Goal: Task Accomplishment & Management: Use online tool/utility

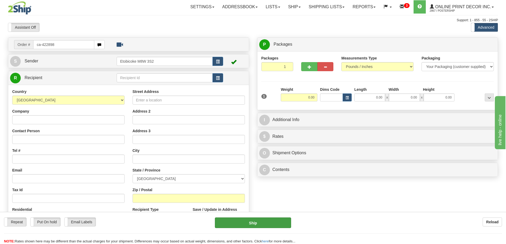
type input "ca-422898"
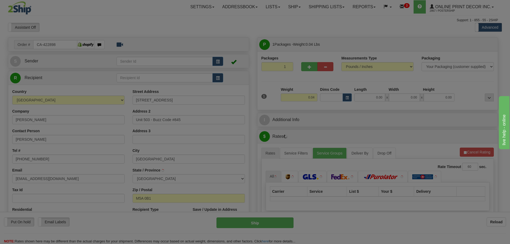
type input "TORONTO"
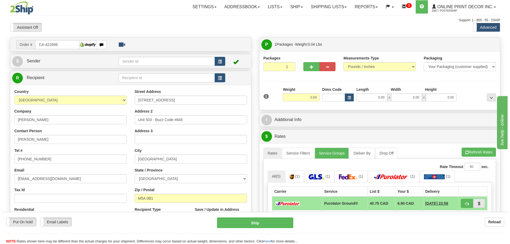
scroll to position [53, 0]
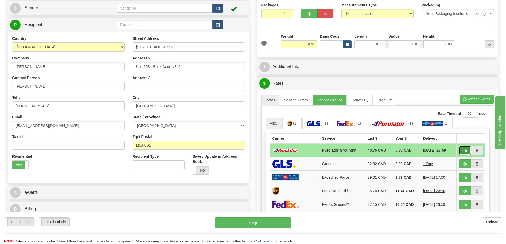
drag, startPoint x: 465, startPoint y: 153, endPoint x: 459, endPoint y: 152, distance: 5.7
click at [465, 153] on span "button" at bounding box center [465, 150] width 4 height 3
type input "260"
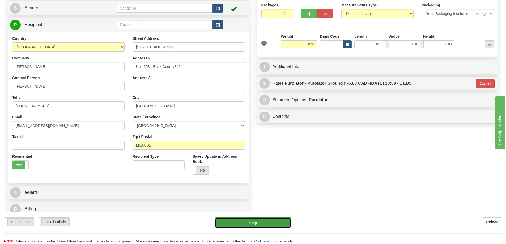
click at [279, 219] on button "Ship" at bounding box center [253, 223] width 76 height 11
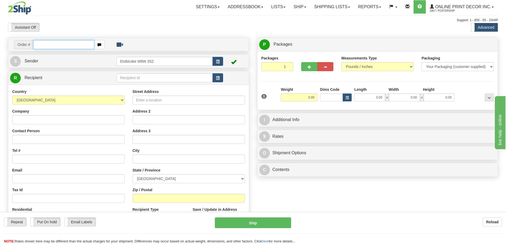
click at [70, 44] on input "text" at bounding box center [63, 44] width 61 height 9
type input "ca-422926"
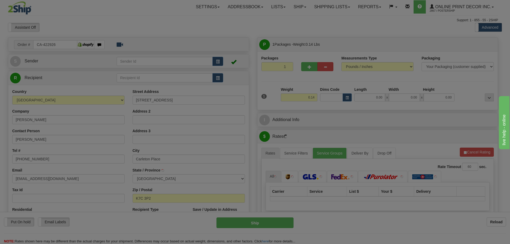
type input "CARLETON PLACE"
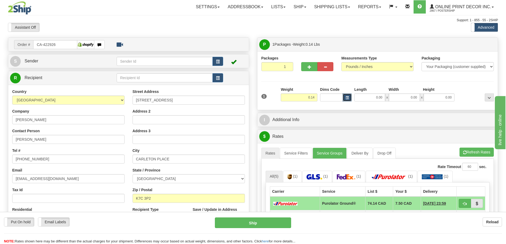
click at [347, 97] on span "button" at bounding box center [347, 97] width 3 height 3
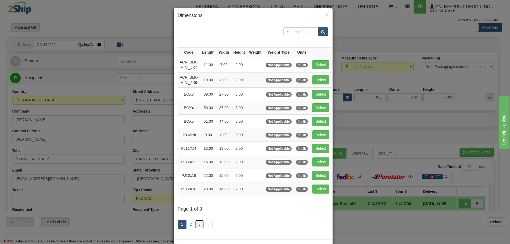
click at [195, 223] on link "3" at bounding box center [199, 224] width 9 height 9
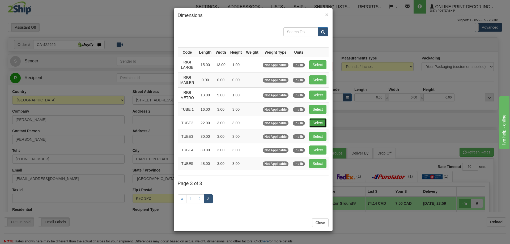
click at [323, 124] on button "Select" at bounding box center [317, 123] width 17 height 9
type input "TUBE2"
type input "22.00"
type input "3.00"
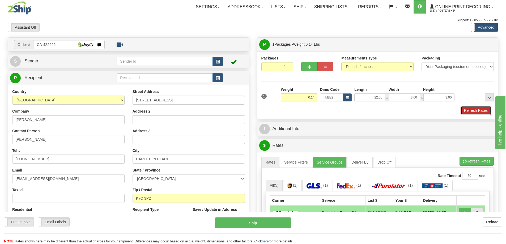
click at [472, 110] on button "Refresh Rates" at bounding box center [476, 110] width 31 height 9
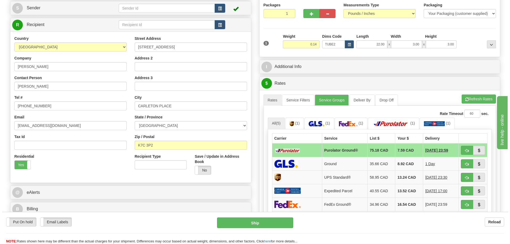
scroll to position [80, 0]
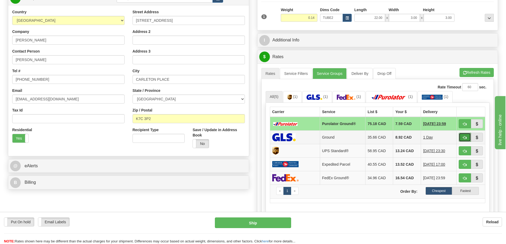
click at [463, 137] on button "button" at bounding box center [465, 137] width 12 height 9
type input "1"
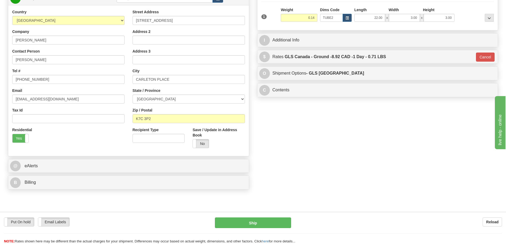
click at [274, 217] on div "Put On hold Put On hold Email Labels Email Labels Edit Reload Ship Reload" at bounding box center [253, 228] width 506 height 32
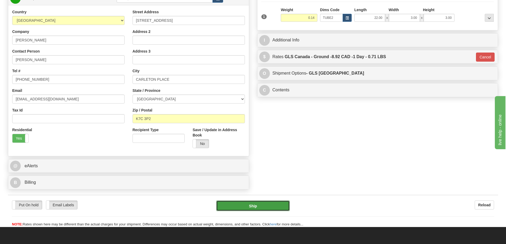
click at [271, 210] on button "Ship" at bounding box center [253, 206] width 74 height 11
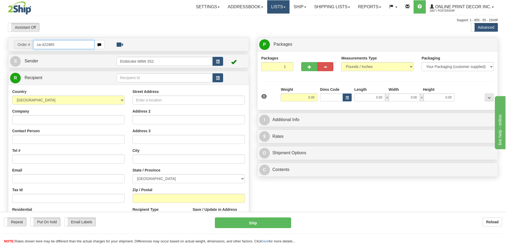
type input "ca-422965"
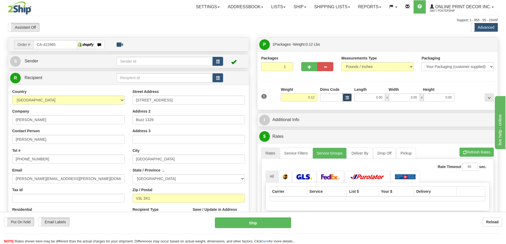
click at [346, 98] on span "button" at bounding box center [347, 97] width 3 height 3
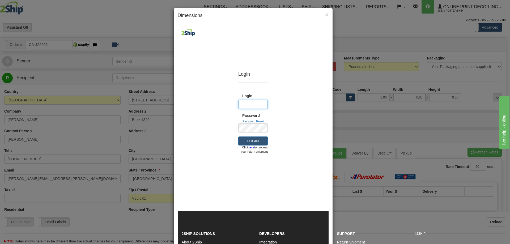
type input "PosterShip"
click at [374, 118] on div "× Dimensions Login Login Login (required) PosterShip Password" at bounding box center [255, 122] width 510 height 244
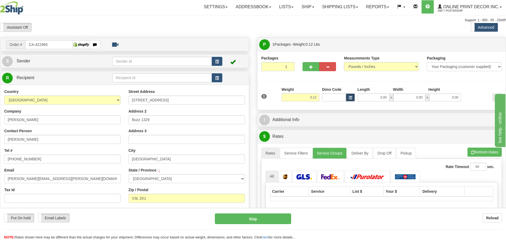
click at [348, 96] on button "button" at bounding box center [350, 98] width 9 height 8
click at [352, 96] on button "button" at bounding box center [350, 98] width 9 height 8
click at [350, 94] on button "button" at bounding box center [350, 98] width 9 height 8
click at [348, 95] on button "button" at bounding box center [350, 98] width 9 height 8
click at [349, 98] on span "button" at bounding box center [350, 97] width 3 height 3
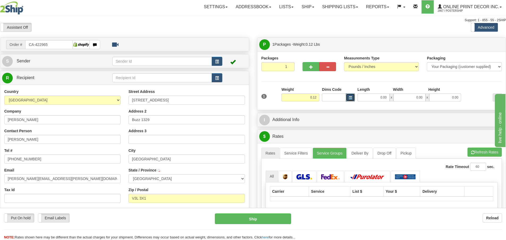
click at [352, 98] on span "button" at bounding box center [350, 97] width 3 height 3
click at [331, 114] on div "I Additional Info" at bounding box center [381, 120] width 249 height 14
click at [185, 112] on div "Address 2 Buzz 1329" at bounding box center [187, 117] width 116 height 16
click at [350, 96] on button "button" at bounding box center [350, 98] width 9 height 8
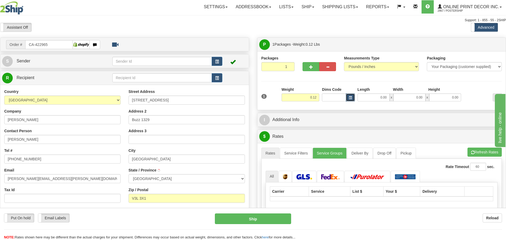
click at [350, 96] on button "button" at bounding box center [350, 98] width 9 height 8
click at [351, 96] on button "button" at bounding box center [350, 98] width 9 height 8
click at [349, 81] on div "Packages 1 1 Measurements Type" at bounding box center [381, 81] width 241 height 50
click at [479, 84] on div "Packages 1 1 Measurements Type" at bounding box center [381, 81] width 241 height 50
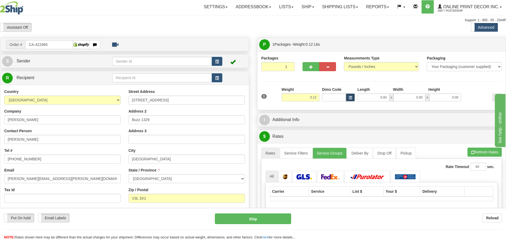
click at [349, 96] on button "button" at bounding box center [350, 98] width 9 height 8
click at [339, 110] on div "Packages 1 1 Measurements Type" at bounding box center [381, 80] width 249 height 59
click at [340, 111] on div "P Packages 1 Packages - Weight: 0.12 Lbs Shipment Level Shipm. Package Level Pa…" at bounding box center [381, 158] width 257 height 243
click at [54, 41] on input "CA-422965" at bounding box center [48, 44] width 47 height 9
type input "C"
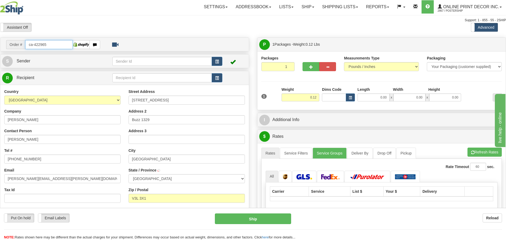
type input "ca-422965"
click at [351, 98] on span "button" at bounding box center [350, 97] width 3 height 3
click at [351, 97] on span "button" at bounding box center [350, 97] width 3 height 3
click at [351, 96] on span "button" at bounding box center [350, 97] width 3 height 3
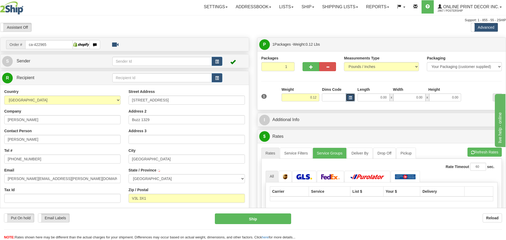
click at [351, 97] on span "button" at bounding box center [350, 97] width 3 height 3
click at [351, 98] on span "button" at bounding box center [350, 97] width 3 height 3
drag, startPoint x: 351, startPoint y: 98, endPoint x: 347, endPoint y: 102, distance: 5.6
click at [347, 102] on button "button" at bounding box center [350, 98] width 9 height 8
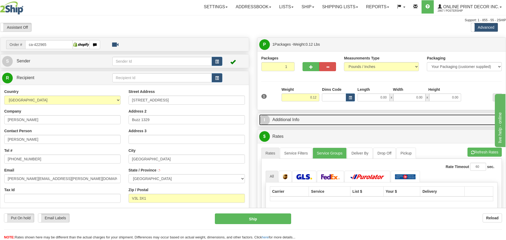
click at [322, 115] on link "I Additional Info" at bounding box center [381, 120] width 245 height 11
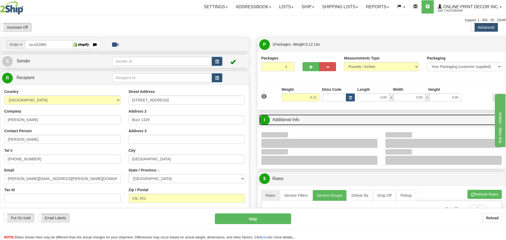
click at [323, 115] on link "I Additional Info" at bounding box center [381, 120] width 245 height 11
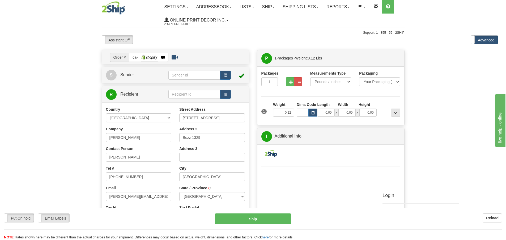
click at [264, 25] on ul "Settings Shipping Preferences Fields Preferences New Store Connections Addressb…" at bounding box center [282, 13] width 244 height 27
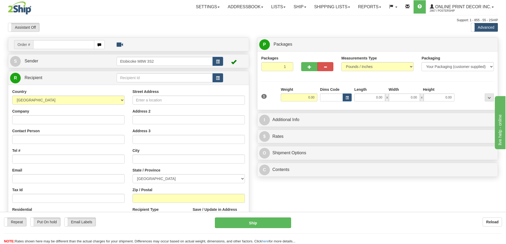
click at [42, 44] on input "text" at bounding box center [63, 44] width 61 height 9
type input "ca-422965"
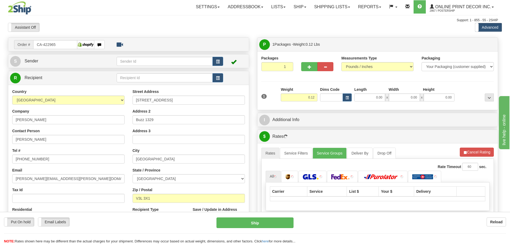
type input "NEW WESTMINSTER"
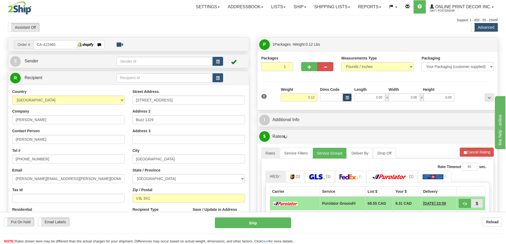
click at [345, 96] on button "button" at bounding box center [347, 98] width 9 height 8
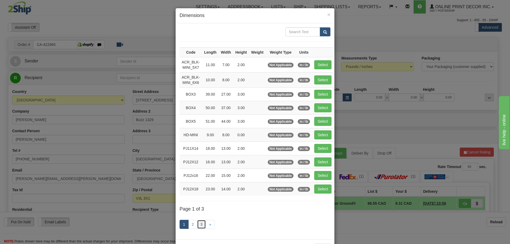
click at [200, 225] on link "3" at bounding box center [201, 224] width 9 height 9
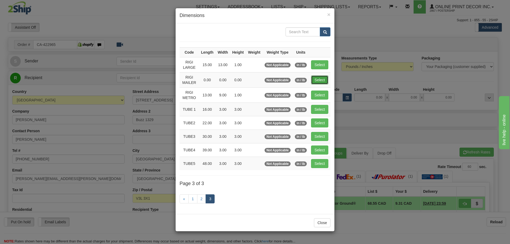
click at [315, 77] on button "Select" at bounding box center [319, 79] width 17 height 9
type input "RIGI MAILER"
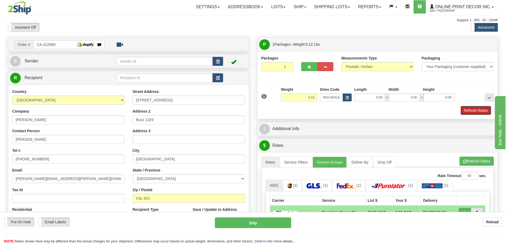
click at [472, 112] on button "Refresh Rates" at bounding box center [476, 110] width 31 height 9
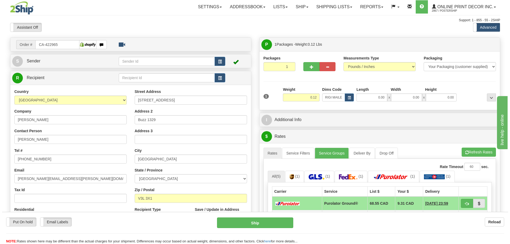
scroll to position [53, 0]
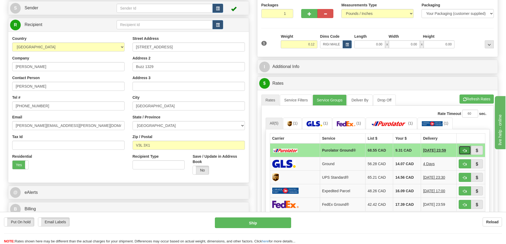
click at [461, 148] on button "button" at bounding box center [465, 150] width 12 height 9
type input "260"
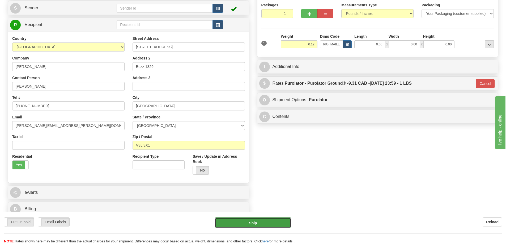
click at [265, 218] on button "Ship" at bounding box center [253, 223] width 76 height 11
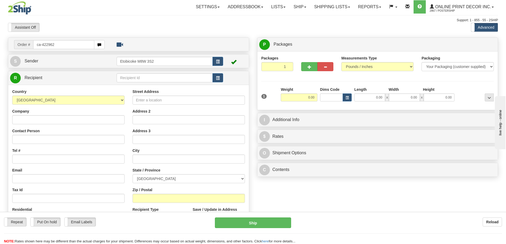
type input "ca-422962"
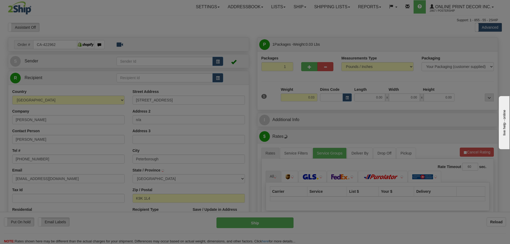
type input "PETERBOROUGH"
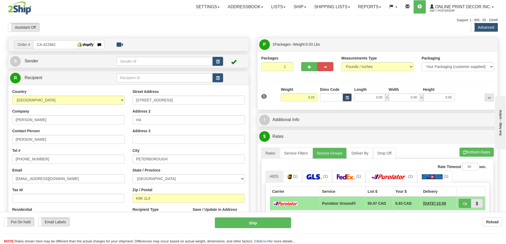
click at [346, 94] on button "button" at bounding box center [347, 98] width 9 height 8
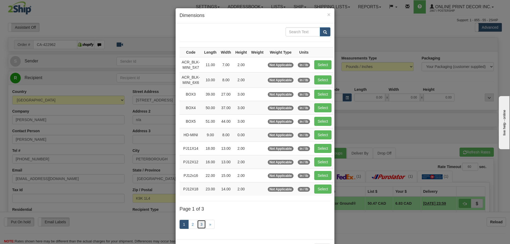
click at [198, 223] on link "3" at bounding box center [201, 224] width 9 height 9
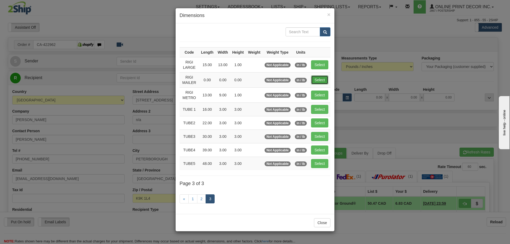
click at [325, 78] on button "Select" at bounding box center [319, 79] width 17 height 9
type input "RIGI MAILER"
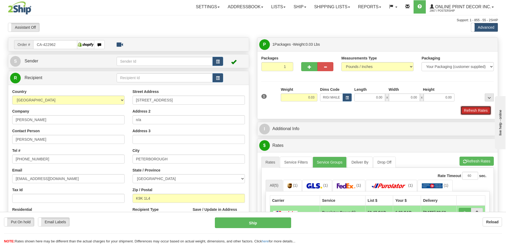
click at [471, 109] on button "Refresh Rates" at bounding box center [476, 110] width 31 height 9
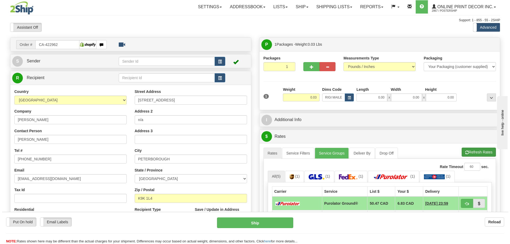
scroll to position [53, 0]
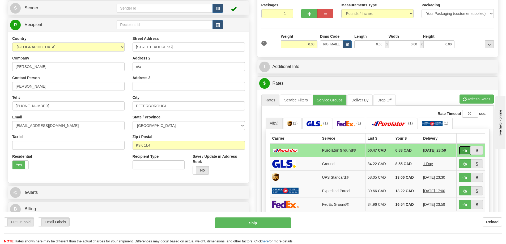
click at [468, 148] on button "button" at bounding box center [465, 150] width 12 height 9
type input "260"
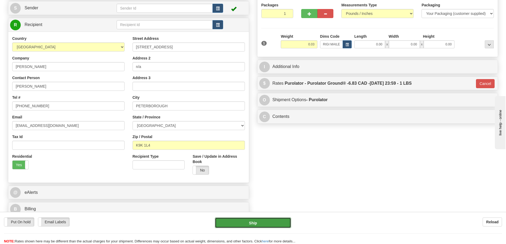
click at [277, 223] on button "Ship" at bounding box center [253, 223] width 76 height 11
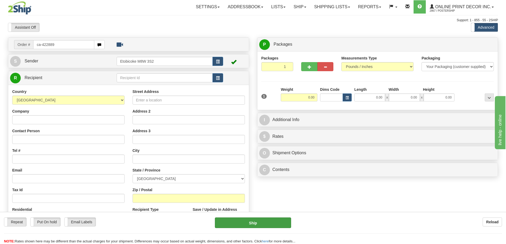
type input "ca-422889"
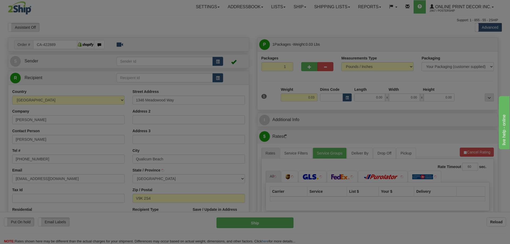
type input "QUALICUM BEACH"
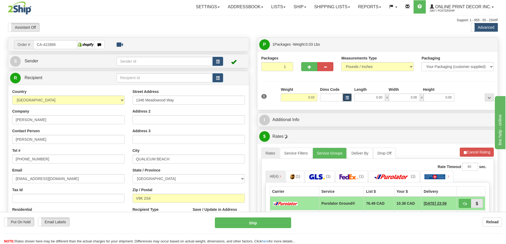
click at [346, 97] on span "button" at bounding box center [347, 97] width 3 height 3
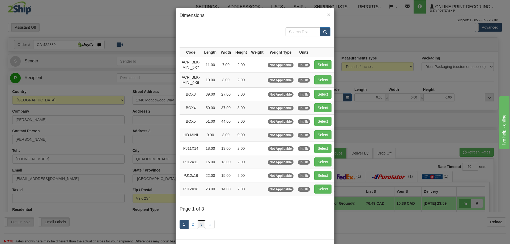
click at [197, 226] on link "3" at bounding box center [201, 224] width 9 height 9
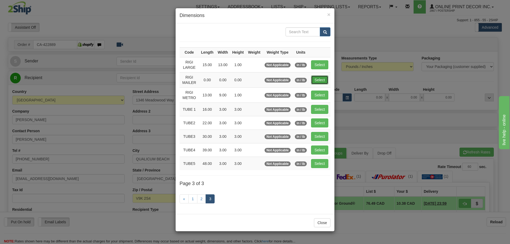
click at [319, 78] on button "Select" at bounding box center [319, 79] width 17 height 9
type input "RIGI MAILER"
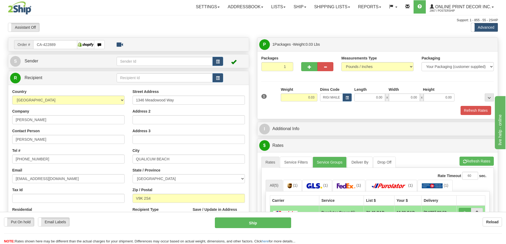
click at [476, 106] on div "Packaging Your Packaging (customer supplied) Envelope (carrier supplied) Pack (…" at bounding box center [388, 106] width 216 height 0
click at [475, 107] on button "Refresh Rates" at bounding box center [476, 110] width 31 height 9
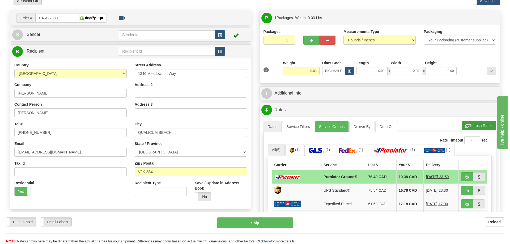
scroll to position [53, 0]
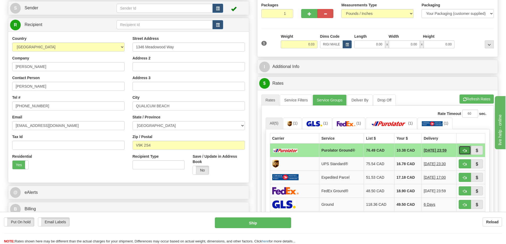
click at [466, 151] on span "button" at bounding box center [465, 150] width 4 height 3
type input "260"
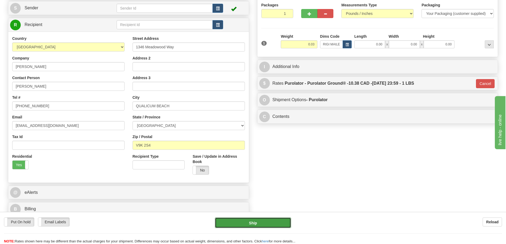
click at [274, 222] on button "Ship" at bounding box center [253, 223] width 76 height 11
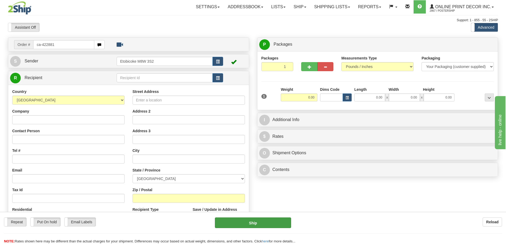
type input "ca-422881"
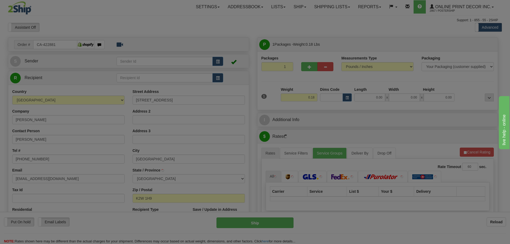
type input "KANATA"
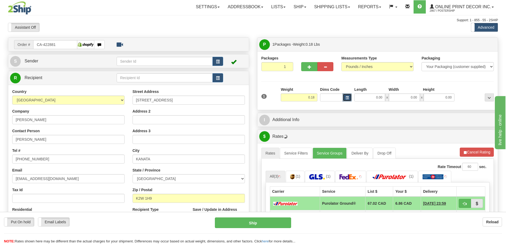
click at [349, 97] on button "button" at bounding box center [347, 98] width 9 height 8
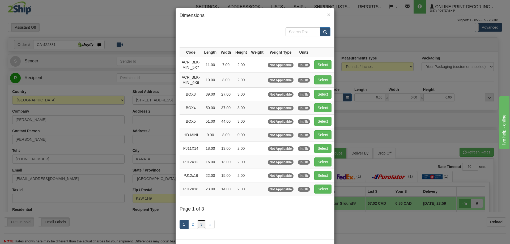
click at [198, 223] on link "3" at bounding box center [201, 224] width 9 height 9
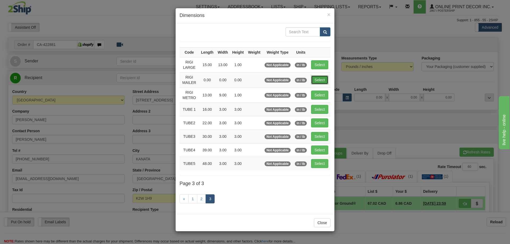
click at [316, 78] on button "Select" at bounding box center [319, 79] width 17 height 9
type input "RIGI MAILER"
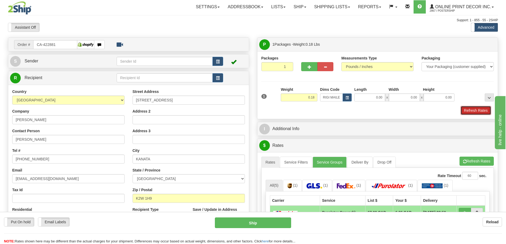
click at [474, 113] on button "Refresh Rates" at bounding box center [476, 110] width 31 height 9
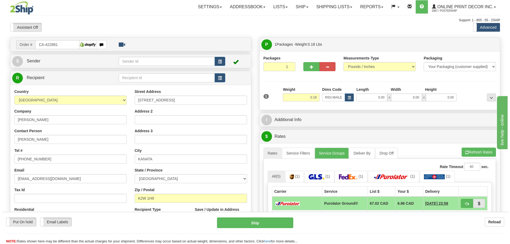
scroll to position [53, 0]
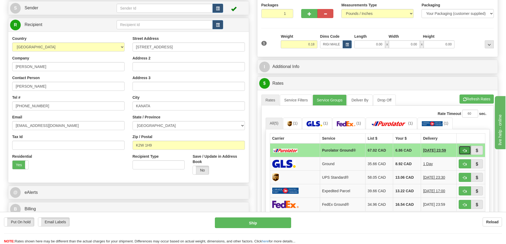
click at [463, 151] on span "button" at bounding box center [465, 150] width 4 height 3
type input "260"
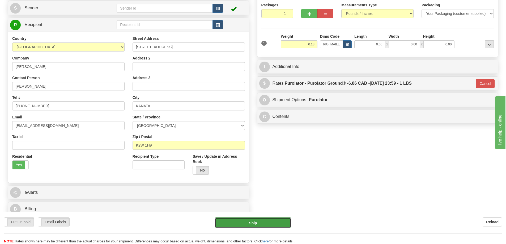
click at [277, 221] on button "Ship" at bounding box center [253, 223] width 76 height 11
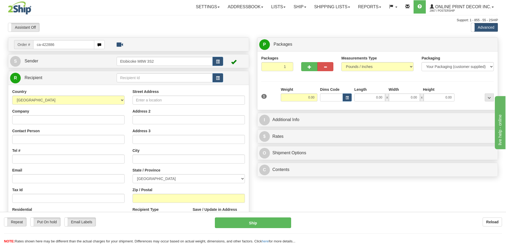
type input "ca-422886"
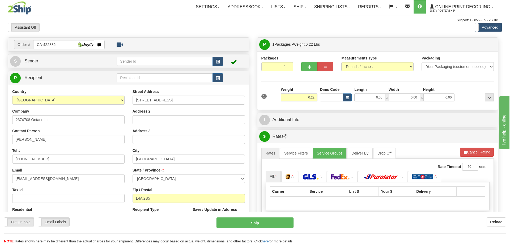
type input "STOUFFVILLE"
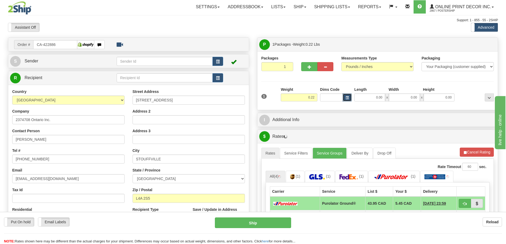
click at [345, 97] on button "button" at bounding box center [347, 98] width 9 height 8
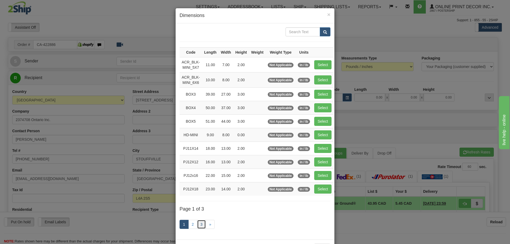
click at [201, 225] on link "3" at bounding box center [201, 224] width 9 height 9
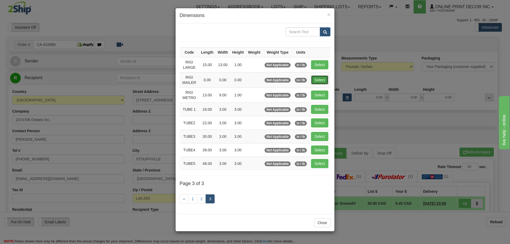
click at [324, 81] on button "Select" at bounding box center [319, 79] width 17 height 9
type input "RIGI MAILER"
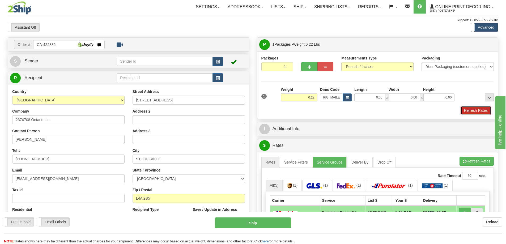
click at [475, 109] on button "Refresh Rates" at bounding box center [476, 110] width 31 height 9
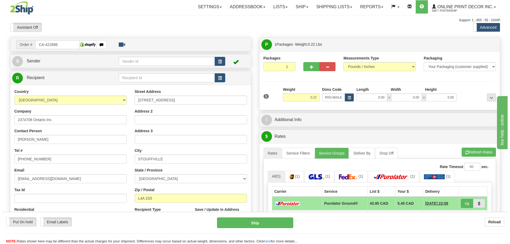
scroll to position [53, 0]
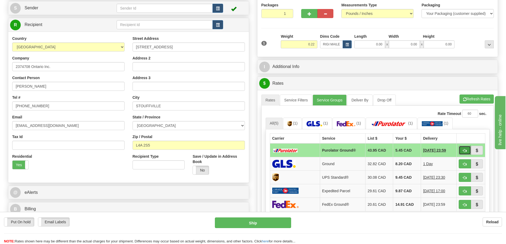
click at [466, 150] on span "button" at bounding box center [465, 150] width 4 height 3
type input "260"
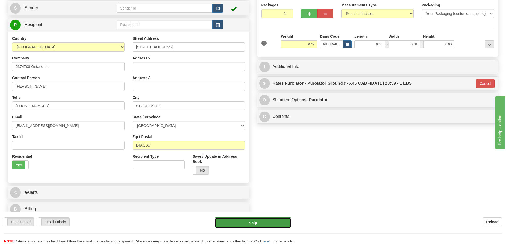
click at [261, 224] on button "Ship" at bounding box center [253, 223] width 76 height 11
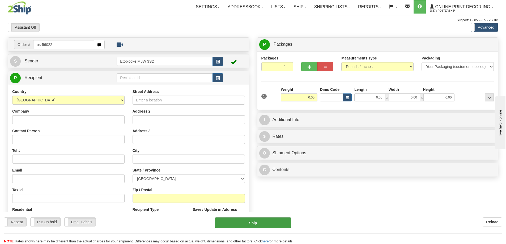
type input "us-56022"
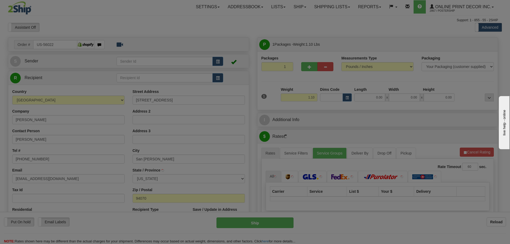
type input "SAN [PERSON_NAME]"
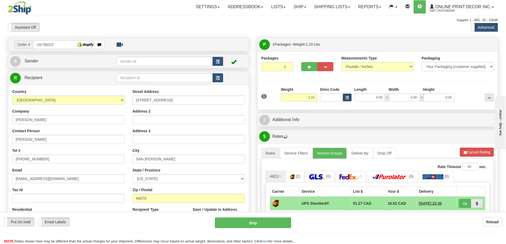
click at [349, 98] on button "button" at bounding box center [347, 98] width 9 height 8
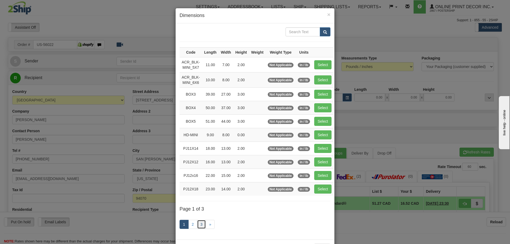
click at [199, 222] on link "3" at bounding box center [201, 224] width 9 height 9
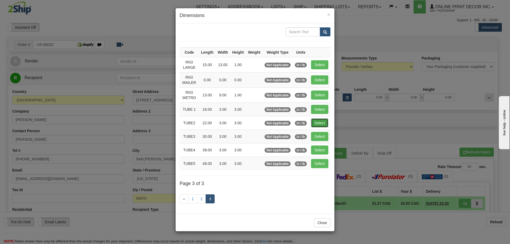
click at [319, 122] on button "Select" at bounding box center [319, 123] width 17 height 9
type input "TUBE2"
type input "22.00"
type input "3.00"
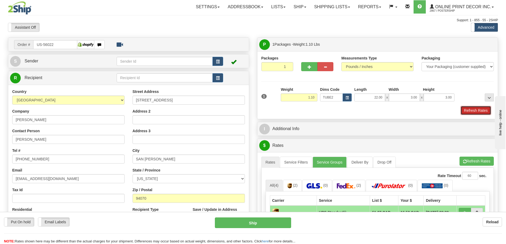
click at [463, 108] on button "Refresh Rates" at bounding box center [476, 110] width 31 height 9
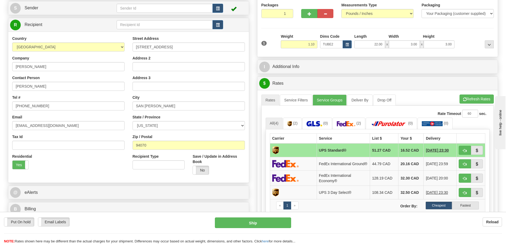
scroll to position [106, 0]
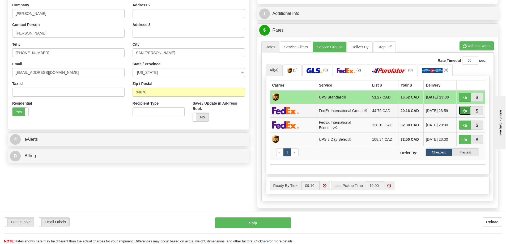
click at [465, 111] on span "button" at bounding box center [465, 110] width 4 height 3
type input "92"
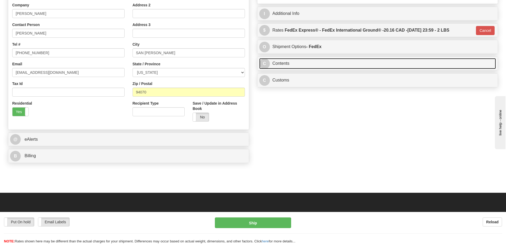
click at [349, 63] on link "C Contents" at bounding box center [377, 63] width 237 height 11
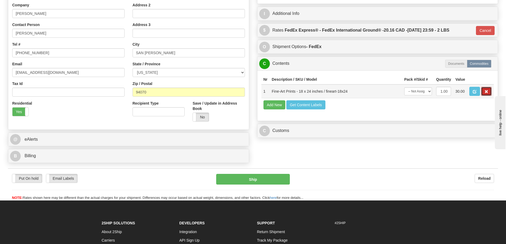
click at [486, 93] on span "button" at bounding box center [487, 91] width 4 height 3
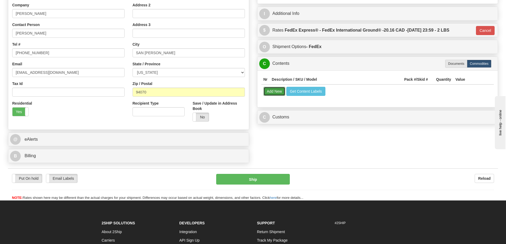
click at [276, 90] on button "Add New" at bounding box center [275, 91] width 22 height 9
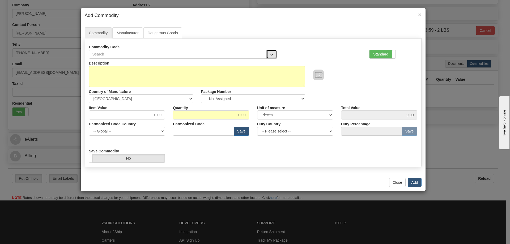
click at [271, 52] on button "button" at bounding box center [272, 54] width 11 height 9
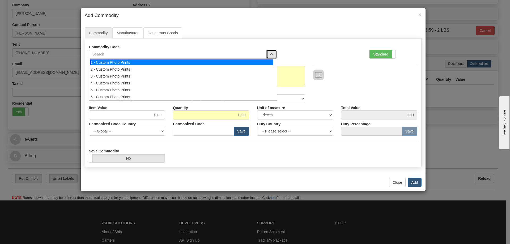
click at [263, 60] on div "1 - Custom Photo Prints" at bounding box center [181, 63] width 183 height 6
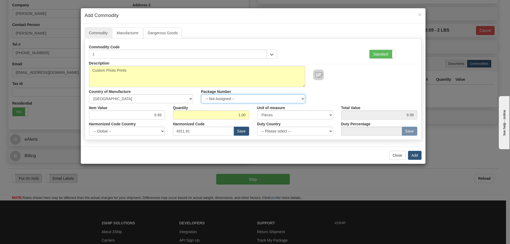
click at [305, 98] on select "-- Not Assigned -- Item 1" at bounding box center [253, 98] width 104 height 9
select select "0"
click at [201, 94] on select "-- Not Assigned -- Item 1" at bounding box center [253, 98] width 104 height 9
click at [417, 158] on button "Add" at bounding box center [415, 155] width 14 height 9
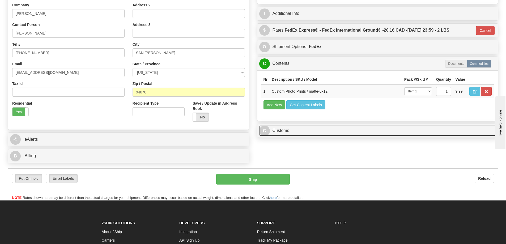
click at [390, 131] on link "C Customs" at bounding box center [377, 130] width 237 height 11
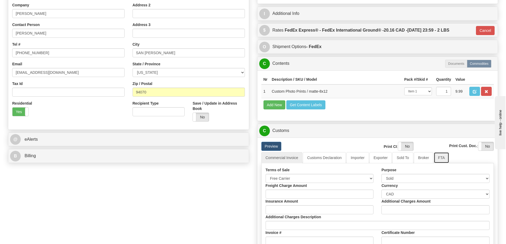
click at [441, 158] on link "FTA" at bounding box center [441, 157] width 15 height 11
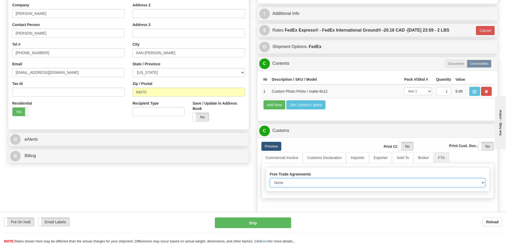
click at [481, 184] on select "None Other USMCA CETA CUKTCA" at bounding box center [378, 182] width 216 height 9
select select "1"
click at [270, 180] on select "None Other USMCA CETA CUKTCA" at bounding box center [378, 182] width 216 height 9
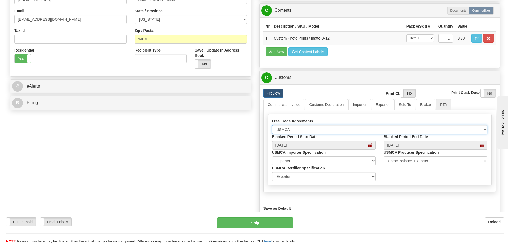
scroll to position [186, 0]
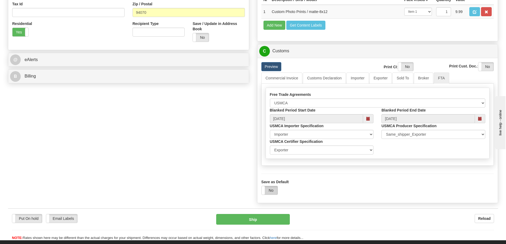
click at [271, 192] on label "No" at bounding box center [270, 190] width 16 height 9
click at [256, 221] on button "Ship" at bounding box center [253, 219] width 74 height 11
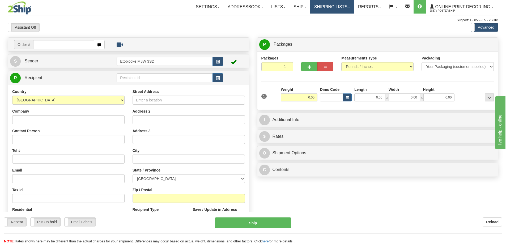
click at [335, 6] on link "Shipping lists" at bounding box center [332, 6] width 44 height 13
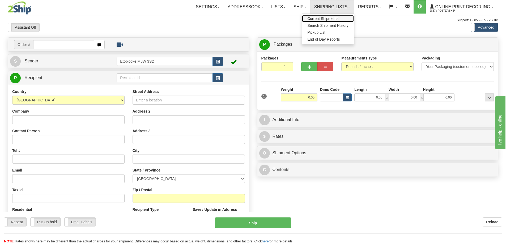
click at [317, 19] on span "Current Shipments" at bounding box center [322, 18] width 31 height 4
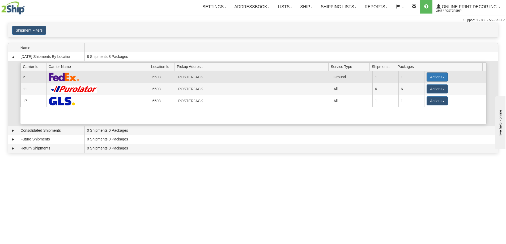
click at [434, 75] on button "Actions" at bounding box center [437, 77] width 21 height 9
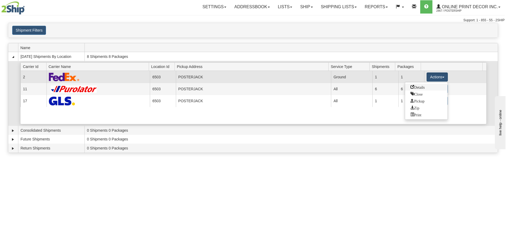
click at [420, 87] on span "Details" at bounding box center [418, 87] width 14 height 4
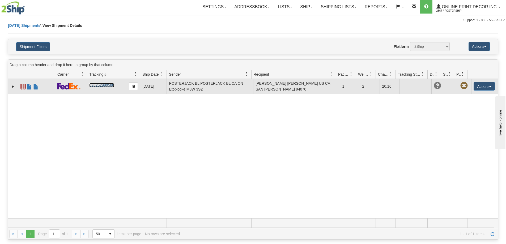
click at [99, 85] on link "393252999580" at bounding box center [101, 85] width 25 height 4
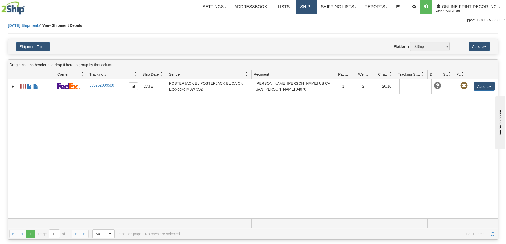
click at [311, 8] on link "Ship" at bounding box center [306, 6] width 20 height 13
click at [292, 18] on span "Ship Screen" at bounding box center [284, 18] width 20 height 4
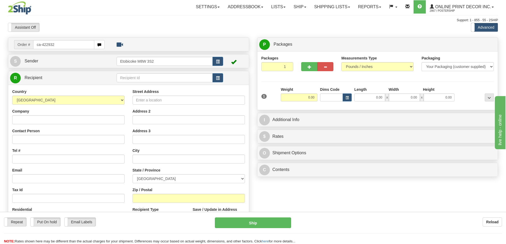
type input "ca-422932"
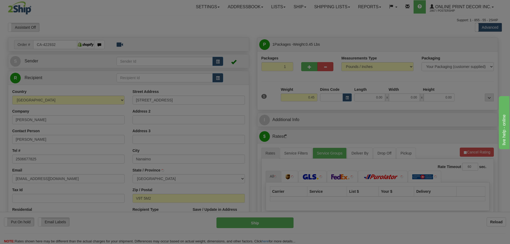
type input "NANAIMO"
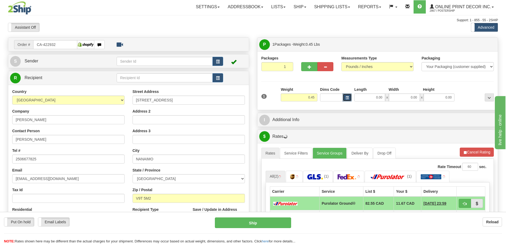
click at [346, 97] on span "button" at bounding box center [347, 97] width 3 height 3
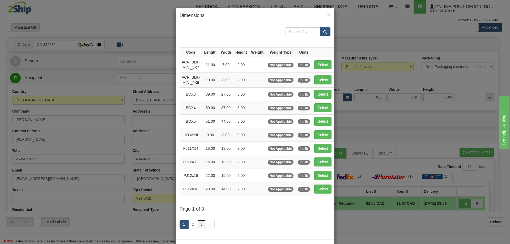
click at [198, 224] on link "3" at bounding box center [201, 224] width 9 height 9
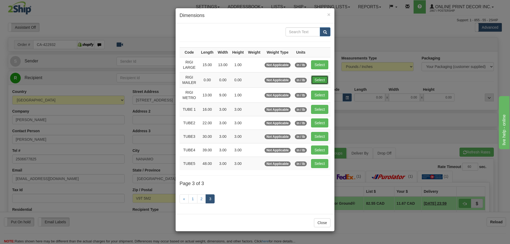
click at [321, 78] on button "Select" at bounding box center [319, 79] width 17 height 9
type input "RIGI MAILER"
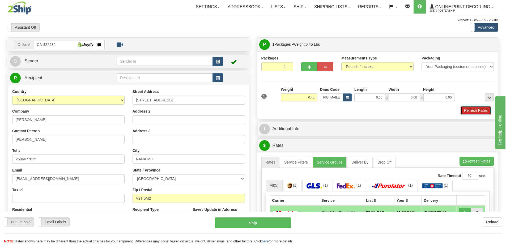
click at [484, 110] on button "Refresh Rates" at bounding box center [476, 110] width 31 height 9
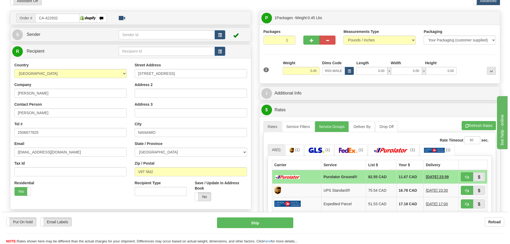
scroll to position [53, 0]
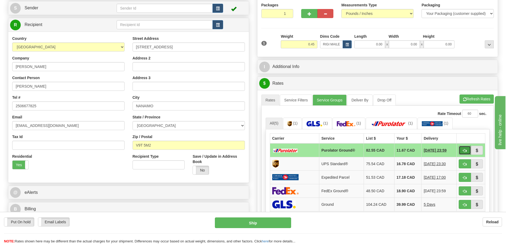
click at [465, 150] on span "button" at bounding box center [465, 150] width 4 height 3
type input "260"
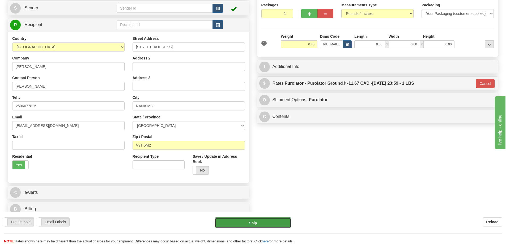
click at [277, 225] on button "Ship" at bounding box center [253, 223] width 76 height 11
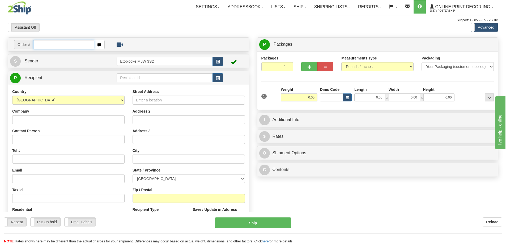
click at [59, 41] on input "text" at bounding box center [63, 44] width 61 height 9
type input "us-56031"
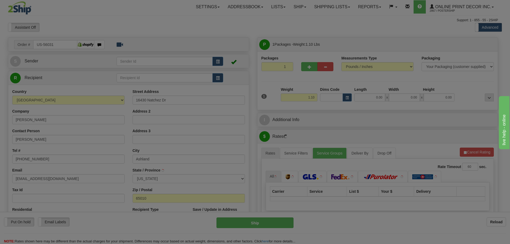
type input "ASHLAND"
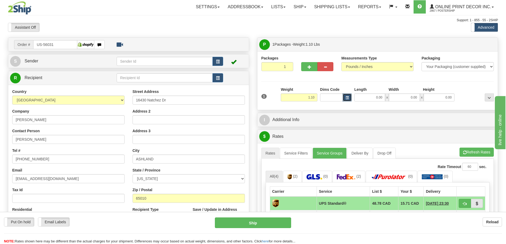
click at [348, 97] on span "button" at bounding box center [347, 97] width 3 height 3
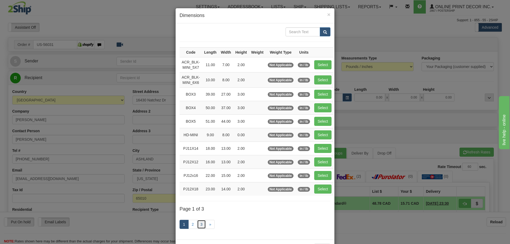
click at [202, 222] on link "3" at bounding box center [201, 224] width 9 height 9
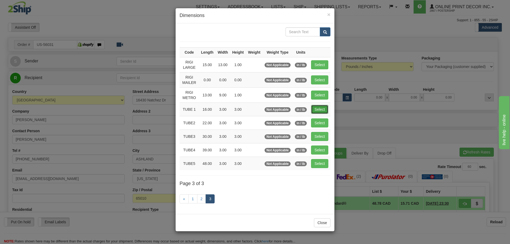
click at [319, 108] on button "Select" at bounding box center [319, 109] width 17 height 9
type input "TUBE 1"
type input "16.00"
type input "3.00"
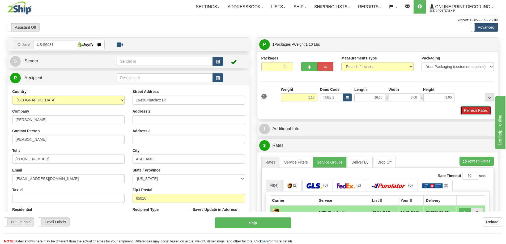
click at [472, 111] on button "Refresh Rates" at bounding box center [476, 110] width 31 height 9
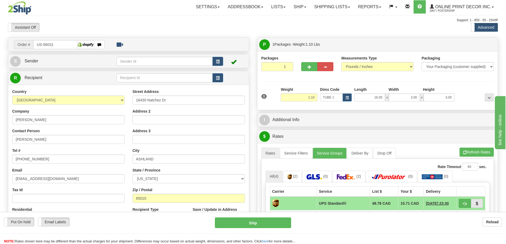
scroll to position [80, 0]
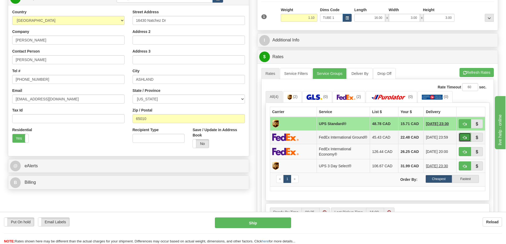
click at [464, 137] on span "button" at bounding box center [465, 137] width 4 height 3
type input "92"
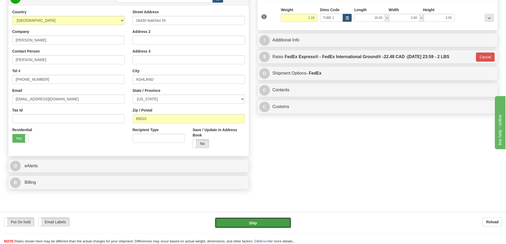
click at [240, 223] on button "Ship" at bounding box center [253, 223] width 76 height 11
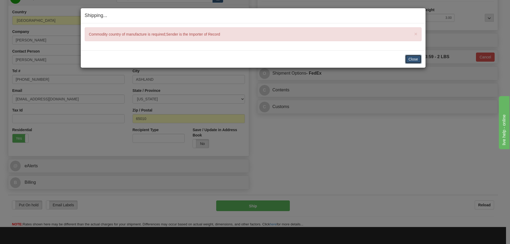
click at [409, 58] on button "Close" at bounding box center [413, 59] width 16 height 9
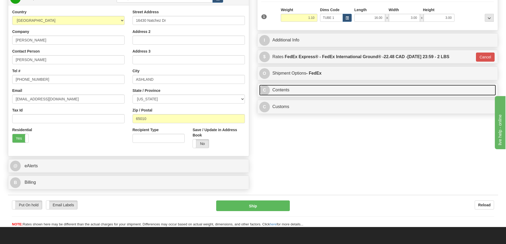
click at [357, 90] on link "C Contents" at bounding box center [377, 90] width 237 height 11
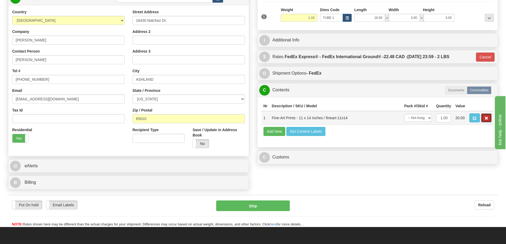
click at [487, 118] on span "button" at bounding box center [487, 118] width 4 height 3
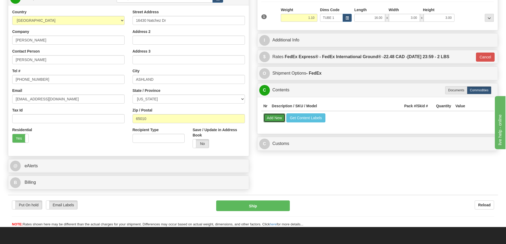
click at [278, 117] on button "Add New" at bounding box center [275, 117] width 22 height 9
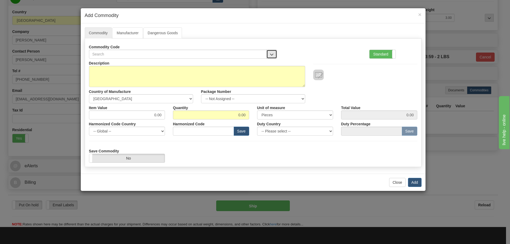
click at [272, 51] on button "button" at bounding box center [272, 54] width 11 height 9
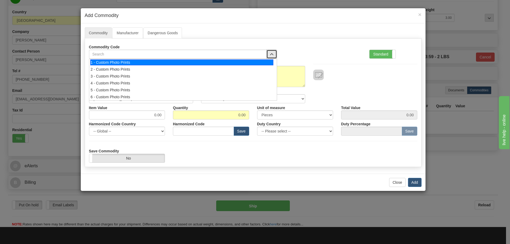
click at [261, 62] on div "1 - Custom Photo Prints" at bounding box center [181, 63] width 183 height 6
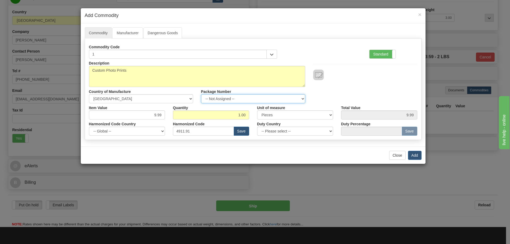
click at [302, 98] on select "-- Not Assigned -- Item 1" at bounding box center [253, 98] width 104 height 9
select select "0"
click at [201, 94] on select "-- Not Assigned -- Item 1" at bounding box center [253, 98] width 104 height 9
click at [412, 153] on button "Add" at bounding box center [415, 155] width 14 height 9
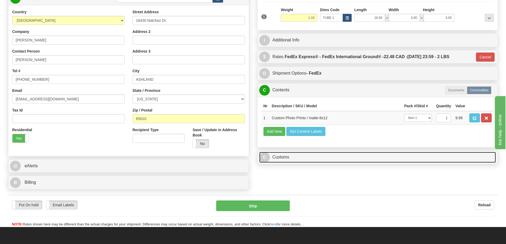
click at [363, 159] on link "C Customs" at bounding box center [377, 157] width 237 height 11
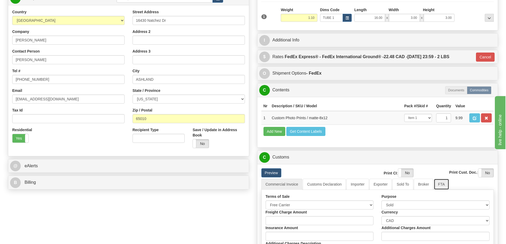
click at [446, 184] on link "FTA" at bounding box center [441, 184] width 15 height 11
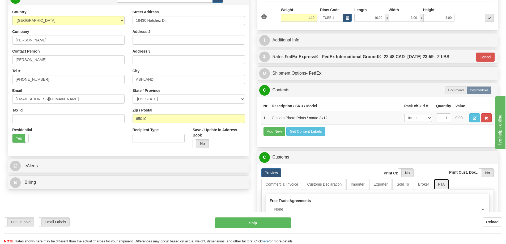
scroll to position [133, 0]
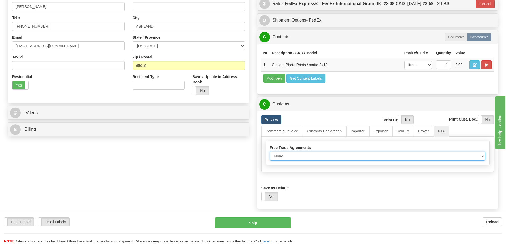
click at [480, 157] on select "None Other USMCA CETA CUKTCA" at bounding box center [378, 156] width 216 height 9
select select "1"
click at [270, 154] on select "None Other USMCA CETA CUKTCA" at bounding box center [378, 156] width 216 height 9
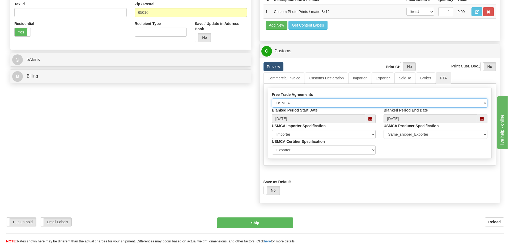
scroll to position [213, 0]
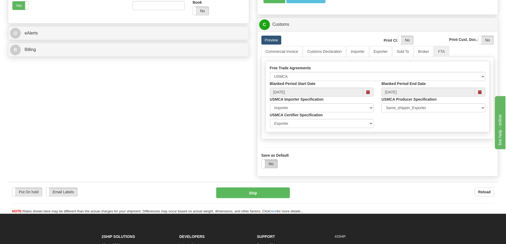
drag, startPoint x: 268, startPoint y: 166, endPoint x: 271, endPoint y: 167, distance: 3.4
click at [268, 166] on label "No" at bounding box center [270, 164] width 16 height 9
click at [262, 194] on button "Ship" at bounding box center [253, 193] width 74 height 11
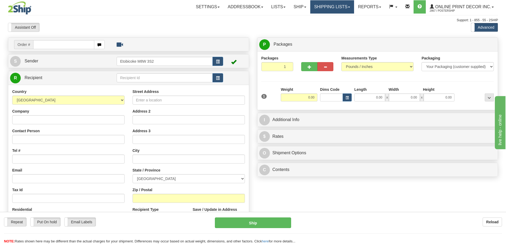
click at [326, 6] on link "Shipping lists" at bounding box center [332, 6] width 44 height 13
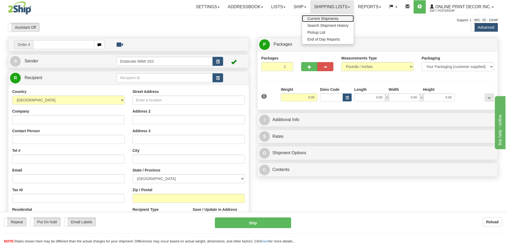
click at [322, 19] on span "Current Shipments" at bounding box center [322, 18] width 31 height 4
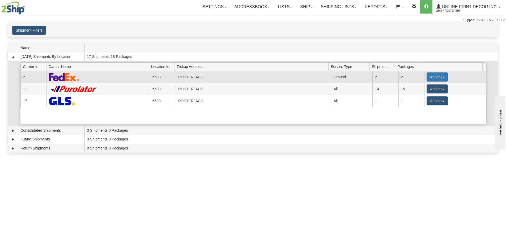
click at [435, 76] on button "Actions" at bounding box center [437, 77] width 21 height 9
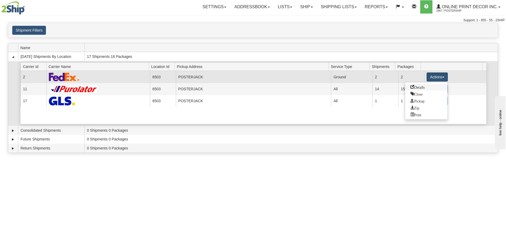
click at [416, 86] on span "Details" at bounding box center [418, 87] width 14 height 4
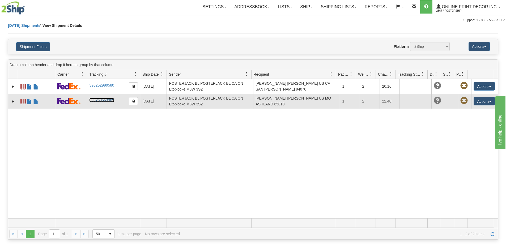
click at [93, 99] on link "393253563985" at bounding box center [101, 100] width 25 height 4
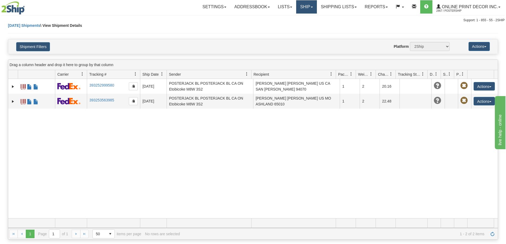
click at [306, 7] on link "Ship" at bounding box center [306, 6] width 20 height 13
click at [285, 19] on span "Ship Screen" at bounding box center [284, 18] width 20 height 4
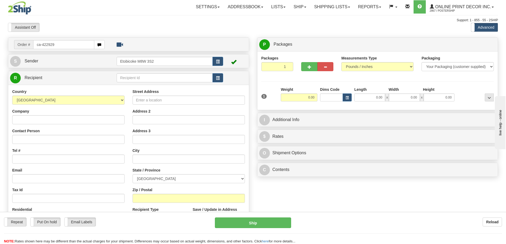
type input "ca-422929"
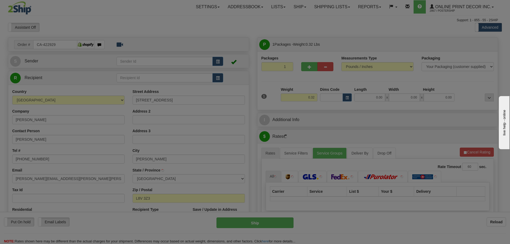
type input "[PERSON_NAME]"
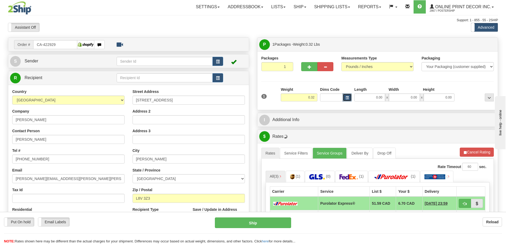
click at [345, 96] on button "button" at bounding box center [347, 98] width 9 height 8
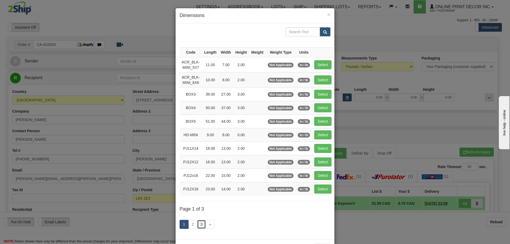
click at [200, 224] on link "3" at bounding box center [201, 224] width 9 height 9
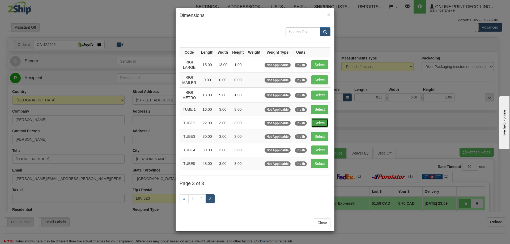
click at [317, 120] on button "Select" at bounding box center [319, 123] width 17 height 9
type input "TUBE2"
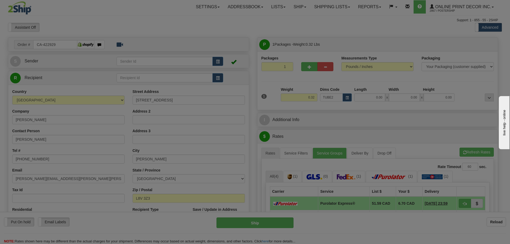
type input "22.00"
type input "3.00"
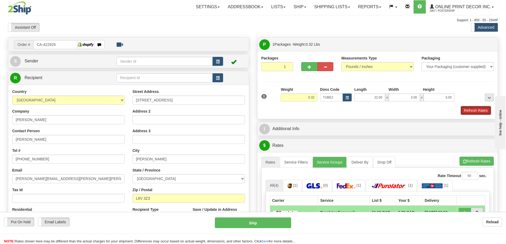
click at [474, 111] on button "Refresh Rates" at bounding box center [476, 110] width 31 height 9
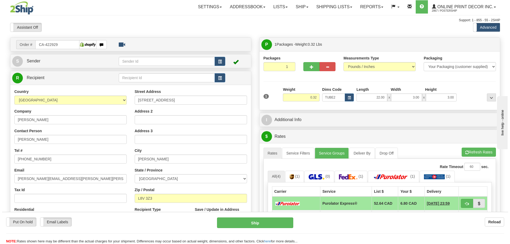
scroll to position [80, 0]
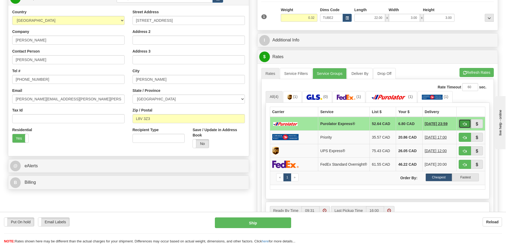
click at [466, 124] on span "button" at bounding box center [465, 124] width 4 height 3
type input "202"
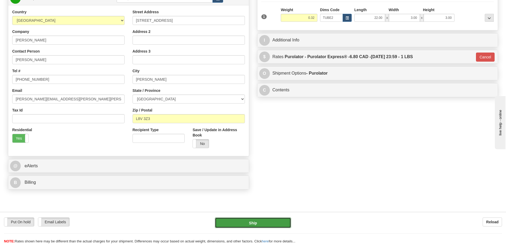
click at [262, 221] on button "Ship" at bounding box center [253, 223] width 76 height 11
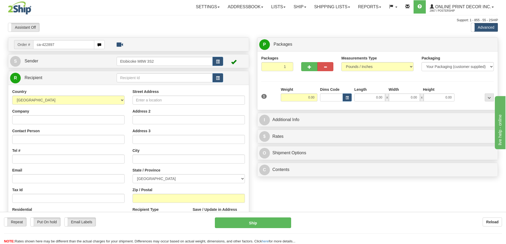
type input "ca-422897"
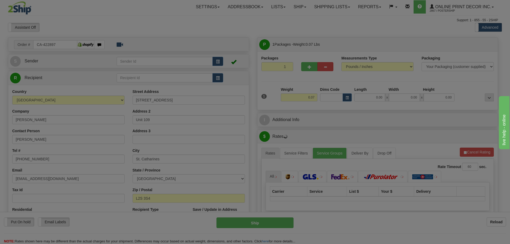
type input "ST CATHARINES"
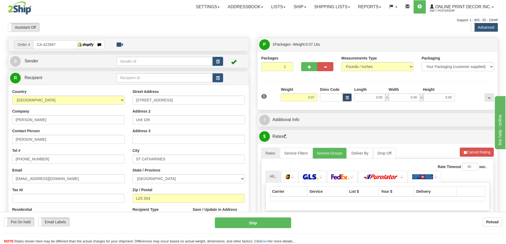
click at [348, 97] on span "button" at bounding box center [347, 97] width 3 height 3
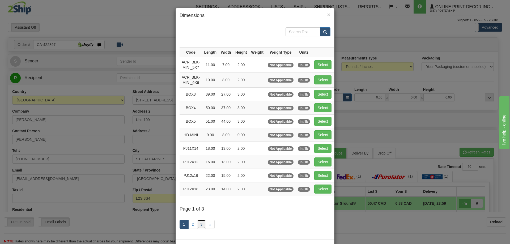
click at [202, 226] on link "3" at bounding box center [201, 224] width 9 height 9
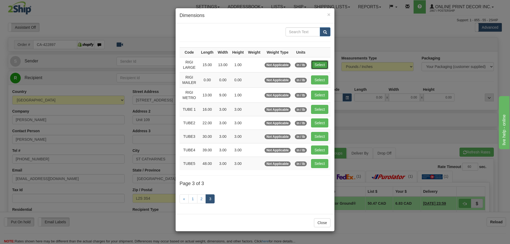
click at [319, 65] on button "Select" at bounding box center [319, 64] width 17 height 9
type input "RIGI LARGE"
type input "15.00"
type input "13.00"
type input "1.00"
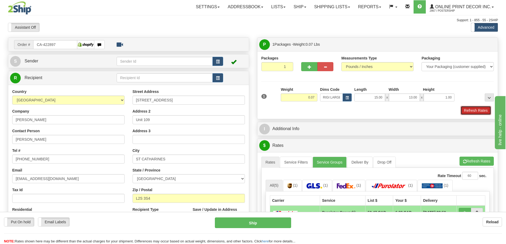
click at [475, 111] on button "Refresh Rates" at bounding box center [476, 110] width 31 height 9
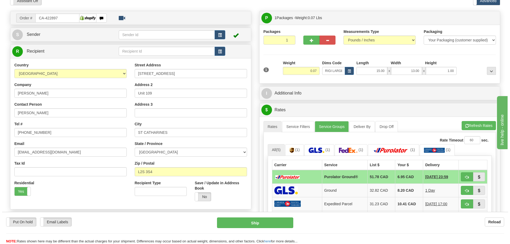
scroll to position [53, 0]
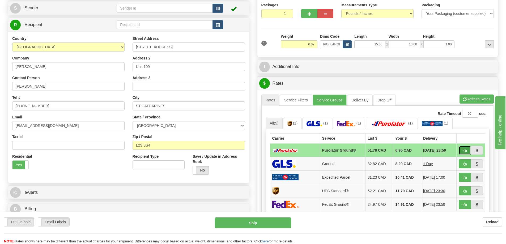
click at [467, 150] on span "button" at bounding box center [465, 150] width 4 height 3
type input "260"
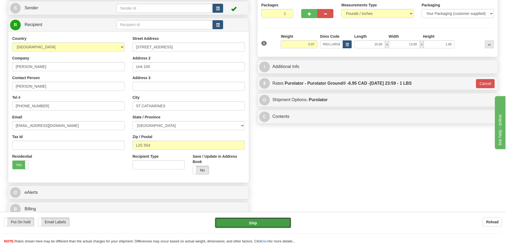
click at [269, 222] on button "Ship" at bounding box center [253, 223] width 76 height 11
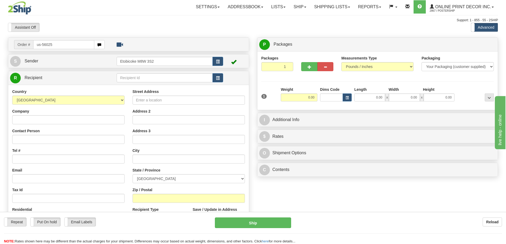
type input "us-56025"
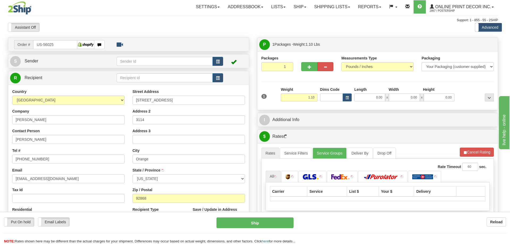
type input "ORANGE"
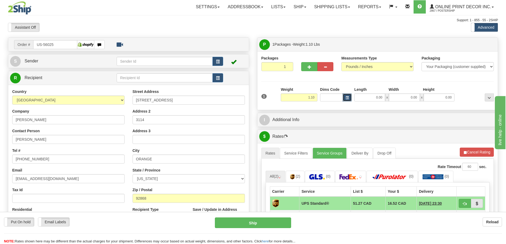
click at [348, 97] on span "button" at bounding box center [347, 97] width 3 height 3
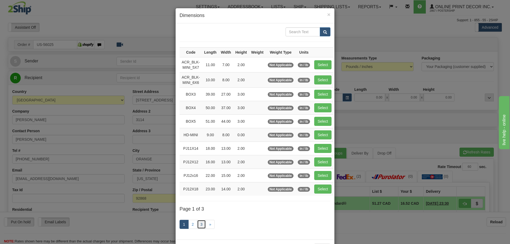
click at [201, 223] on link "3" at bounding box center [201, 224] width 9 height 9
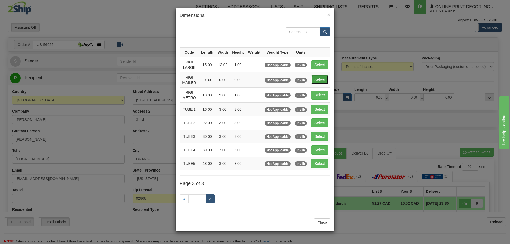
click at [319, 77] on button "Select" at bounding box center [319, 79] width 17 height 9
type input "RIGI MAILER"
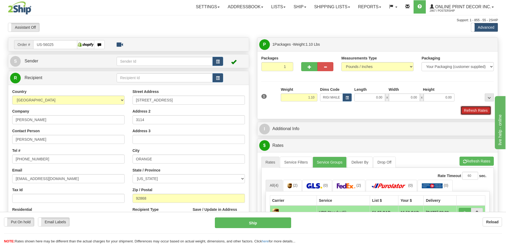
click at [483, 108] on button "Refresh Rates" at bounding box center [476, 110] width 31 height 9
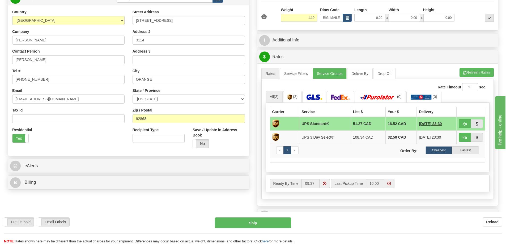
scroll to position [133, 0]
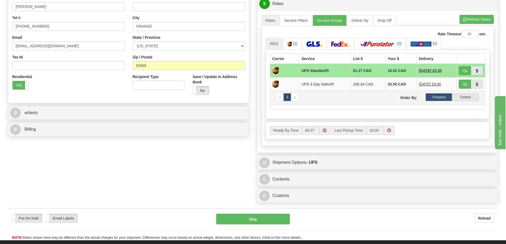
click at [289, 99] on link "1" at bounding box center [288, 97] width 8 height 8
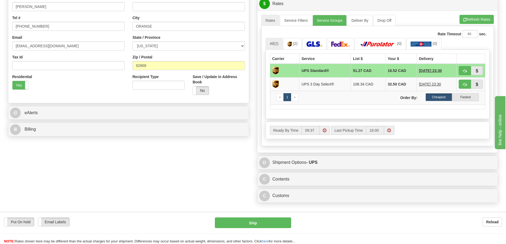
scroll to position [80, 0]
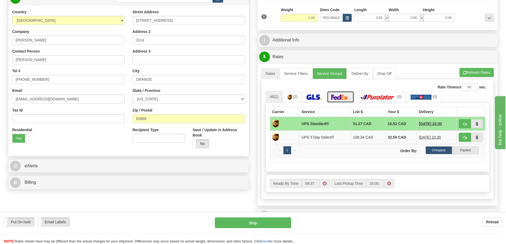
click at [350, 101] on link at bounding box center [340, 96] width 27 height 11
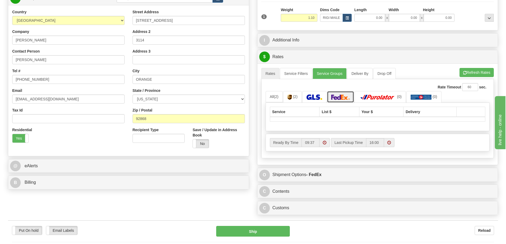
scroll to position [106, 0]
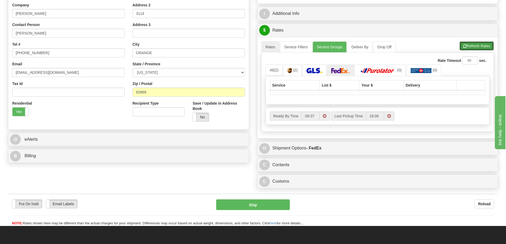
click at [476, 47] on button "Refresh Rates" at bounding box center [477, 45] width 34 height 9
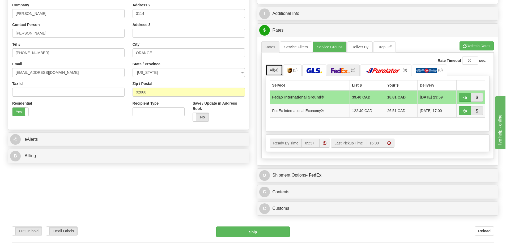
click at [280, 73] on link "All (4)" at bounding box center [274, 70] width 17 height 11
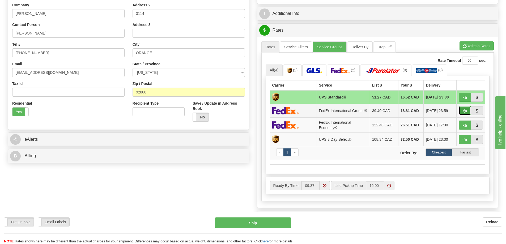
click at [467, 112] on span "button" at bounding box center [465, 110] width 4 height 3
type input "92"
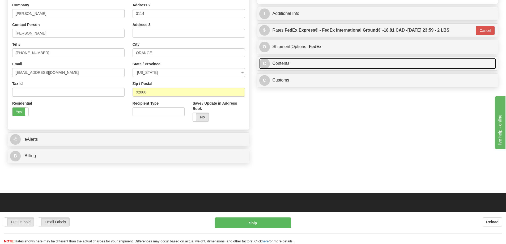
click at [333, 64] on link "C Contents" at bounding box center [377, 63] width 237 height 11
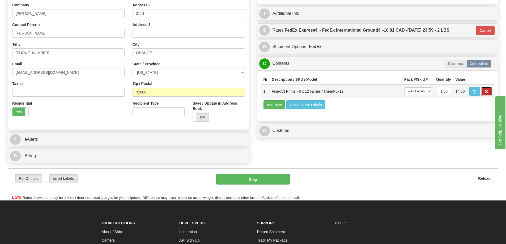
click at [485, 92] on span "button" at bounding box center [487, 91] width 4 height 3
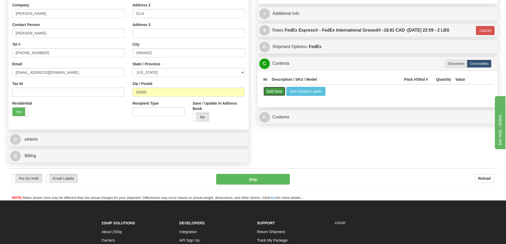
click at [274, 92] on button "Add New" at bounding box center [275, 91] width 22 height 9
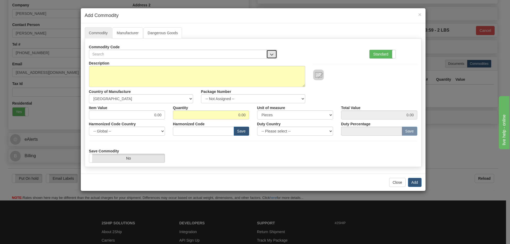
click at [272, 52] on button "button" at bounding box center [272, 54] width 11 height 9
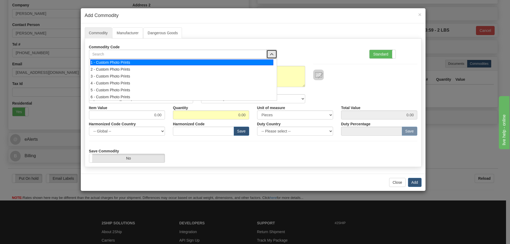
click at [256, 60] on div "1 - Custom Photo Prints" at bounding box center [181, 63] width 183 height 6
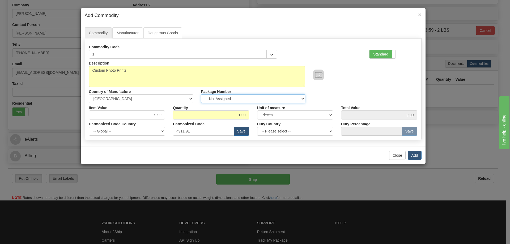
click at [301, 98] on select "-- Not Assigned -- Item 1" at bounding box center [253, 98] width 104 height 9
select select "0"
click at [201, 94] on select "-- Not Assigned -- Item 1" at bounding box center [253, 98] width 104 height 9
click at [412, 153] on button "Add" at bounding box center [415, 155] width 14 height 9
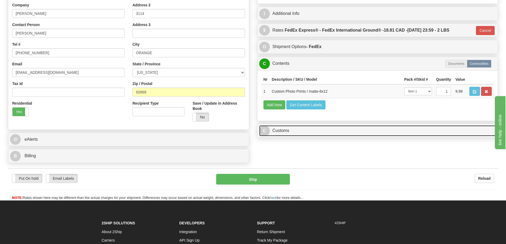
click at [400, 129] on link "C Customs" at bounding box center [377, 130] width 237 height 11
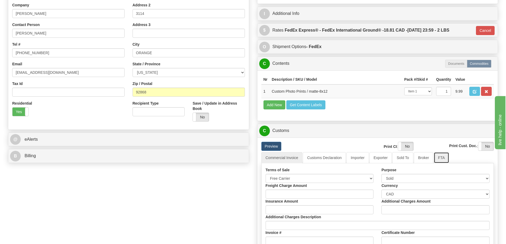
click at [442, 162] on link "FTA" at bounding box center [441, 157] width 15 height 11
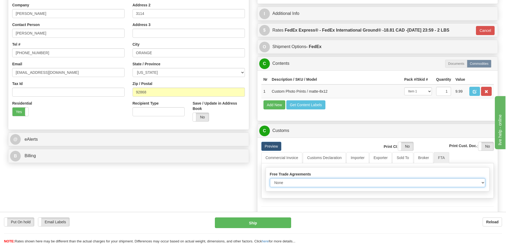
click at [483, 183] on select "None Other USMCA CETA CUKTCA" at bounding box center [378, 182] width 216 height 9
select select "1"
click at [270, 180] on select "None Other USMCA CETA CUKTCA" at bounding box center [378, 182] width 216 height 9
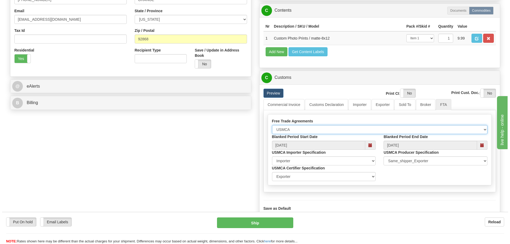
scroll to position [186, 0]
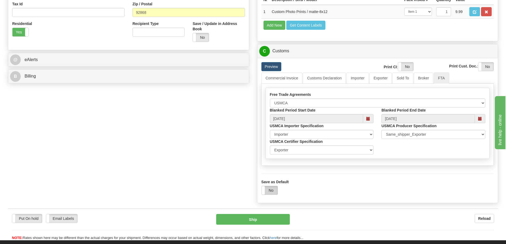
click at [272, 193] on label "No" at bounding box center [270, 190] width 16 height 9
click at [278, 217] on button "Ship" at bounding box center [253, 219] width 74 height 11
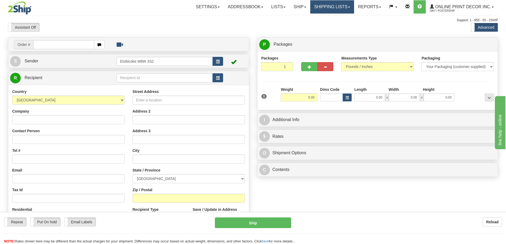
click at [330, 8] on link "Shipping lists" at bounding box center [332, 6] width 44 height 13
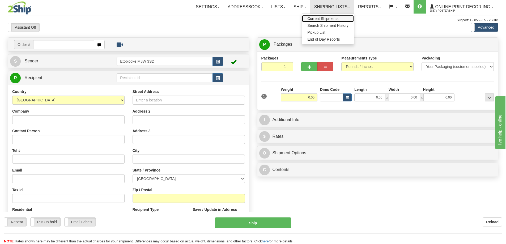
click at [319, 18] on span "Current Shipments" at bounding box center [322, 18] width 31 height 4
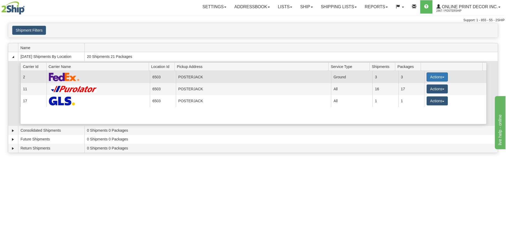
click at [433, 76] on button "Actions" at bounding box center [437, 77] width 21 height 9
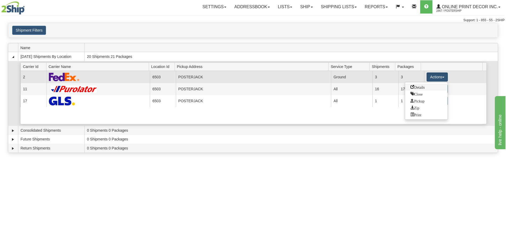
click at [412, 87] on span "Details" at bounding box center [418, 87] width 14 height 4
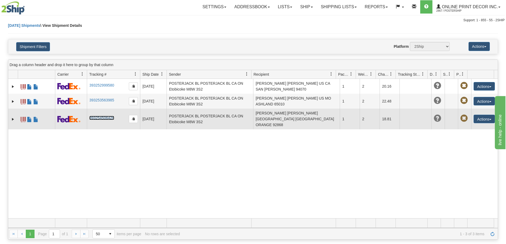
click at [91, 116] on link "393254506426" at bounding box center [101, 118] width 25 height 4
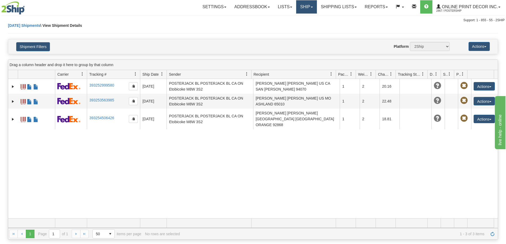
click at [310, 6] on link "Ship" at bounding box center [306, 6] width 20 height 13
click at [294, 18] on span "Ship Screen" at bounding box center [284, 18] width 20 height 4
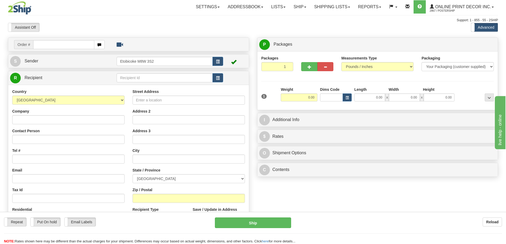
click at [41, 41] on input "text" at bounding box center [63, 44] width 61 height 9
type input "us-56027"
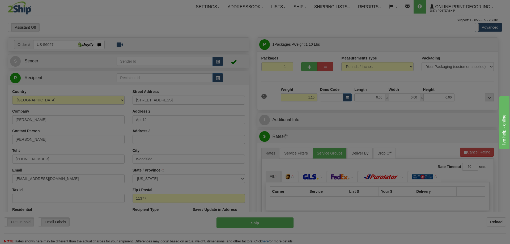
type input "WOODSIDE"
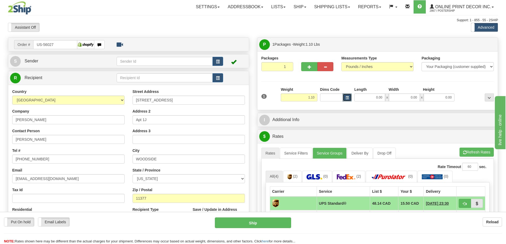
click at [350, 98] on button "button" at bounding box center [347, 98] width 9 height 8
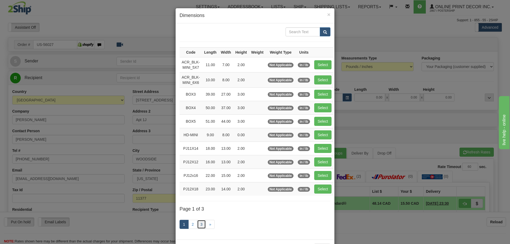
click at [202, 223] on link "3" at bounding box center [201, 224] width 9 height 9
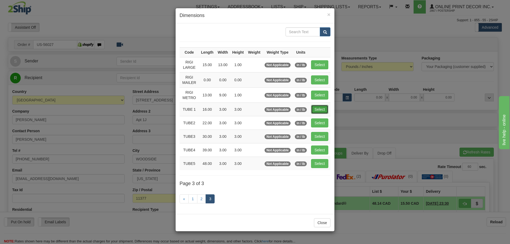
click at [322, 109] on button "Select" at bounding box center [319, 109] width 17 height 9
type input "TUBE 1"
type input "16.00"
type input "3.00"
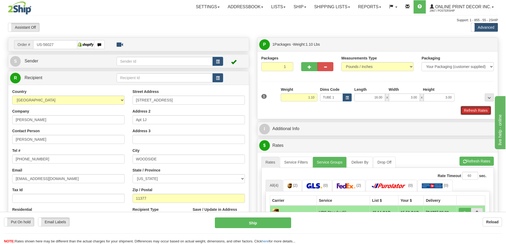
click at [467, 112] on button "Refresh Rates" at bounding box center [476, 110] width 31 height 9
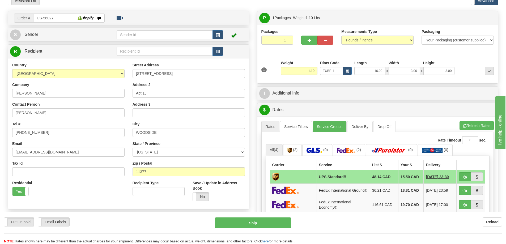
scroll to position [53, 0]
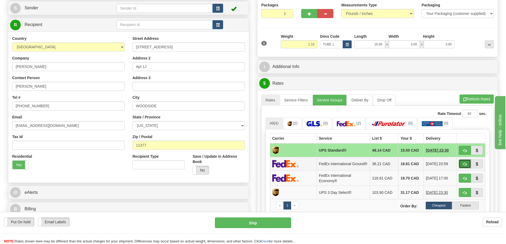
click at [465, 164] on span "button" at bounding box center [465, 164] width 4 height 3
type input "92"
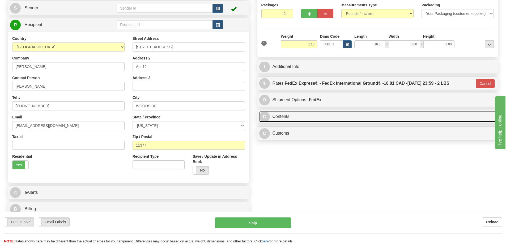
click at [310, 117] on link "C Contents" at bounding box center [377, 116] width 237 height 11
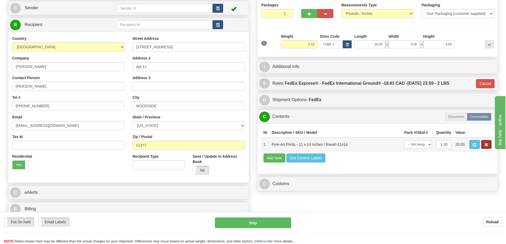
click at [487, 145] on span "button" at bounding box center [487, 144] width 4 height 3
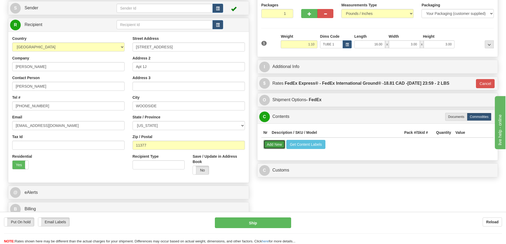
click at [277, 143] on button "Add New" at bounding box center [275, 144] width 22 height 9
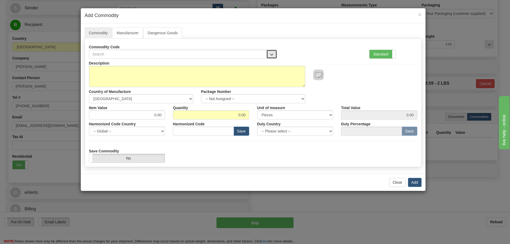
click at [272, 50] on button "button" at bounding box center [272, 54] width 11 height 9
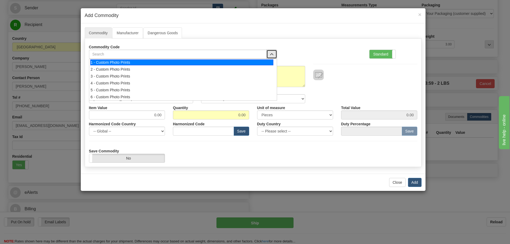
click at [259, 60] on div "1 - Custom Photo Prints" at bounding box center [181, 63] width 183 height 6
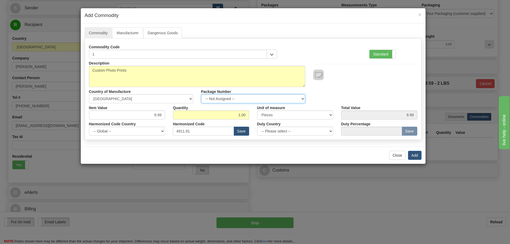
click at [302, 98] on select "-- Not Assigned -- Item 1" at bounding box center [253, 98] width 104 height 9
select select "0"
click at [201, 94] on select "-- Not Assigned -- Item 1" at bounding box center [253, 98] width 104 height 9
click at [414, 155] on button "Add" at bounding box center [415, 155] width 14 height 9
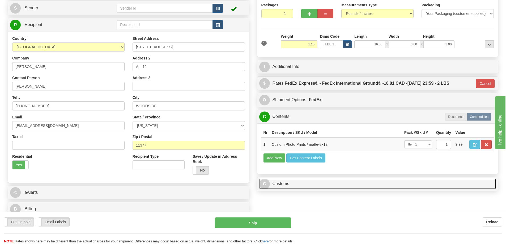
click at [390, 184] on link "C Customs" at bounding box center [377, 184] width 237 height 11
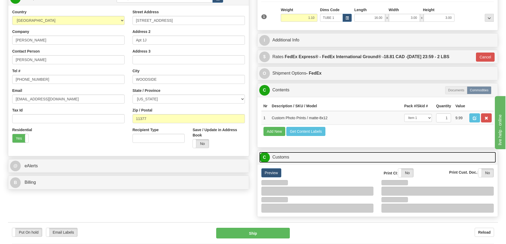
scroll to position [106, 0]
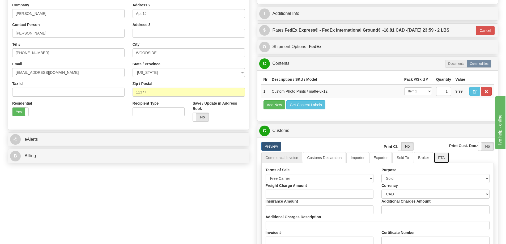
click at [443, 158] on link "FTA" at bounding box center [441, 157] width 15 height 11
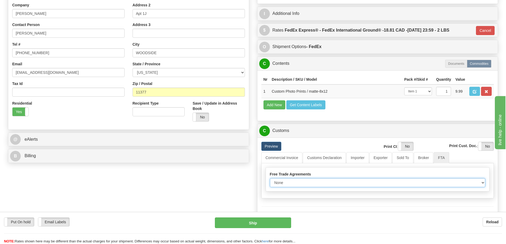
click at [479, 180] on select "None Other USMCA CETA CUKTCA" at bounding box center [378, 182] width 216 height 9
select select "1"
click at [270, 180] on select "None Other USMCA CETA CUKTCA" at bounding box center [378, 182] width 216 height 9
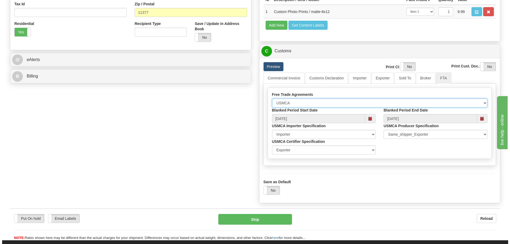
scroll to position [239, 0]
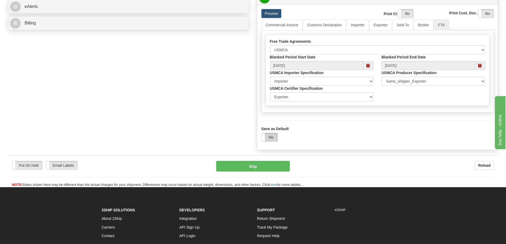
click at [273, 139] on label "No" at bounding box center [270, 137] width 16 height 9
click at [267, 168] on button "Ship" at bounding box center [253, 166] width 74 height 11
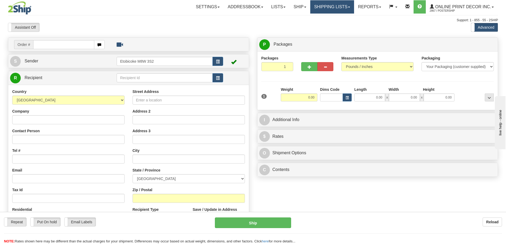
click at [327, 7] on link "Shipping lists" at bounding box center [332, 6] width 44 height 13
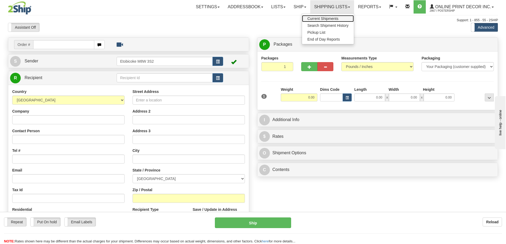
click at [321, 19] on span "Current Shipments" at bounding box center [322, 18] width 31 height 4
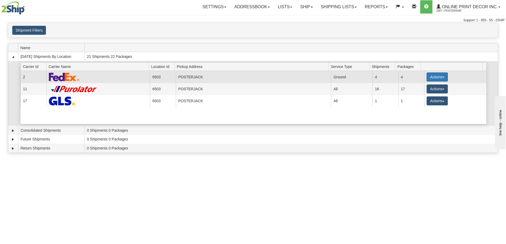
click at [432, 77] on button "Actions" at bounding box center [437, 77] width 21 height 9
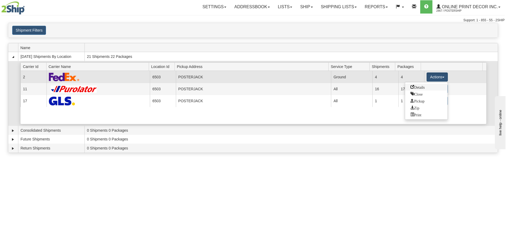
click at [416, 85] on span "Details" at bounding box center [418, 87] width 14 height 4
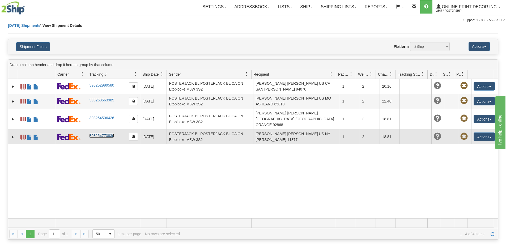
click at [95, 134] on link "393254773830" at bounding box center [101, 136] width 25 height 4
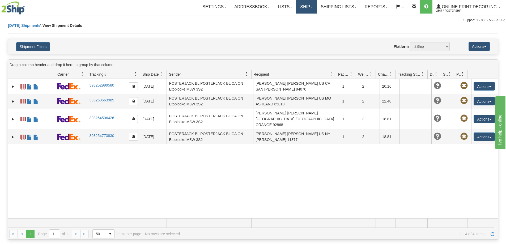
click at [307, 8] on link "Ship" at bounding box center [306, 6] width 20 height 13
click at [292, 16] on link "Ship Screen" at bounding box center [293, 18] width 48 height 7
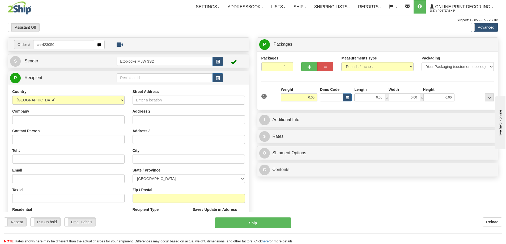
type input "ca-423050"
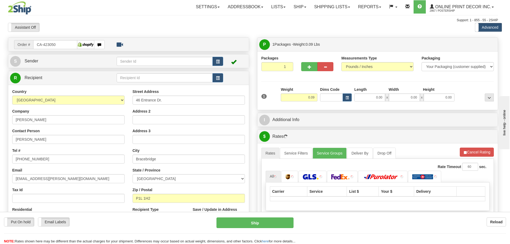
type input "BRACEBRIDGE"
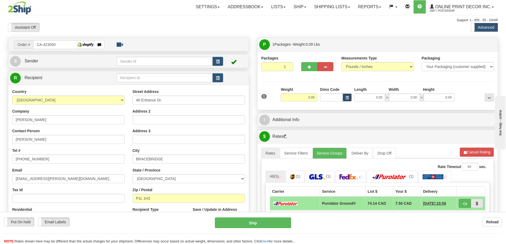
click at [348, 99] on span "button" at bounding box center [347, 97] width 3 height 3
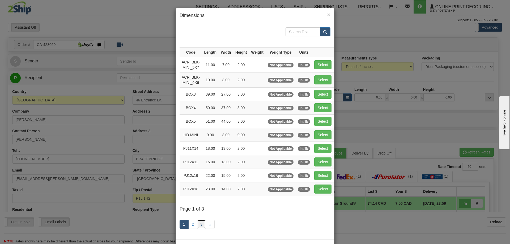
click at [202, 223] on link "3" at bounding box center [201, 224] width 9 height 9
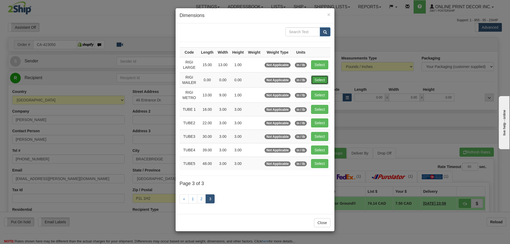
click at [318, 80] on button "Select" at bounding box center [319, 79] width 17 height 9
type input "RIGI MAILER"
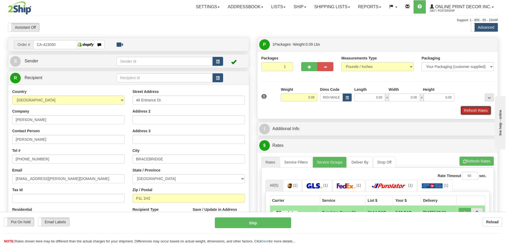
click at [471, 113] on button "Refresh Rates" at bounding box center [476, 110] width 31 height 9
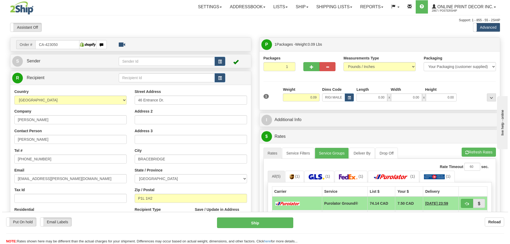
scroll to position [27, 0]
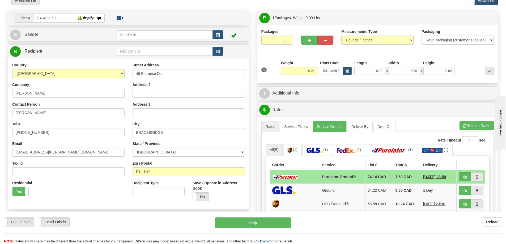
click at [465, 172] on td at bounding box center [471, 177] width 29 height 14
click at [463, 176] on button "button" at bounding box center [465, 176] width 12 height 9
type input "260"
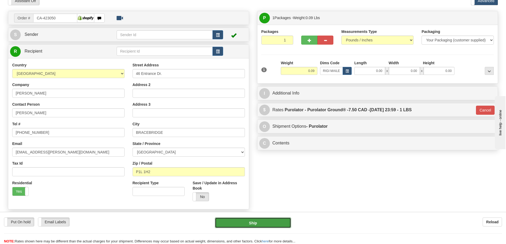
click at [281, 219] on button "Ship" at bounding box center [253, 223] width 76 height 11
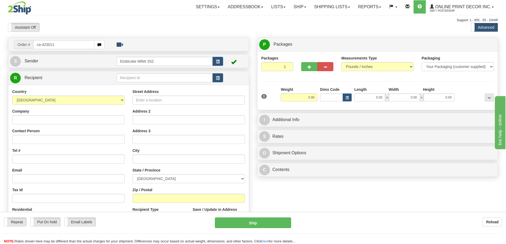
type input "ca-423011"
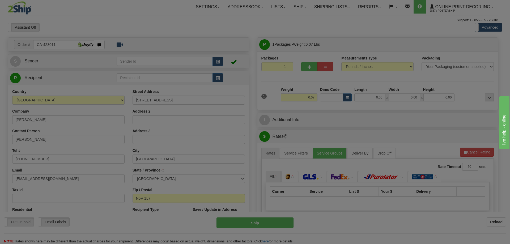
type input "[GEOGRAPHIC_DATA]"
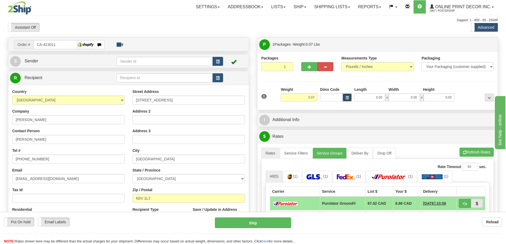
click at [348, 97] on span "button" at bounding box center [347, 97] width 3 height 3
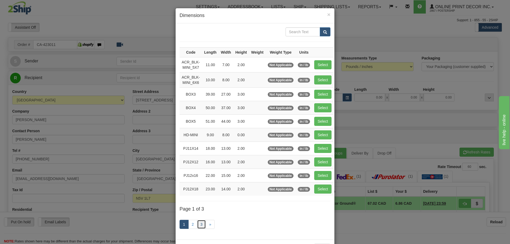
click at [199, 226] on link "3" at bounding box center [201, 224] width 9 height 9
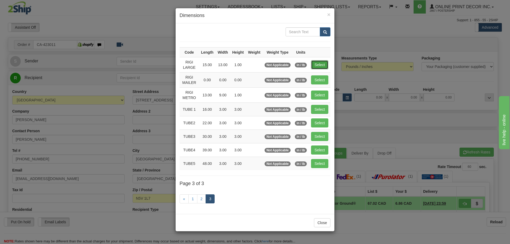
click at [319, 67] on button "Select" at bounding box center [319, 64] width 17 height 9
type input "RIGI LARGE"
type input "15.00"
type input "13.00"
type input "1.00"
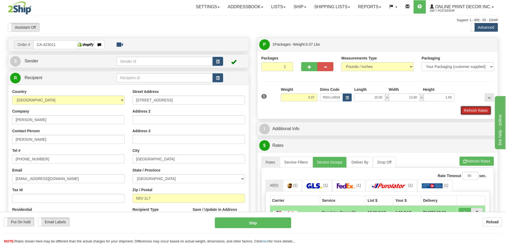
click at [467, 112] on button "Refresh Rates" at bounding box center [476, 110] width 31 height 9
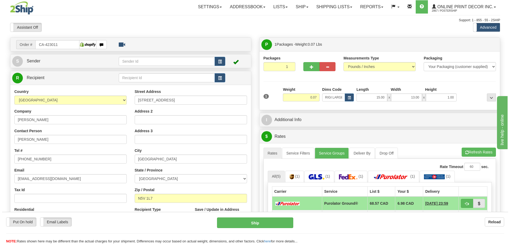
scroll to position [53, 0]
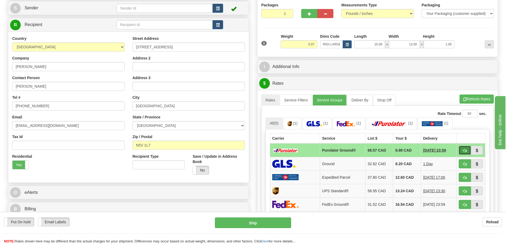
click at [466, 150] on span "button" at bounding box center [465, 150] width 4 height 3
type input "260"
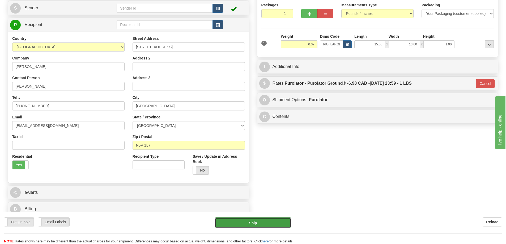
click at [272, 221] on button "Ship" at bounding box center [253, 223] width 76 height 11
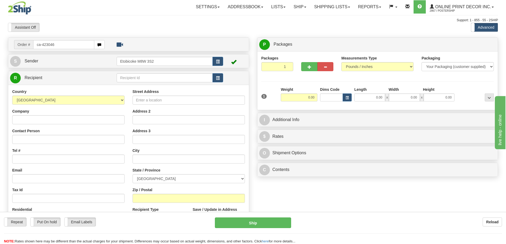
type input "ca-423046"
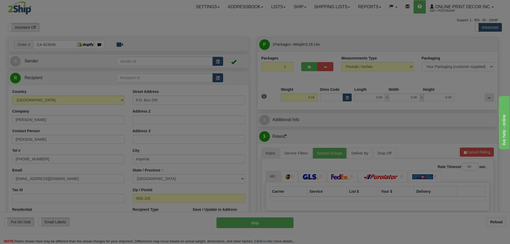
type input "IMPERIAL"
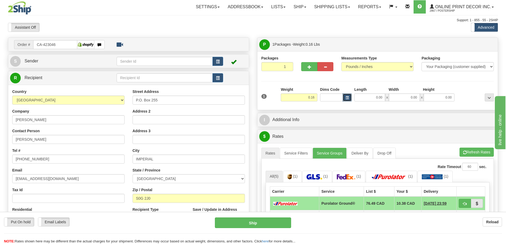
click at [346, 97] on span "button" at bounding box center [347, 97] width 3 height 3
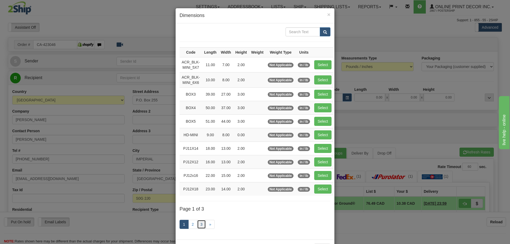
click at [197, 223] on link "3" at bounding box center [201, 224] width 9 height 9
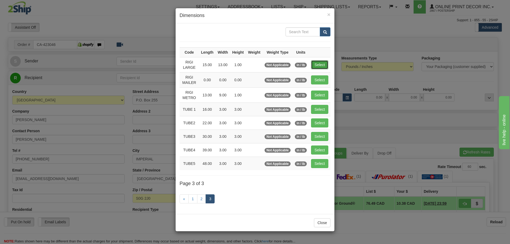
click at [318, 64] on button "Select" at bounding box center [319, 64] width 17 height 9
type input "RIGI LARGE"
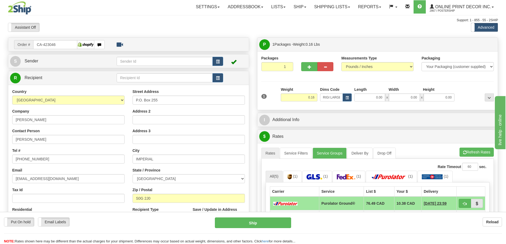
type input "15.00"
type input "13.00"
type input "1.00"
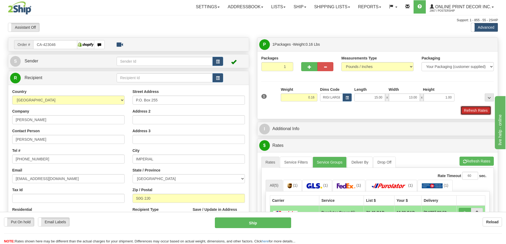
click at [468, 108] on button "Refresh Rates" at bounding box center [476, 110] width 31 height 9
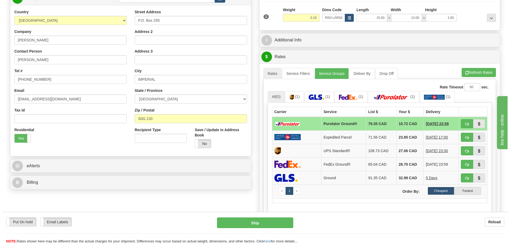
scroll to position [106, 0]
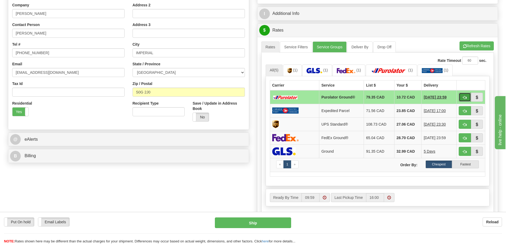
click at [467, 95] on button "button" at bounding box center [465, 97] width 12 height 9
type input "260"
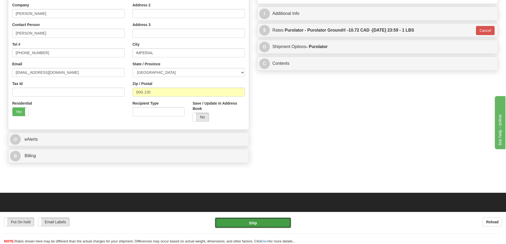
click at [265, 223] on button "Ship" at bounding box center [253, 223] width 76 height 11
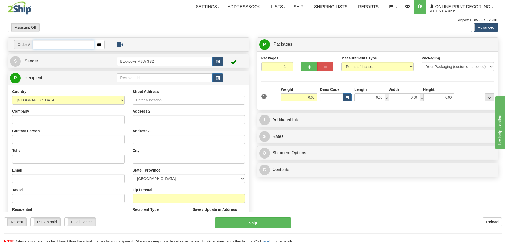
click at [64, 43] on input "text" at bounding box center [63, 44] width 61 height 9
type input "us-56037"
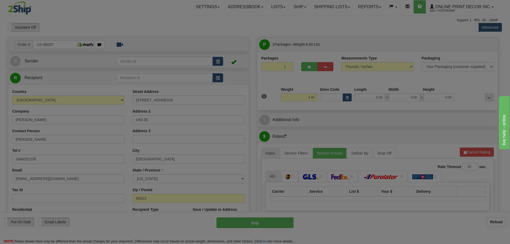
type input "[GEOGRAPHIC_DATA]"
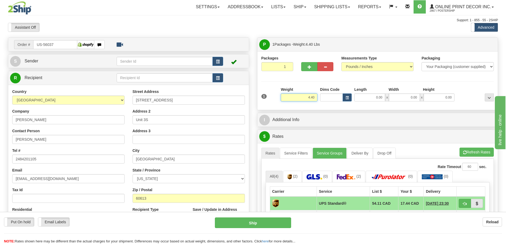
click at [316, 97] on input "4.40" at bounding box center [299, 98] width 37 height 8
type input "4"
type input "2.00"
click at [348, 98] on span "button" at bounding box center [347, 97] width 3 height 3
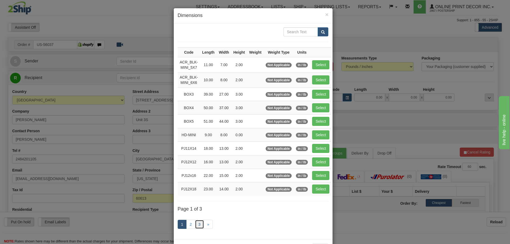
click at [199, 225] on link "3" at bounding box center [199, 224] width 9 height 9
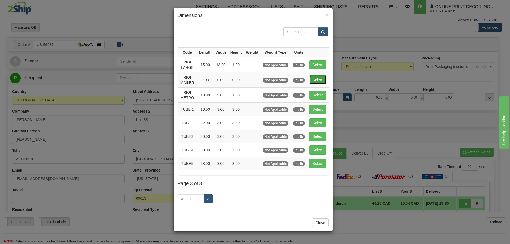
click at [318, 76] on button "Select" at bounding box center [317, 79] width 17 height 9
type input "RIGI MAILER"
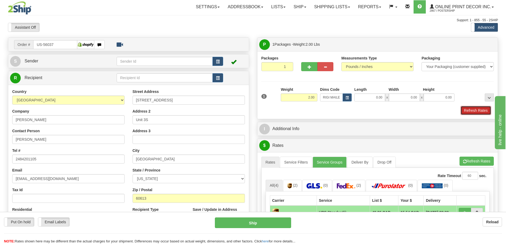
click at [469, 112] on button "Refresh Rates" at bounding box center [476, 110] width 31 height 9
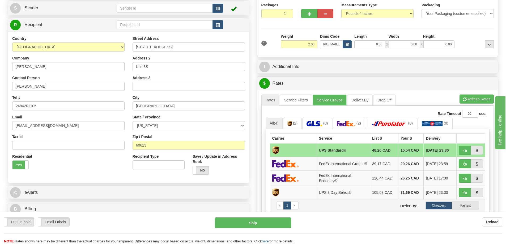
scroll to position [106, 0]
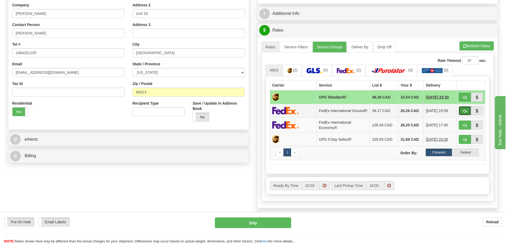
click at [467, 114] on button "button" at bounding box center [465, 110] width 12 height 9
type input "92"
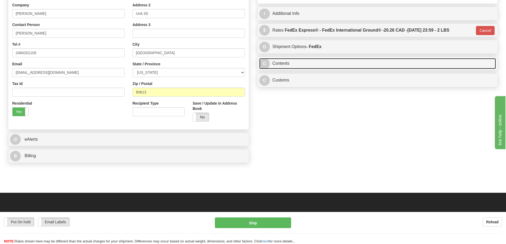
click at [311, 65] on link "C Contents" at bounding box center [377, 63] width 237 height 11
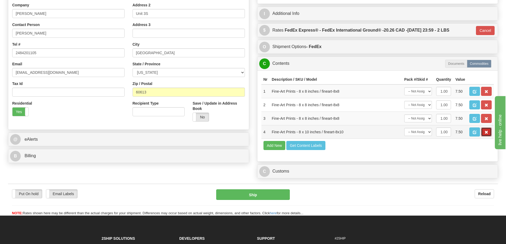
click at [486, 132] on span "button" at bounding box center [487, 132] width 4 height 3
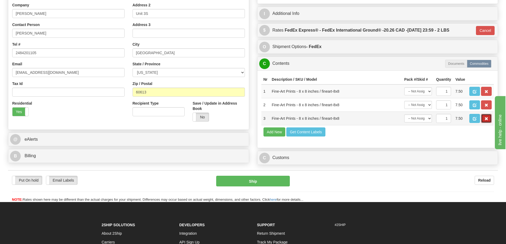
click at [487, 121] on span "button" at bounding box center [487, 118] width 4 height 3
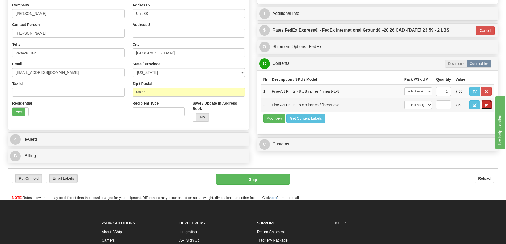
click at [487, 106] on span "button" at bounding box center [487, 105] width 4 height 3
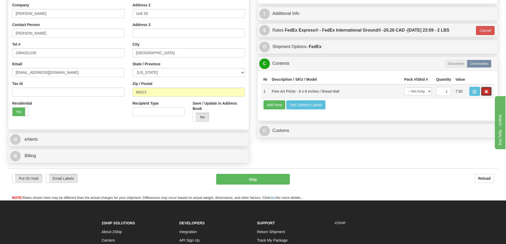
click at [490, 91] on button "button" at bounding box center [486, 91] width 11 height 9
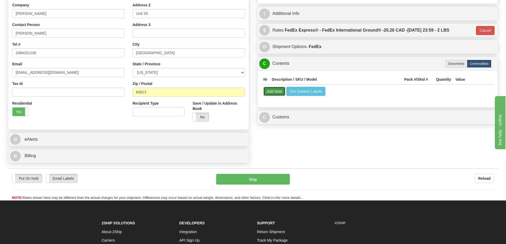
click at [276, 93] on button "Add New" at bounding box center [275, 91] width 22 height 9
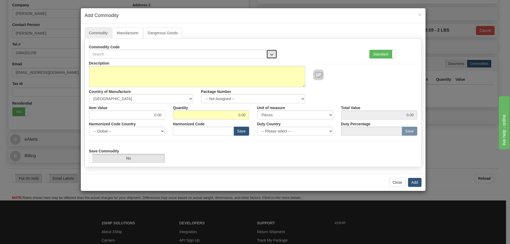
click at [272, 52] on button "button" at bounding box center [272, 54] width 11 height 9
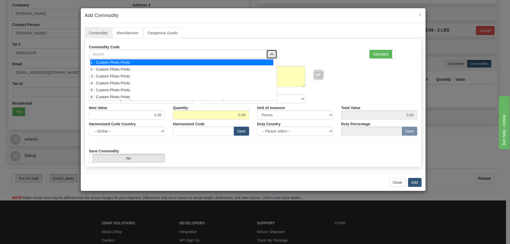
click at [269, 62] on div "1 - Custom Photo Prints" at bounding box center [181, 63] width 183 height 6
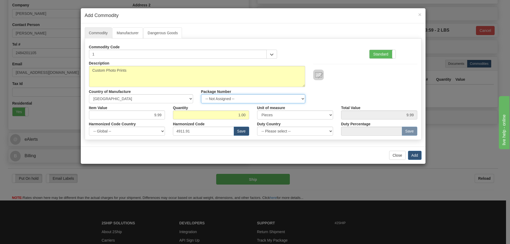
click at [299, 98] on select "-- Not Assigned -- Item 1" at bounding box center [253, 98] width 104 height 9
select select "0"
click at [201, 94] on select "-- Not Assigned -- Item 1" at bounding box center [253, 98] width 104 height 9
click at [416, 154] on button "Add" at bounding box center [415, 155] width 14 height 9
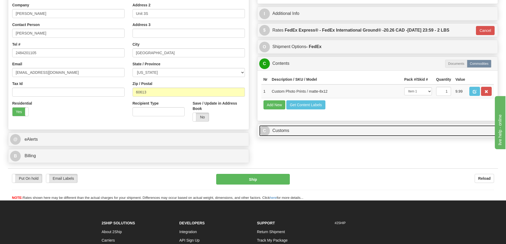
click at [314, 129] on link "C Customs" at bounding box center [377, 130] width 237 height 11
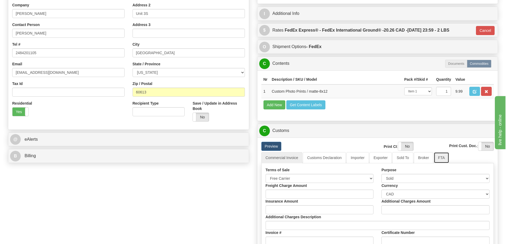
click at [445, 158] on link "FTA" at bounding box center [441, 157] width 15 height 11
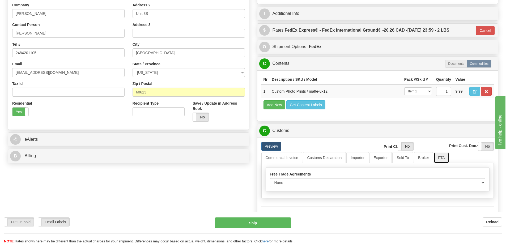
scroll to position [159, 0]
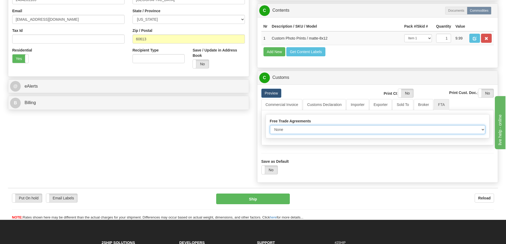
click at [480, 130] on select "None Other USMCA CETA CUKTCA" at bounding box center [378, 129] width 216 height 9
select select "1"
click at [270, 127] on select "None Other USMCA CETA CUKTCA" at bounding box center [378, 129] width 216 height 9
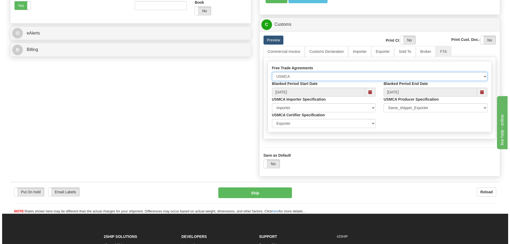
scroll to position [239, 0]
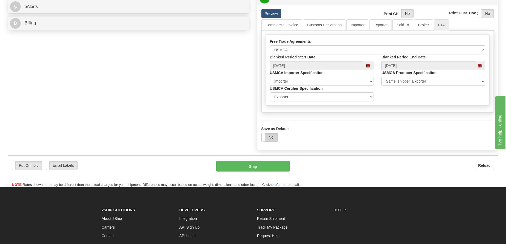
click at [272, 137] on label "No" at bounding box center [270, 137] width 16 height 9
click at [255, 166] on button "Ship" at bounding box center [253, 166] width 74 height 11
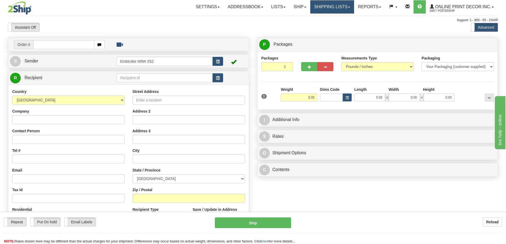
click at [340, 4] on link "Shipping lists" at bounding box center [332, 6] width 44 height 13
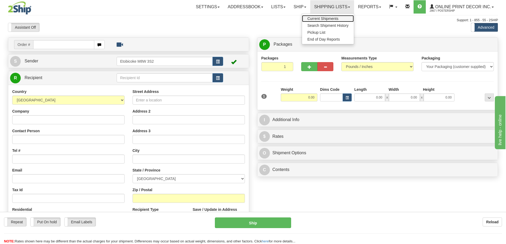
click at [323, 18] on span "Current Shipments" at bounding box center [322, 18] width 31 height 4
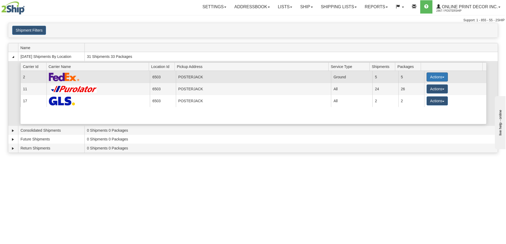
click at [431, 76] on button "Actions" at bounding box center [437, 77] width 21 height 9
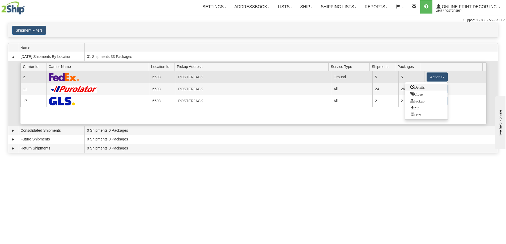
click at [411, 86] on span "Details" at bounding box center [418, 87] width 14 height 4
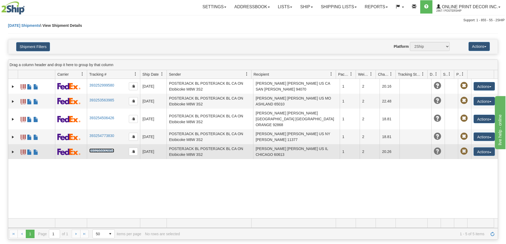
click at [100, 149] on link "393255932854" at bounding box center [101, 151] width 25 height 4
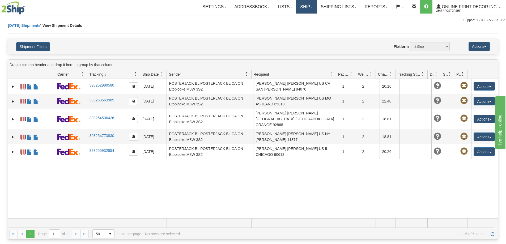
click at [307, 5] on link "Ship" at bounding box center [306, 6] width 20 height 13
click at [289, 19] on span "Ship Screen" at bounding box center [284, 18] width 20 height 4
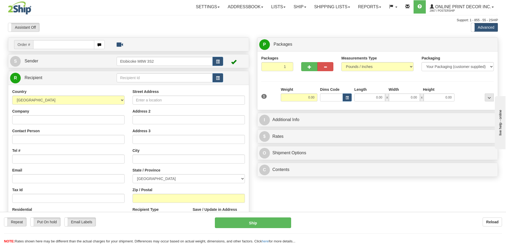
click at [75, 43] on input "text" at bounding box center [63, 44] width 61 height 9
type input "ca-423079"
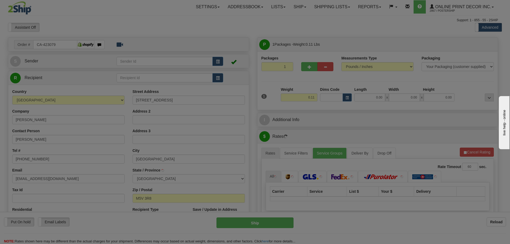
type input "TORONTO"
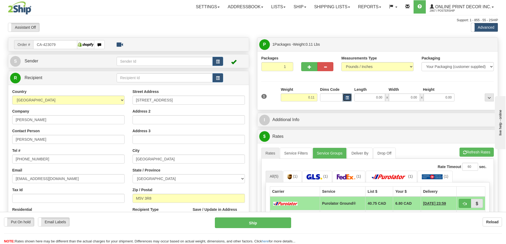
click at [347, 94] on button "button" at bounding box center [347, 98] width 9 height 8
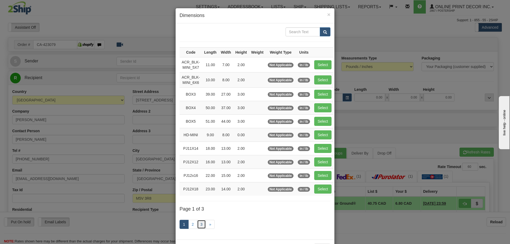
click at [200, 223] on link "3" at bounding box center [201, 224] width 9 height 9
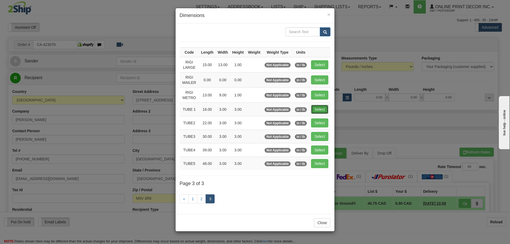
click at [322, 109] on button "Select" at bounding box center [319, 109] width 17 height 9
type input "TUBE 1"
type input "16.00"
type input "3.00"
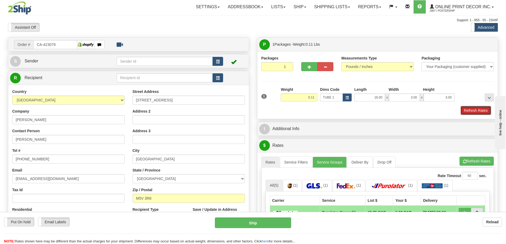
click at [472, 111] on button "Refresh Rates" at bounding box center [476, 110] width 31 height 9
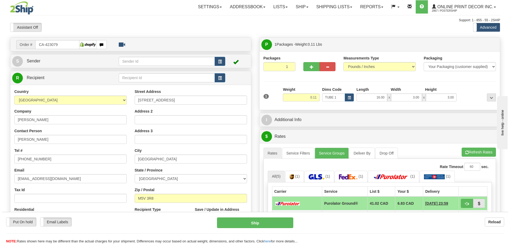
scroll to position [53, 0]
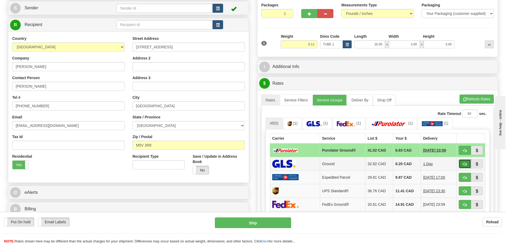
click at [462, 165] on button "button" at bounding box center [465, 163] width 12 height 9
type input "1"
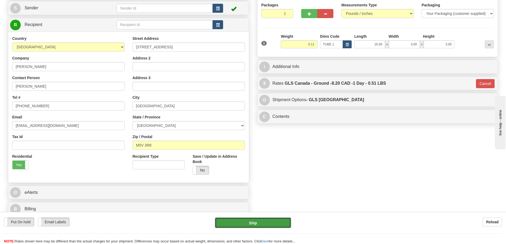
click at [284, 221] on button "Ship" at bounding box center [253, 223] width 76 height 11
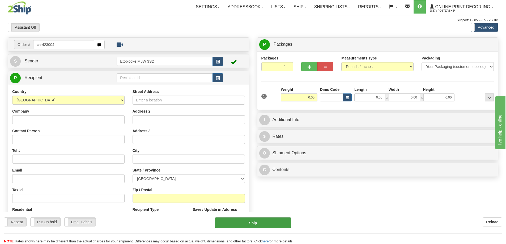
type input "ca-423004"
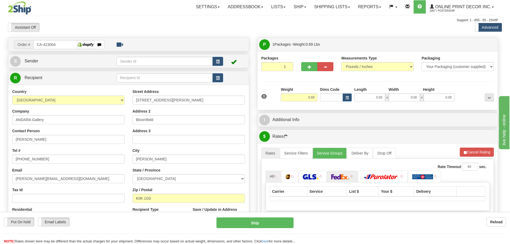
type input "BLOOMFIELD"
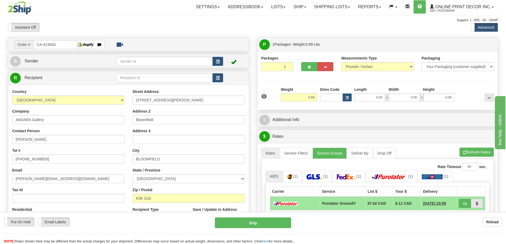
click at [306, 61] on div at bounding box center [317, 59] width 32 height 7
click at [319, 69] on button "button" at bounding box center [326, 66] width 16 height 9
click at [310, 66] on span "button" at bounding box center [310, 66] width 4 height 3
radio input "true"
type input "2"
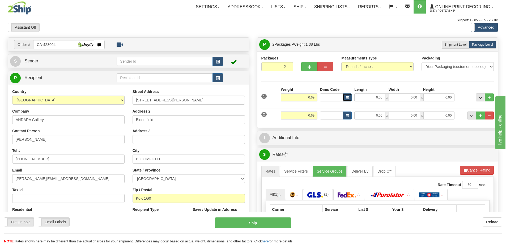
click at [350, 95] on button "button" at bounding box center [347, 98] width 9 height 8
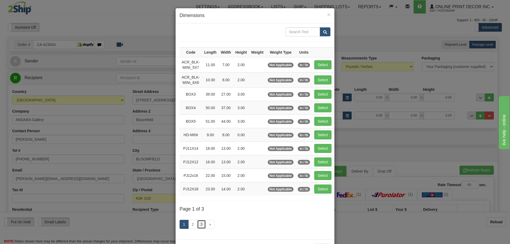
click at [198, 225] on link "3" at bounding box center [201, 224] width 9 height 9
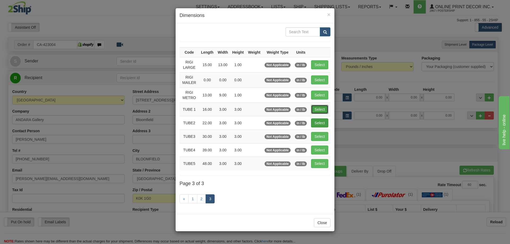
drag, startPoint x: 317, startPoint y: 106, endPoint x: 317, endPoint y: 110, distance: 3.5
click at [317, 107] on button "Select" at bounding box center [319, 109] width 17 height 9
type input "TUBE 1"
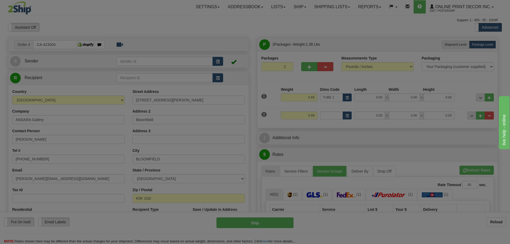
type input "16.00"
type input "3.00"
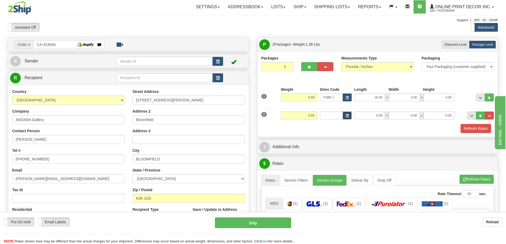
click at [350, 116] on button "button" at bounding box center [347, 116] width 9 height 8
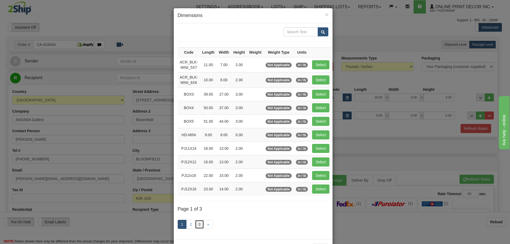
click at [196, 224] on link "3" at bounding box center [199, 224] width 9 height 9
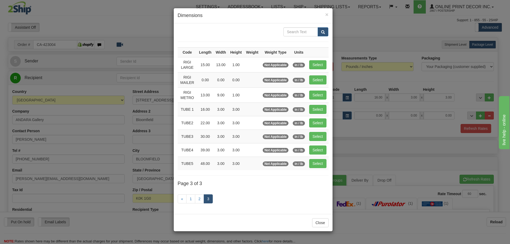
click at [320, 103] on td "Select" at bounding box center [318, 110] width 22 height 14
click at [319, 106] on button "Select" at bounding box center [317, 109] width 17 height 9
type input "TUBE 1"
type input "16.00"
type input "3.00"
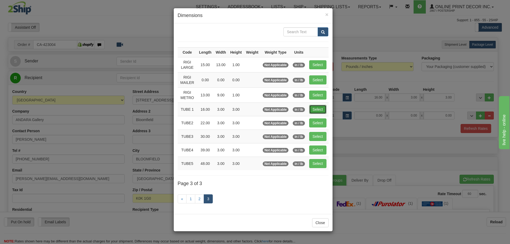
type input "3.00"
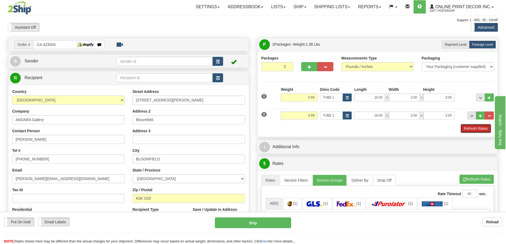
click at [482, 128] on button "Refresh Rates" at bounding box center [476, 128] width 31 height 9
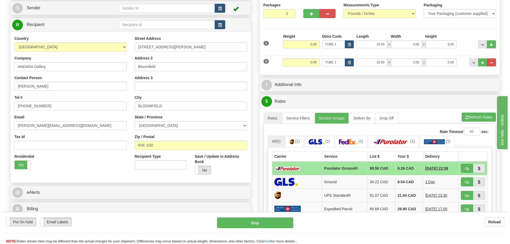
scroll to position [80, 0]
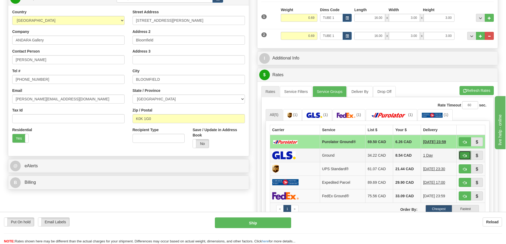
click at [465, 153] on button "button" at bounding box center [465, 155] width 12 height 9
type input "1"
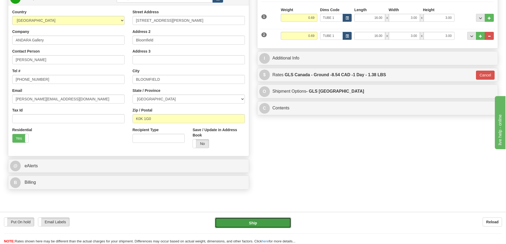
click at [272, 221] on button "Ship" at bounding box center [253, 223] width 76 height 11
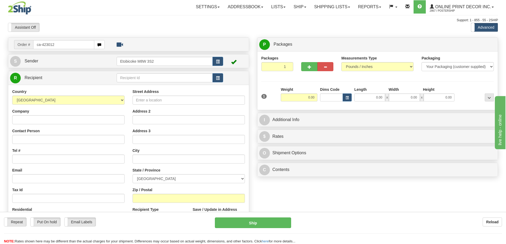
type input "ca-423012"
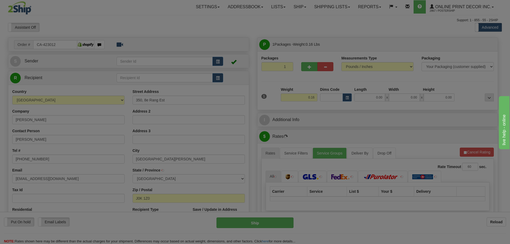
type input "[GEOGRAPHIC_DATA][PERSON_NAME]"
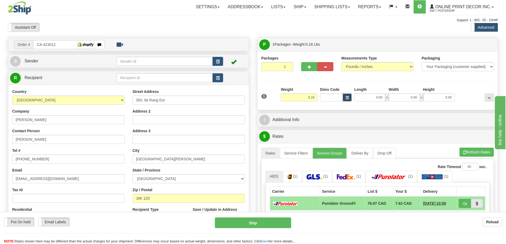
click at [348, 97] on span "button" at bounding box center [347, 97] width 3 height 3
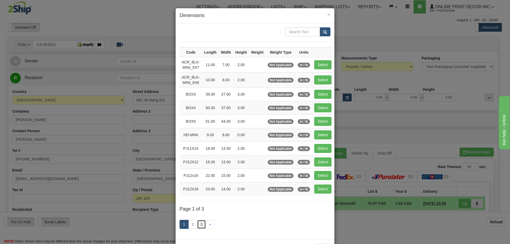
drag, startPoint x: 200, startPoint y: 225, endPoint x: 200, endPoint y: 219, distance: 5.1
click at [200, 225] on link "3" at bounding box center [201, 224] width 9 height 9
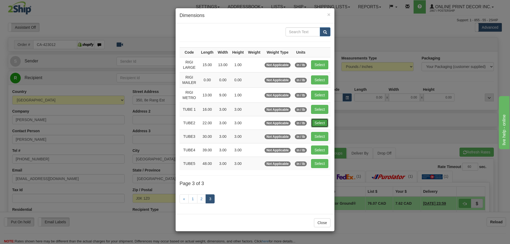
click at [321, 123] on button "Select" at bounding box center [319, 123] width 17 height 9
type input "TUBE2"
type input "22.00"
type input "3.00"
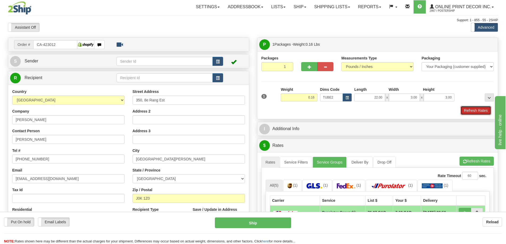
click at [466, 112] on button "Refresh Rates" at bounding box center [476, 110] width 31 height 9
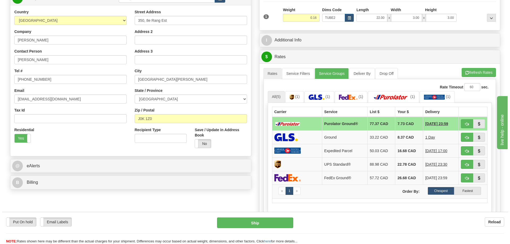
scroll to position [106, 0]
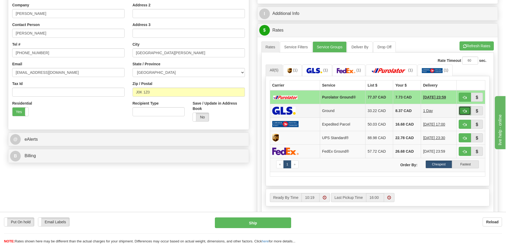
click at [465, 110] on span "button" at bounding box center [465, 110] width 4 height 3
type input "1"
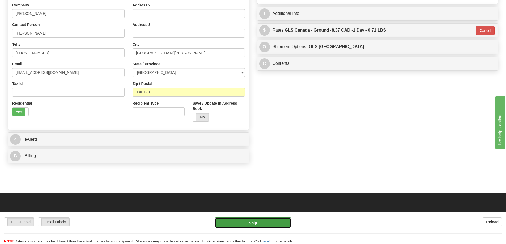
drag, startPoint x: 280, startPoint y: 223, endPoint x: 283, endPoint y: 223, distance: 3.2
click at [283, 223] on button "Ship" at bounding box center [253, 223] width 76 height 11
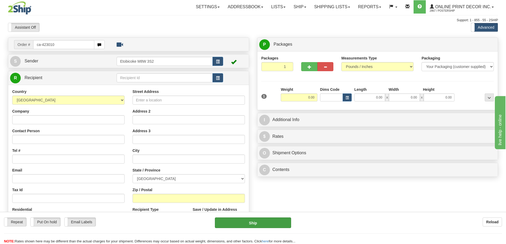
type input "ca-423010"
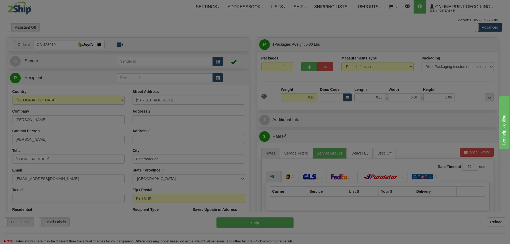
type input "PETERBOROUGH"
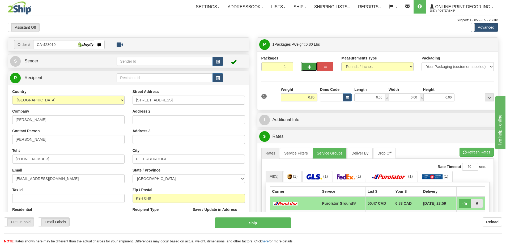
click at [313, 65] on button "button" at bounding box center [309, 66] width 16 height 9
radio input "true"
type input "2"
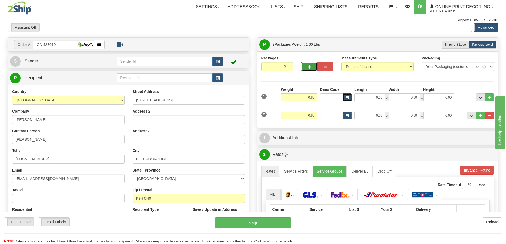
click at [348, 96] on button "button" at bounding box center [347, 98] width 9 height 8
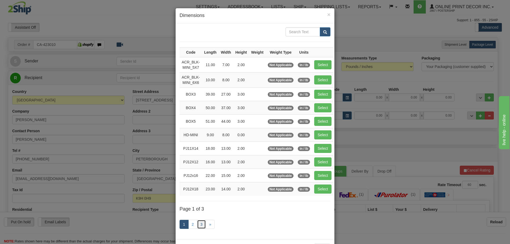
drag, startPoint x: 198, startPoint y: 226, endPoint x: 198, endPoint y: 220, distance: 5.3
click at [198, 225] on link "3" at bounding box center [201, 224] width 9 height 9
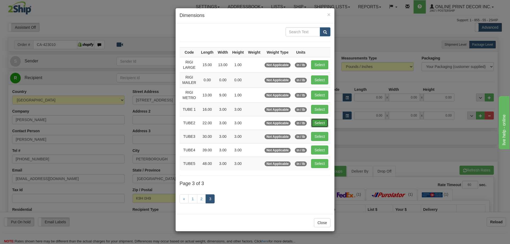
click at [321, 119] on button "Select" at bounding box center [319, 123] width 17 height 9
type input "TUBE2"
type input "22.00"
type input "3.00"
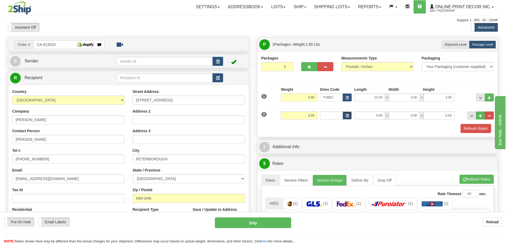
click at [349, 116] on button "button" at bounding box center [347, 116] width 9 height 8
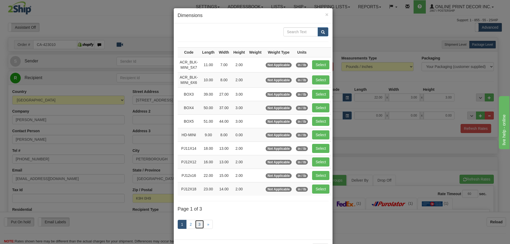
click at [197, 222] on link "3" at bounding box center [199, 224] width 9 height 9
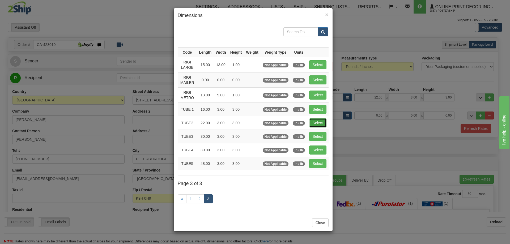
click at [320, 120] on button "Select" at bounding box center [317, 123] width 17 height 9
type input "TUBE2"
type input "22.00"
type input "3.00"
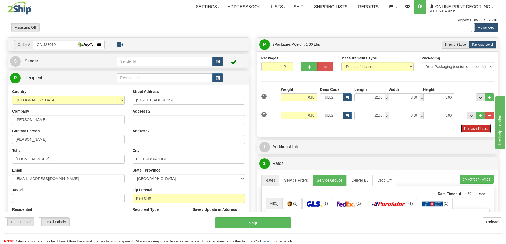
click at [470, 128] on button "Refresh Rates" at bounding box center [476, 128] width 31 height 9
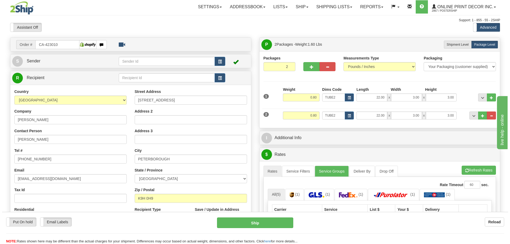
scroll to position [53, 0]
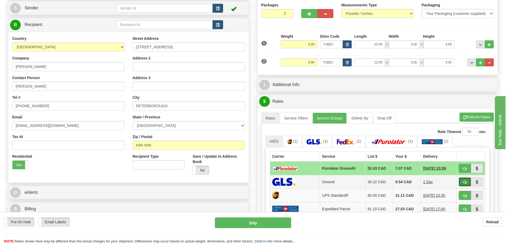
click at [462, 180] on button "button" at bounding box center [465, 182] width 12 height 9
type input "1"
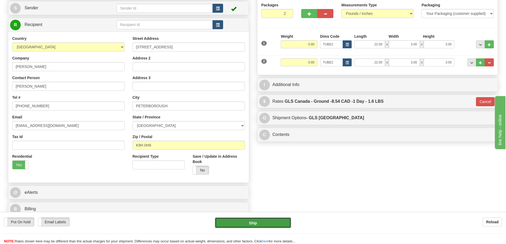
click at [276, 224] on button "Ship" at bounding box center [253, 223] width 76 height 11
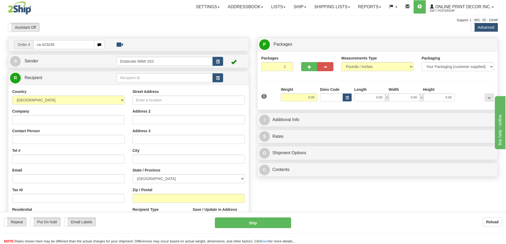
type input "ca-423038"
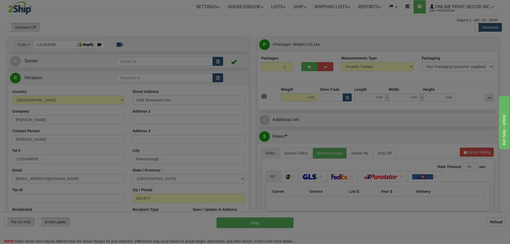
type input "PETERBOROUGH"
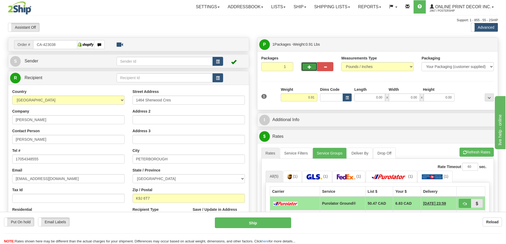
click at [311, 67] on button "button" at bounding box center [309, 66] width 16 height 9
radio input "true"
type input "2"
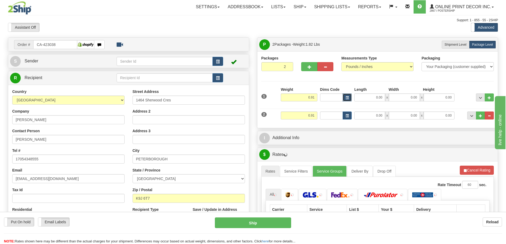
click at [349, 100] on button "button" at bounding box center [347, 98] width 9 height 8
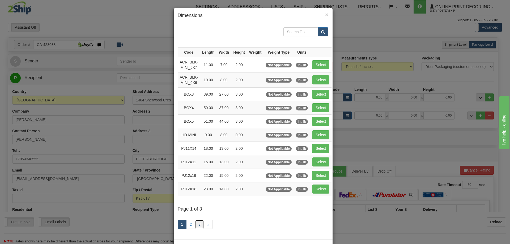
click at [196, 221] on link "3" at bounding box center [199, 224] width 9 height 9
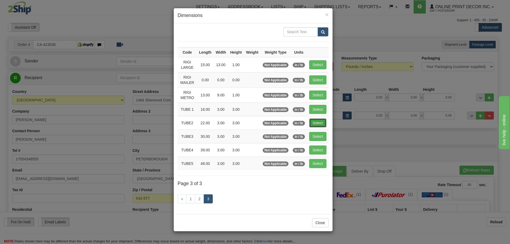
click at [320, 121] on button "Select" at bounding box center [317, 123] width 17 height 9
type input "TUBE2"
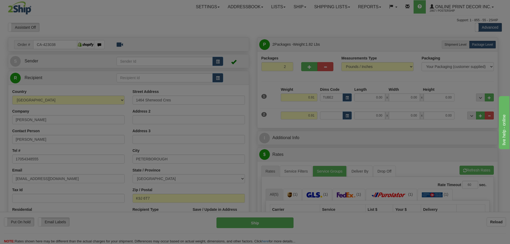
type input "22.00"
type input "3.00"
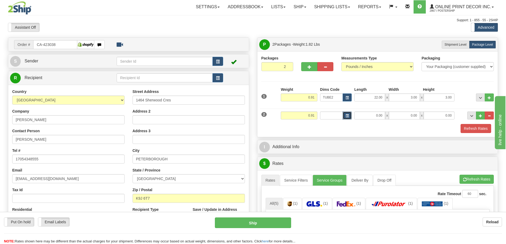
click at [348, 112] on button "button" at bounding box center [347, 116] width 9 height 8
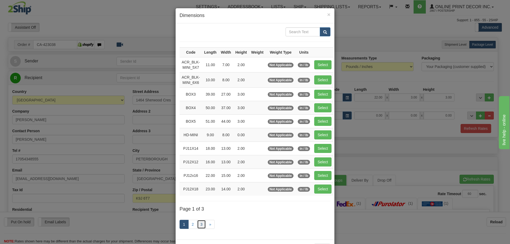
click at [199, 225] on link "3" at bounding box center [201, 224] width 9 height 9
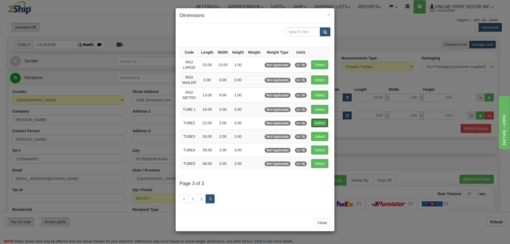
click at [319, 121] on button "Select" at bounding box center [319, 123] width 17 height 9
type input "TUBE2"
type input "22.00"
type input "3.00"
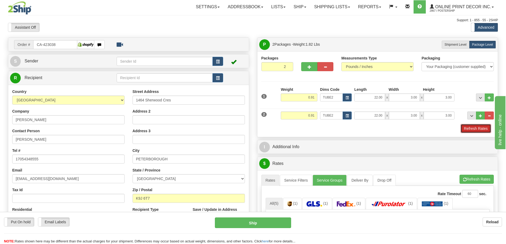
click at [476, 130] on button "Refresh Rates" at bounding box center [476, 128] width 31 height 9
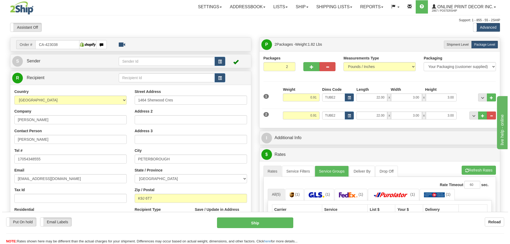
scroll to position [80, 0]
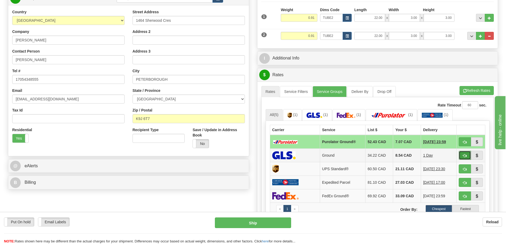
click at [463, 154] on button "button" at bounding box center [465, 155] width 12 height 9
type input "1"
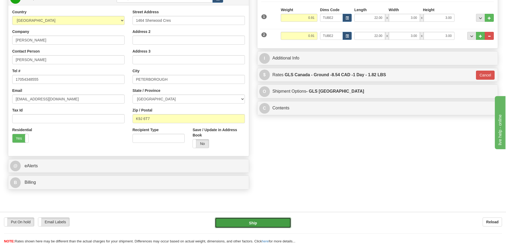
click at [271, 218] on button "Ship" at bounding box center [253, 223] width 76 height 11
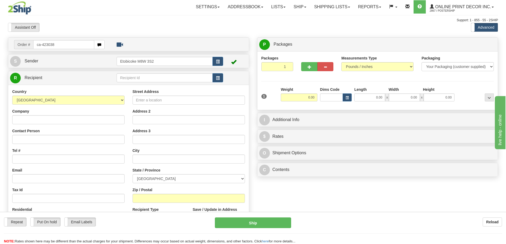
type input "ca-423038"
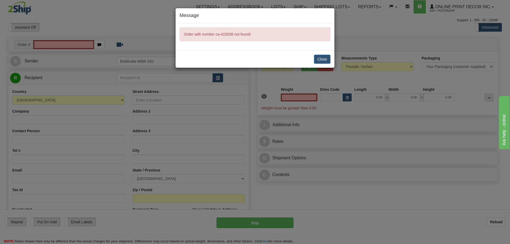
type input "0.00"
click at [315, 59] on button "Close" at bounding box center [322, 59] width 16 height 9
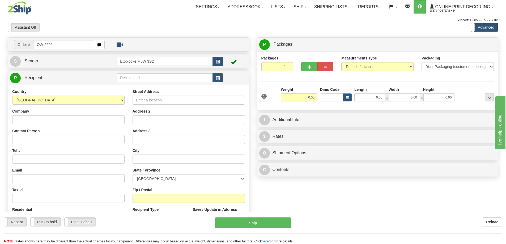
type input "OW-2205"
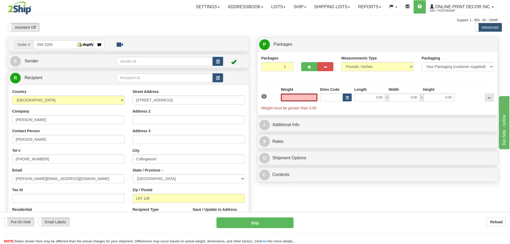
type input "COLLINGWOOD"
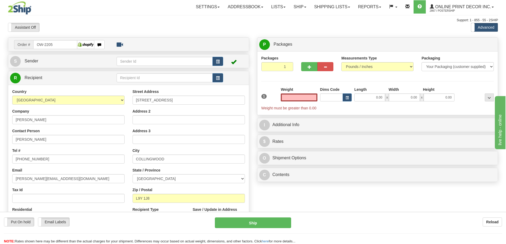
click at [310, 98] on input "text" at bounding box center [299, 98] width 37 height 8
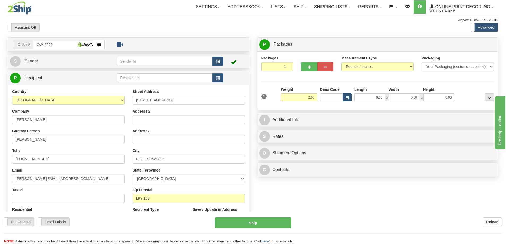
type input "2.00"
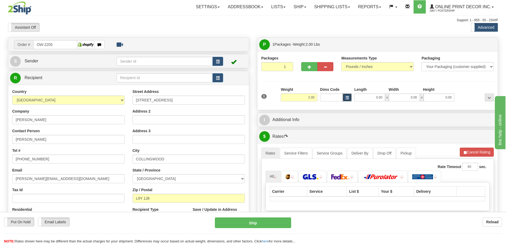
click at [348, 98] on span "button" at bounding box center [347, 97] width 3 height 3
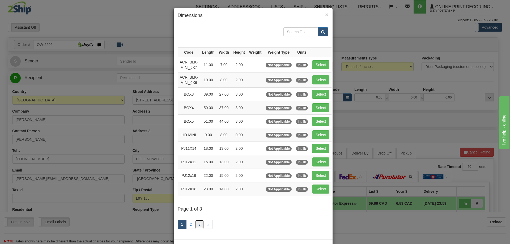
click at [198, 224] on link "3" at bounding box center [199, 224] width 9 height 9
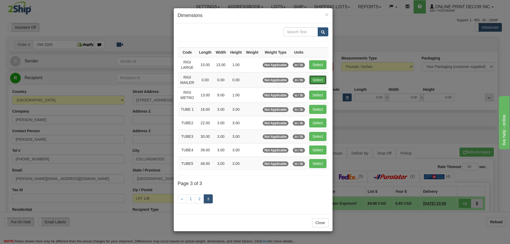
click at [317, 77] on button "Select" at bounding box center [317, 79] width 17 height 9
type input "RIGI MAILER"
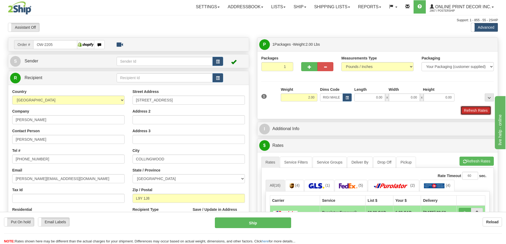
click at [476, 110] on button "Refresh Rates" at bounding box center [476, 110] width 31 height 9
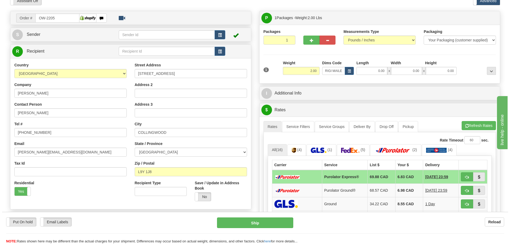
scroll to position [80, 0]
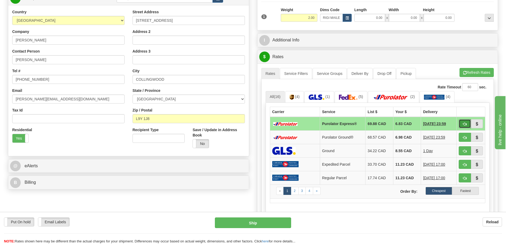
click at [463, 125] on span "button" at bounding box center [465, 124] width 4 height 3
type input "202"
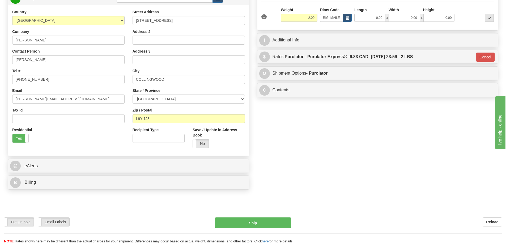
click at [279, 217] on div "Put On hold Put On hold Email Labels Email Labels Edit Reload Ship Reload" at bounding box center [253, 228] width 506 height 32
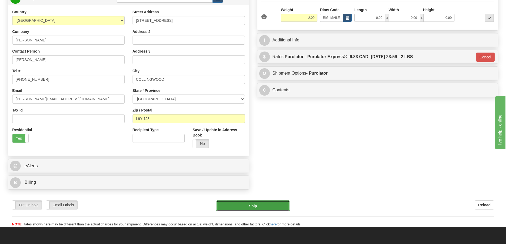
click at [273, 208] on button "Ship" at bounding box center [253, 206] width 74 height 11
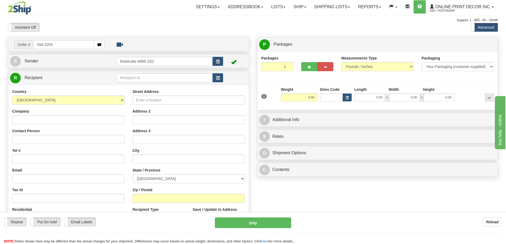
type input "OW-2203"
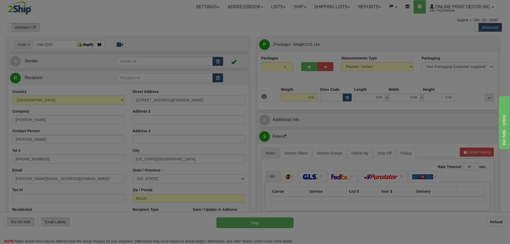
type input "[US_STATE][GEOGRAPHIC_DATA]"
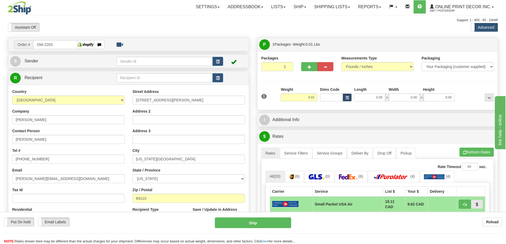
click at [346, 97] on span "button" at bounding box center [347, 97] width 3 height 3
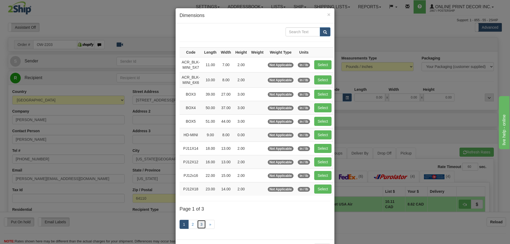
click at [201, 225] on link "3" at bounding box center [201, 224] width 9 height 9
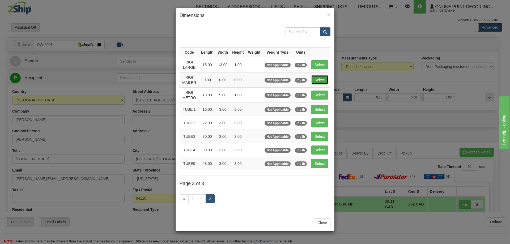
click at [324, 79] on button "Select" at bounding box center [319, 79] width 17 height 9
type input "RIGI MAILER"
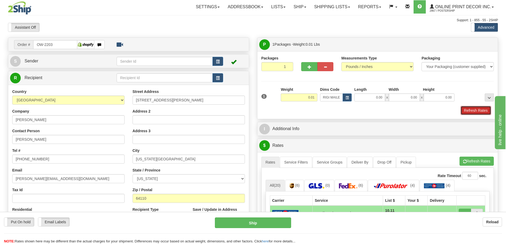
click at [470, 112] on button "Refresh Rates" at bounding box center [476, 110] width 31 height 9
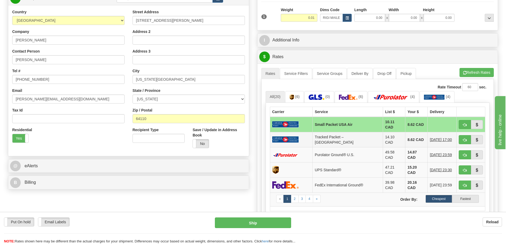
scroll to position [106, 0]
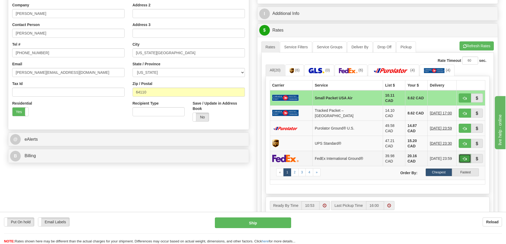
click at [467, 154] on button "button" at bounding box center [465, 158] width 12 height 9
type input "92"
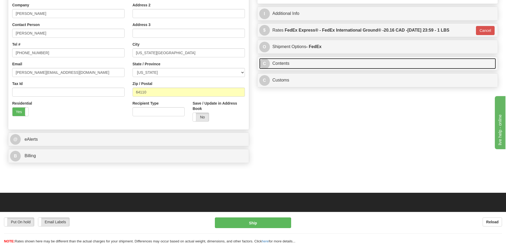
click at [317, 61] on link "C Contents" at bounding box center [377, 63] width 237 height 11
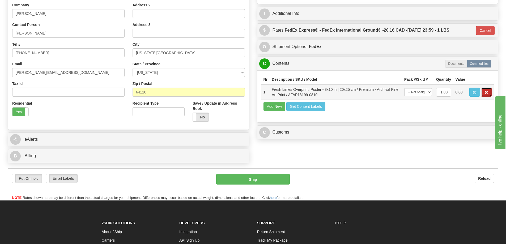
click at [484, 91] on button "button" at bounding box center [486, 92] width 11 height 9
click at [488, 93] on span "button" at bounding box center [487, 92] width 4 height 3
click at [271, 103] on td "Add New Get Content Labels" at bounding box center [377, 107] width 233 height 14
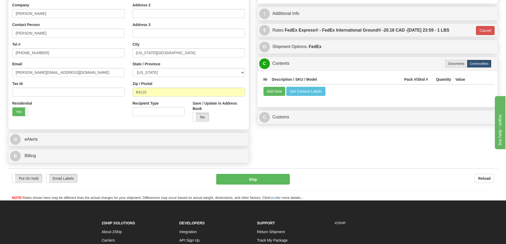
click at [482, 92] on td "Add New Get Content Labels" at bounding box center [377, 92] width 233 height 14
click at [271, 94] on button "Add New" at bounding box center [275, 91] width 22 height 9
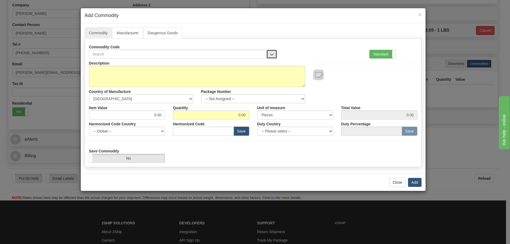
click at [272, 51] on button "button" at bounding box center [272, 54] width 11 height 9
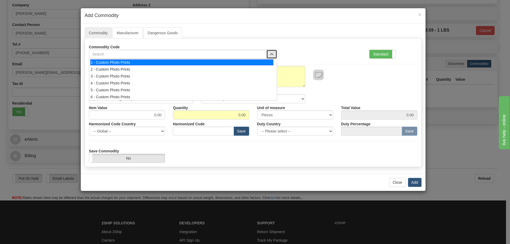
click at [264, 59] on li "1 - Custom Photo Prints" at bounding box center [183, 62] width 188 height 7
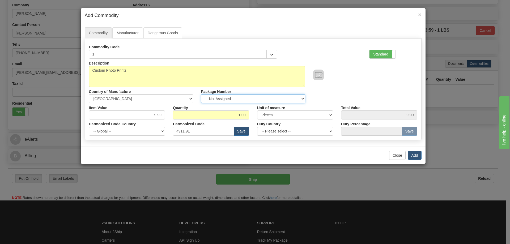
click at [299, 96] on select "-- Not Assigned -- Item 1" at bounding box center [253, 98] width 104 height 9
select select "0"
click at [201, 94] on select "-- Not Assigned -- Item 1" at bounding box center [253, 98] width 104 height 9
click at [396, 155] on button "Close" at bounding box center [397, 155] width 16 height 9
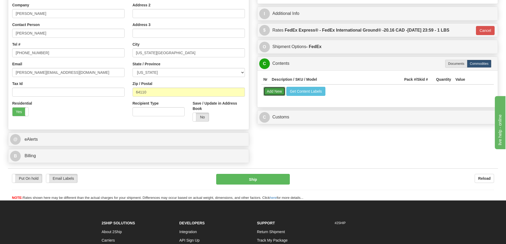
click at [276, 93] on button "Add New" at bounding box center [275, 91] width 22 height 9
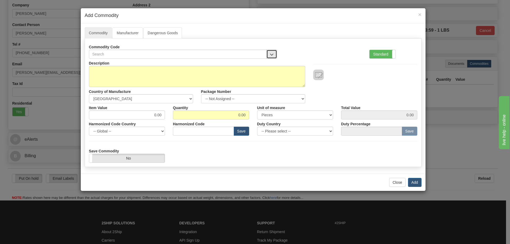
click at [271, 54] on span "button" at bounding box center [272, 54] width 4 height 3
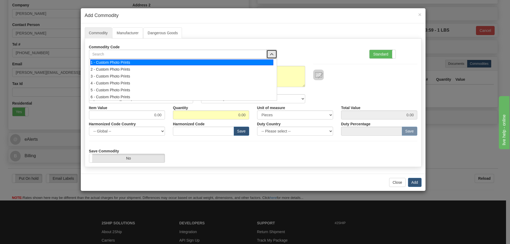
click at [258, 62] on div "1 - Custom Photo Prints" at bounding box center [181, 63] width 183 height 6
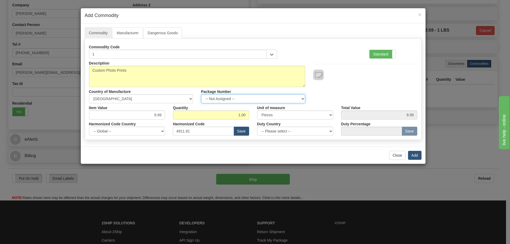
click at [300, 97] on select "-- Not Assigned -- Item 1" at bounding box center [253, 98] width 104 height 9
select select "0"
click at [201, 94] on select "-- Not Assigned -- Item 1" at bounding box center [253, 98] width 104 height 9
click at [413, 153] on button "Add" at bounding box center [415, 155] width 14 height 9
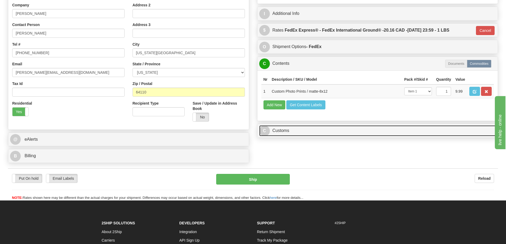
click at [417, 132] on link "C Customs" at bounding box center [377, 130] width 237 height 11
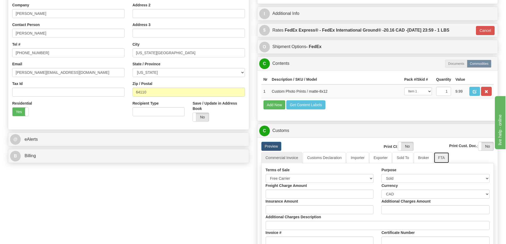
click at [442, 159] on link "FTA" at bounding box center [441, 157] width 15 height 11
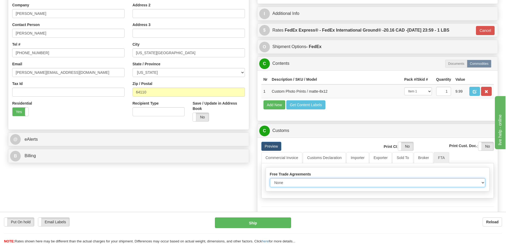
click at [477, 185] on select "None Other USMCA CETA CUKTCA" at bounding box center [378, 182] width 216 height 9
select select "1"
click at [270, 180] on select "None Other USMCA CETA CUKTCA" at bounding box center [378, 182] width 216 height 9
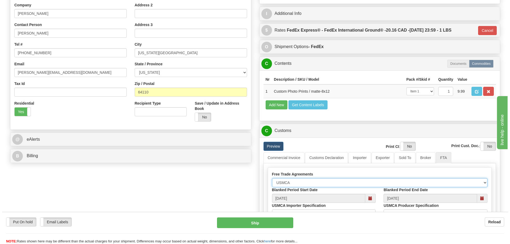
scroll to position [186, 0]
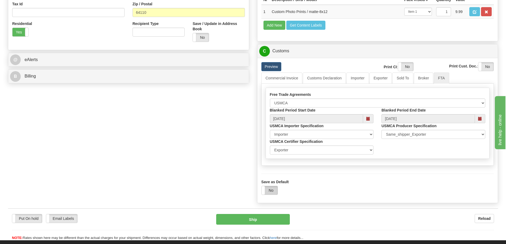
drag, startPoint x: 272, startPoint y: 190, endPoint x: 274, endPoint y: 190, distance: 2.7
click at [274, 190] on label "No" at bounding box center [270, 190] width 16 height 9
click at [271, 218] on button "Ship" at bounding box center [253, 219] width 74 height 11
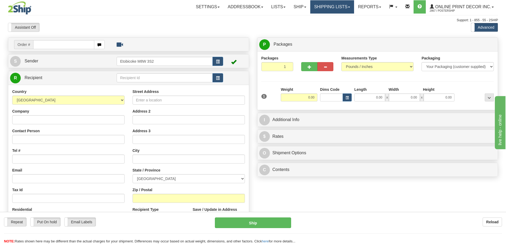
click at [337, 5] on link "Shipping lists" at bounding box center [332, 6] width 44 height 13
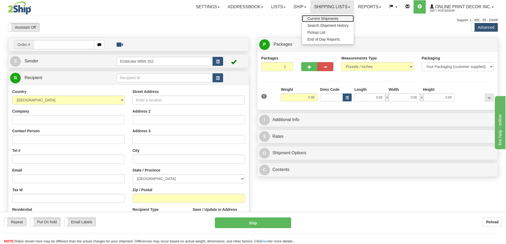
click at [323, 19] on span "Current Shipments" at bounding box center [322, 18] width 31 height 4
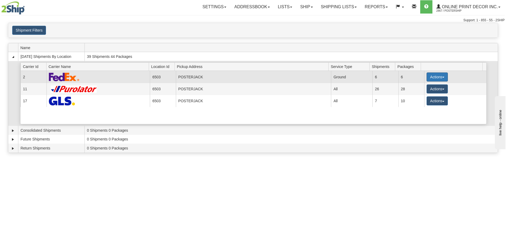
click at [430, 76] on button "Actions" at bounding box center [437, 77] width 21 height 9
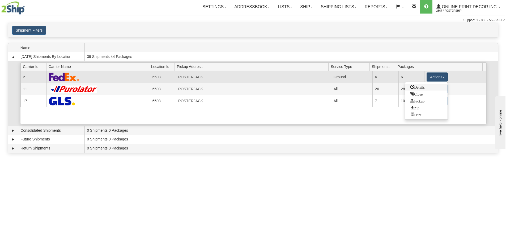
click at [417, 88] on span "Details" at bounding box center [418, 87] width 14 height 4
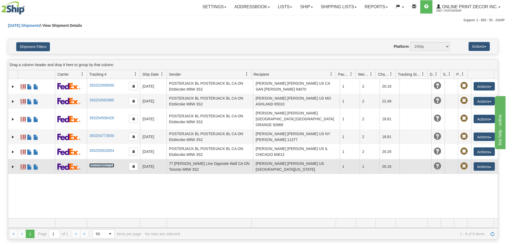
click at [97, 163] on link "393258863724" at bounding box center [101, 165] width 25 height 4
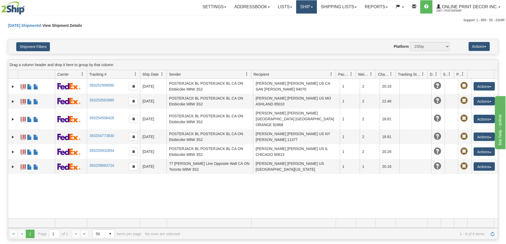
click at [306, 6] on link "Ship" at bounding box center [306, 6] width 20 height 13
click at [288, 19] on span "Ship Screen" at bounding box center [284, 18] width 20 height 4
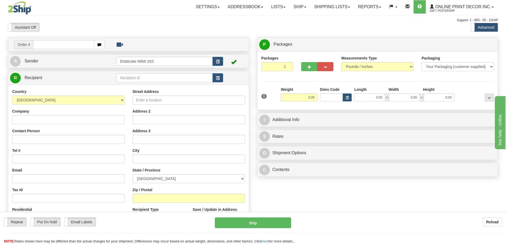
click at [53, 42] on input "text" at bounding box center [63, 44] width 61 height 9
type input "OW-2206"
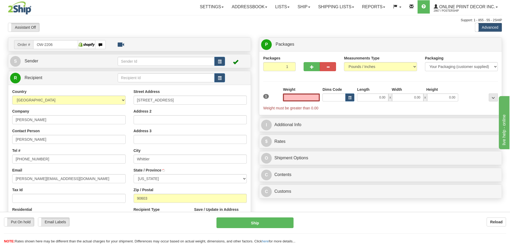
type input "WHITTIER"
click at [292, 96] on input "text" at bounding box center [299, 98] width 37 height 8
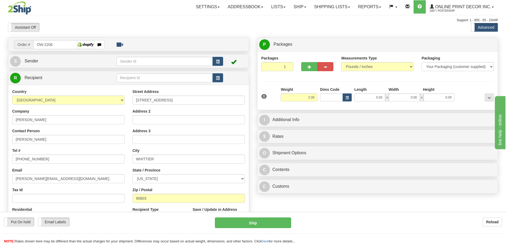
type input "2.00"
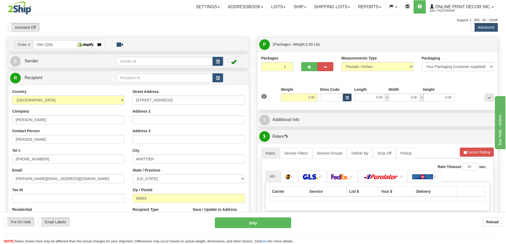
click at [347, 96] on span "button" at bounding box center [347, 97] width 3 height 3
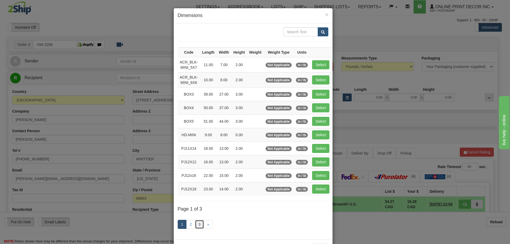
click at [196, 223] on link "3" at bounding box center [199, 224] width 9 height 9
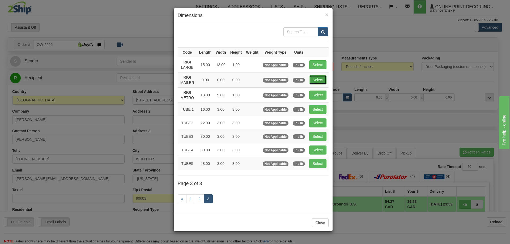
click at [315, 83] on button "Select" at bounding box center [317, 79] width 17 height 9
type input "RIGI MAILER"
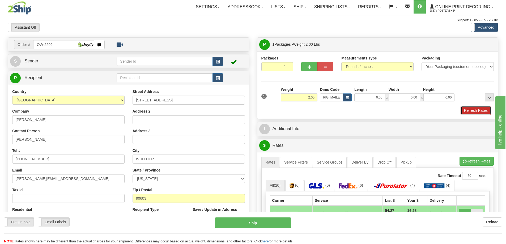
click at [464, 110] on button "Refresh Rates" at bounding box center [476, 110] width 31 height 9
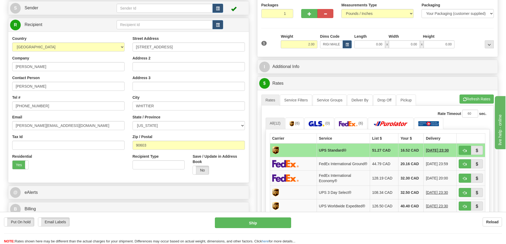
scroll to position [80, 0]
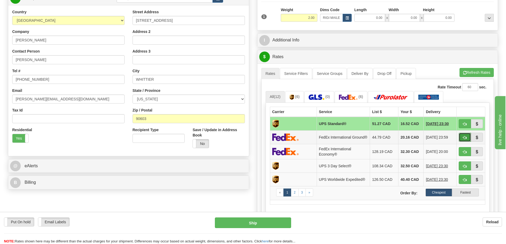
click at [468, 137] on button "button" at bounding box center [465, 137] width 12 height 9
type input "92"
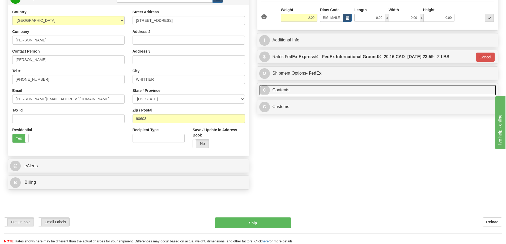
click at [290, 91] on link "C Contents" at bounding box center [377, 90] width 237 height 11
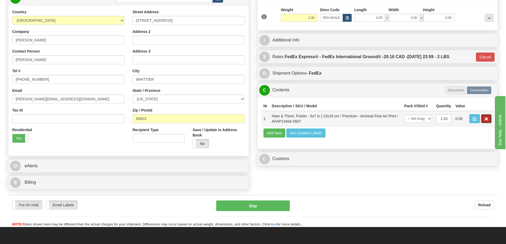
click at [485, 120] on span "button" at bounding box center [487, 118] width 4 height 3
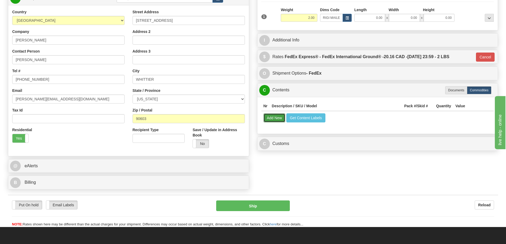
click at [266, 117] on button "Add New" at bounding box center [275, 117] width 22 height 9
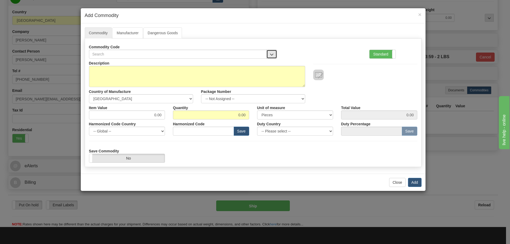
click at [270, 53] on button "button" at bounding box center [272, 54] width 11 height 9
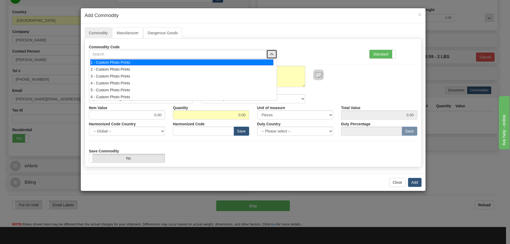
click at [267, 61] on div "1 - Custom Photo Prints" at bounding box center [181, 63] width 183 height 6
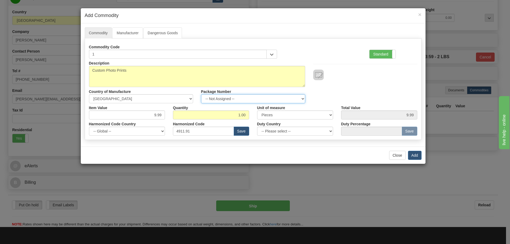
click at [299, 97] on select "-- Not Assigned -- Item 1" at bounding box center [253, 98] width 104 height 9
select select "0"
click at [201, 94] on select "-- Not Assigned -- Item 1" at bounding box center [253, 98] width 104 height 9
click at [418, 156] on button "Add" at bounding box center [415, 155] width 14 height 9
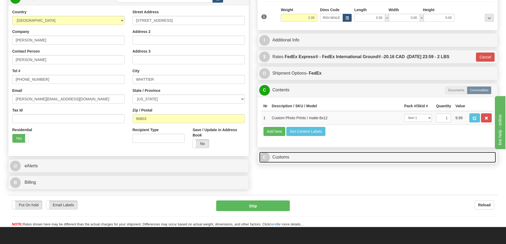
click at [314, 163] on link "C Customs" at bounding box center [377, 157] width 237 height 11
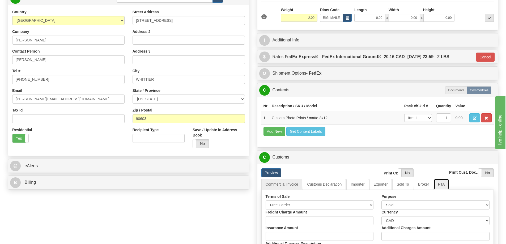
click at [442, 184] on link "FTA" at bounding box center [441, 184] width 15 height 11
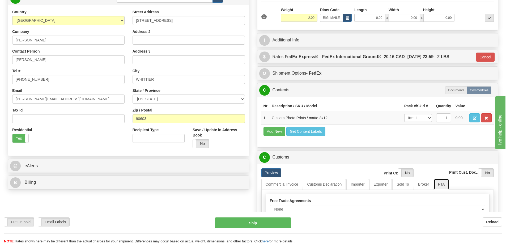
scroll to position [133, 0]
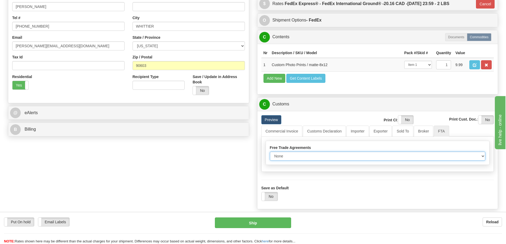
click at [481, 156] on select "None Other USMCA CETA CUKTCA" at bounding box center [378, 156] width 216 height 9
select select "1"
click at [270, 154] on select "None Other USMCA CETA CUKTCA" at bounding box center [378, 156] width 216 height 9
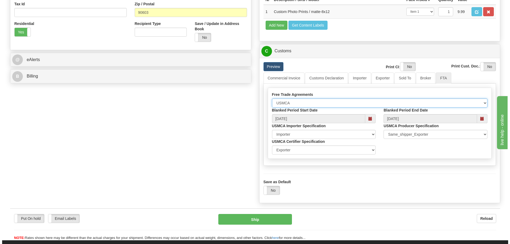
scroll to position [239, 0]
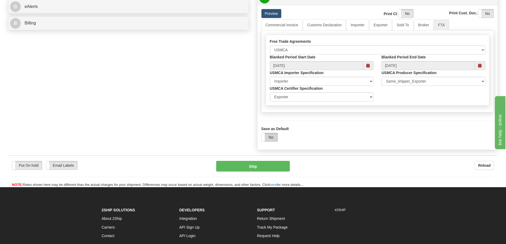
click at [270, 136] on label "No" at bounding box center [270, 137] width 16 height 9
click at [258, 167] on button "Ship" at bounding box center [253, 166] width 74 height 11
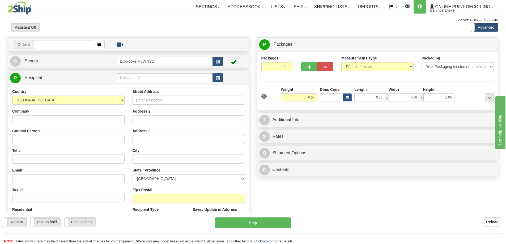
click at [43, 45] on input "text" at bounding box center [63, 44] width 61 height 9
type input "OW-2204"
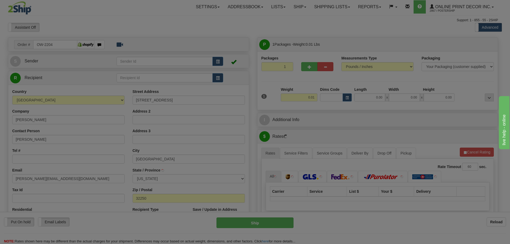
type input "[GEOGRAPHIC_DATA]"
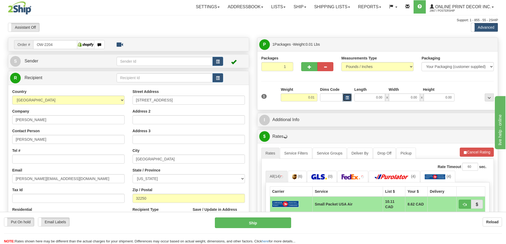
click at [346, 97] on span "button" at bounding box center [347, 97] width 3 height 3
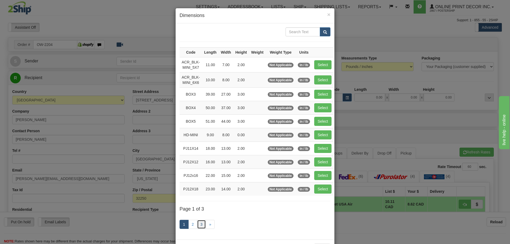
click at [200, 222] on link "3" at bounding box center [201, 224] width 9 height 9
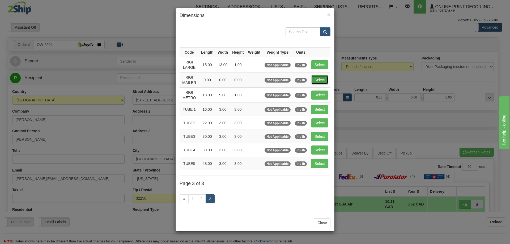
click at [321, 77] on button "Select" at bounding box center [319, 79] width 17 height 9
type input "RIGI MAILER"
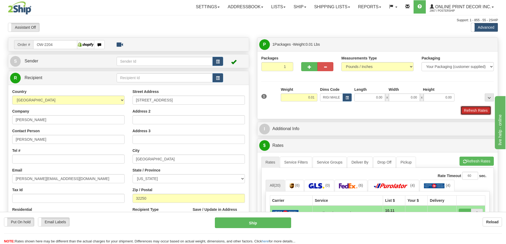
click at [475, 110] on button "Refresh Rates" at bounding box center [476, 110] width 31 height 9
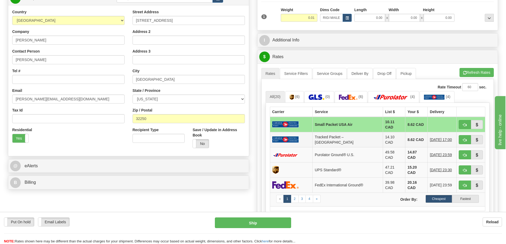
scroll to position [133, 0]
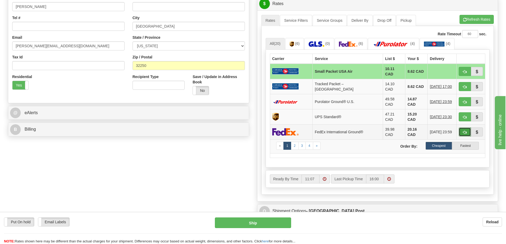
click at [465, 131] on span "button" at bounding box center [465, 132] width 4 height 3
type input "92"
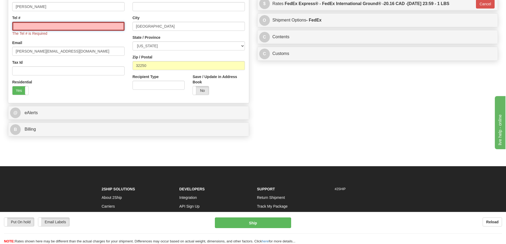
click at [26, 26] on input "Tel #" at bounding box center [68, 26] width 112 height 9
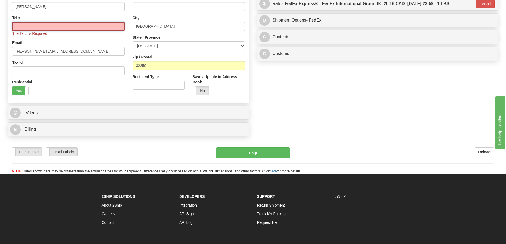
type input "18773353312"
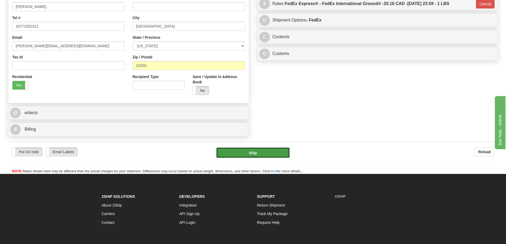
click at [250, 152] on button "Ship" at bounding box center [253, 152] width 74 height 11
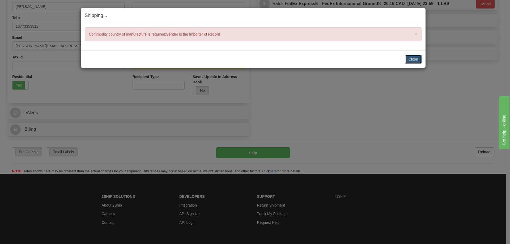
click at [411, 57] on button "Close" at bounding box center [413, 59] width 16 height 9
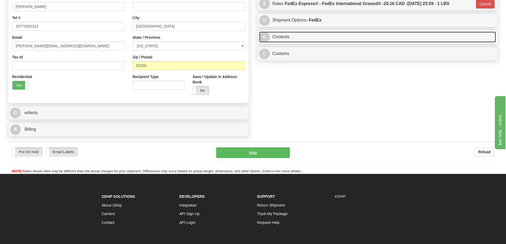
click at [307, 37] on link "C Contents" at bounding box center [377, 37] width 237 height 11
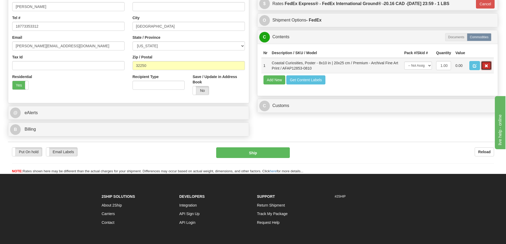
click at [485, 67] on span "button" at bounding box center [487, 65] width 4 height 3
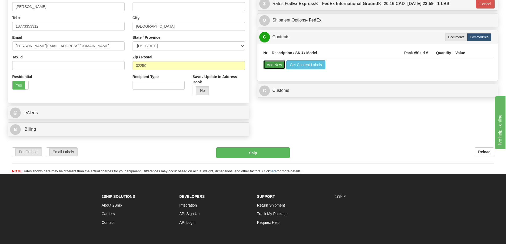
click at [274, 68] on button "Add New" at bounding box center [275, 64] width 22 height 9
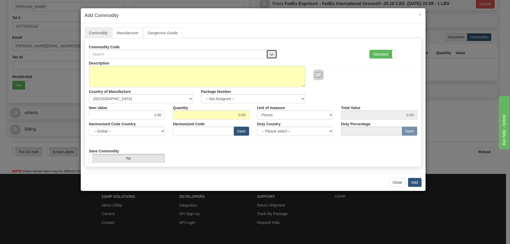
click at [272, 53] on span "button" at bounding box center [272, 54] width 4 height 3
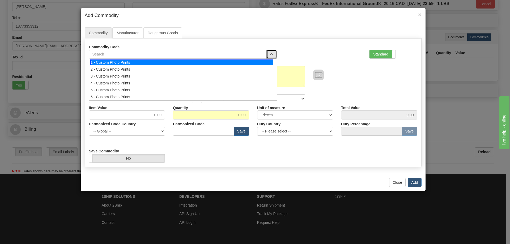
click at [267, 63] on div "1 - Custom Photo Prints" at bounding box center [181, 63] width 183 height 6
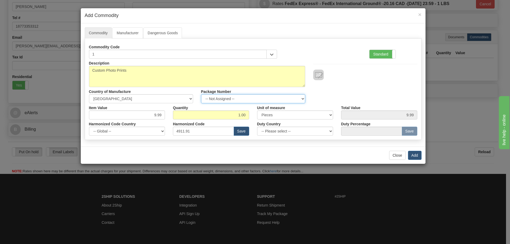
click at [300, 96] on select "-- Not Assigned -- Item 1" at bounding box center [253, 98] width 104 height 9
select select "0"
click at [201, 94] on select "-- Not Assigned -- Item 1" at bounding box center [253, 98] width 104 height 9
click at [416, 155] on button "Add" at bounding box center [415, 155] width 14 height 9
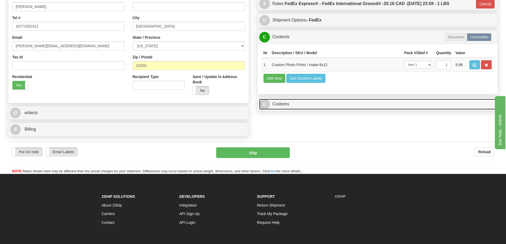
click at [330, 106] on link "C Customs" at bounding box center [377, 104] width 237 height 11
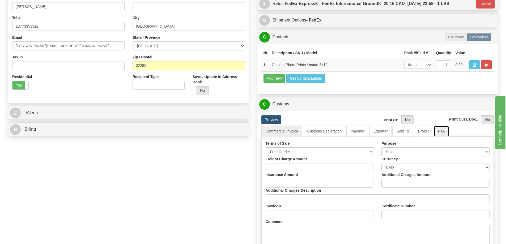
click at [442, 132] on link "FTA" at bounding box center [441, 131] width 15 height 11
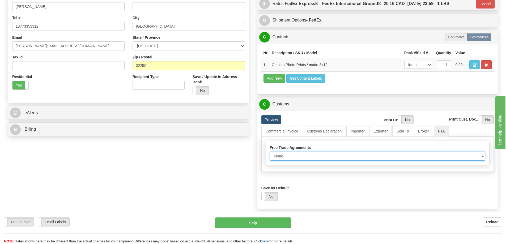
click at [477, 157] on select "None Other USMCA CETA CUKTCA" at bounding box center [378, 156] width 216 height 9
select select "1"
click at [270, 154] on select "None Other USMCA CETA CUKTCA" at bounding box center [378, 156] width 216 height 9
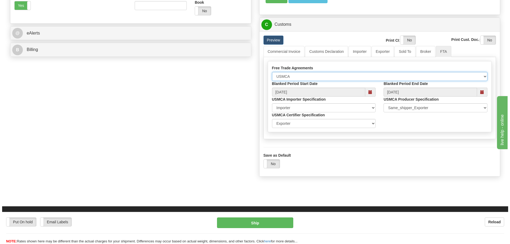
scroll to position [239, 0]
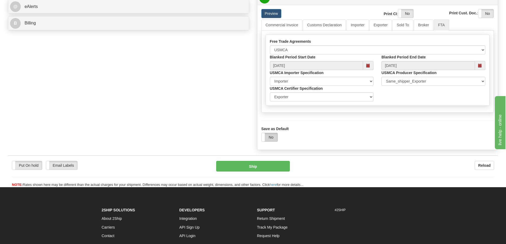
click at [271, 137] on label "No" at bounding box center [270, 137] width 16 height 9
click at [272, 167] on button "Ship" at bounding box center [253, 166] width 74 height 11
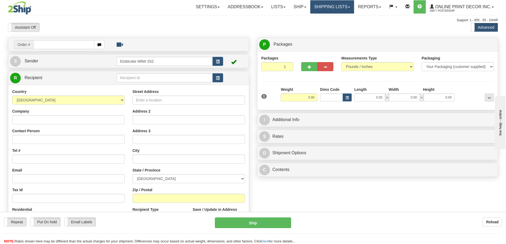
click at [343, 4] on link "Shipping lists" at bounding box center [332, 6] width 44 height 13
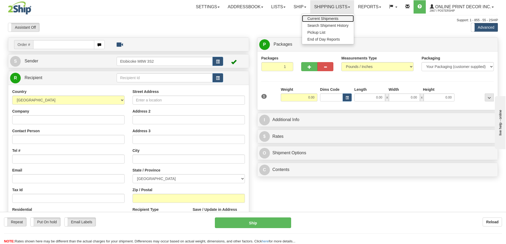
click at [324, 19] on span "Current Shipments" at bounding box center [322, 18] width 31 height 4
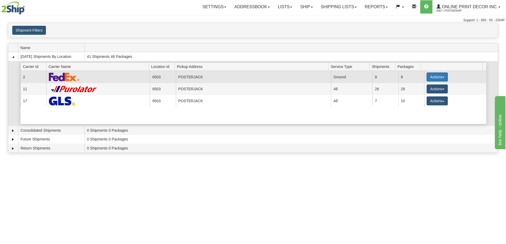
click at [433, 77] on button "Actions" at bounding box center [437, 77] width 21 height 9
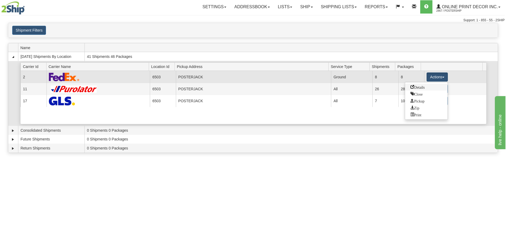
click at [416, 89] on span "Details" at bounding box center [418, 87] width 14 height 4
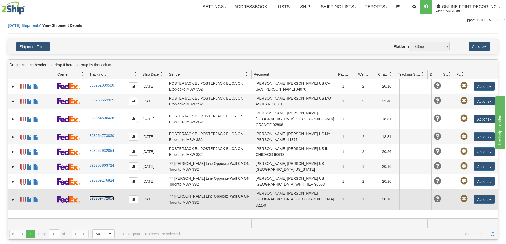
click at [94, 196] on link "393259472654" at bounding box center [101, 198] width 25 height 4
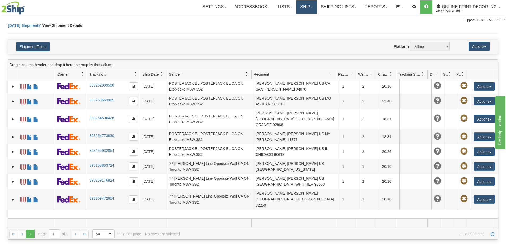
click at [304, 7] on link "Ship" at bounding box center [306, 6] width 20 height 13
click at [285, 18] on span "Ship Screen" at bounding box center [284, 18] width 20 height 4
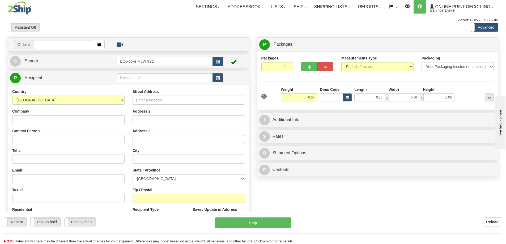
click at [51, 45] on input "text" at bounding box center [63, 44] width 61 height 9
type input "OW-2207"
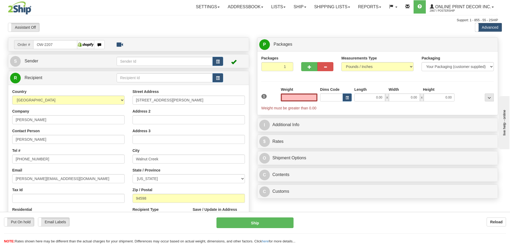
type input "WALNUT CREEK"
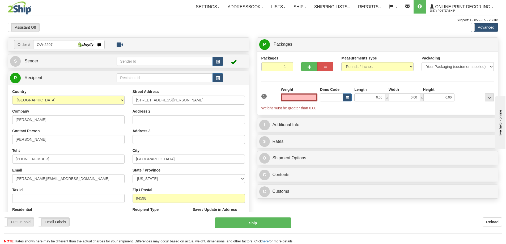
click at [304, 97] on input "text" at bounding box center [299, 98] width 37 height 8
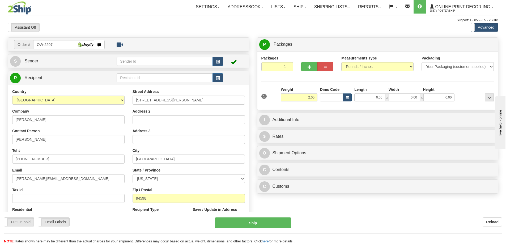
type input "2.00"
click at [350, 97] on button "button" at bounding box center [347, 98] width 9 height 8
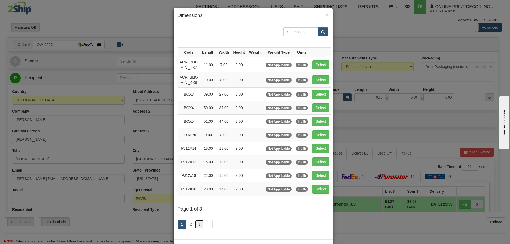
click at [197, 222] on link "3" at bounding box center [199, 224] width 9 height 9
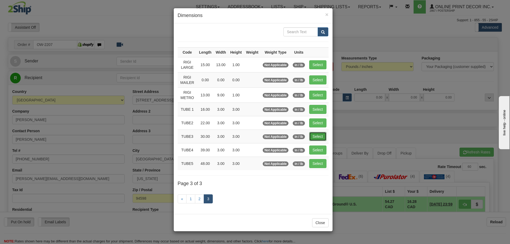
click at [319, 137] on button "Select" at bounding box center [317, 136] width 17 height 9
type input "TUBE3"
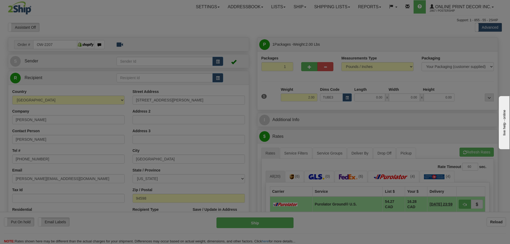
type input "30.00"
type input "3.00"
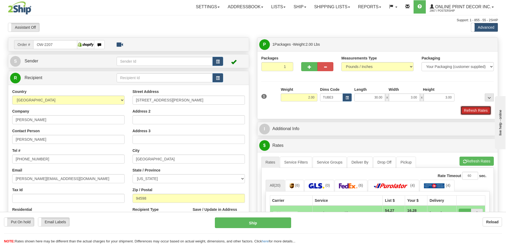
click at [470, 110] on button "Refresh Rates" at bounding box center [476, 110] width 31 height 9
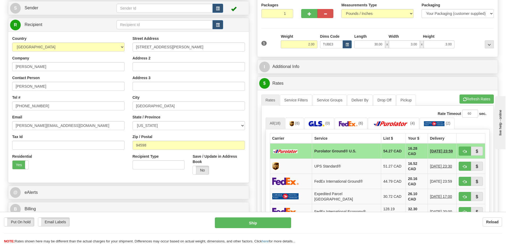
scroll to position [80, 0]
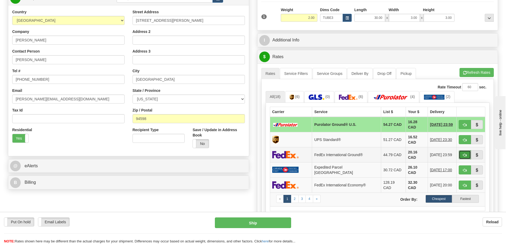
click at [465, 154] on span "button" at bounding box center [465, 155] width 4 height 3
type input "92"
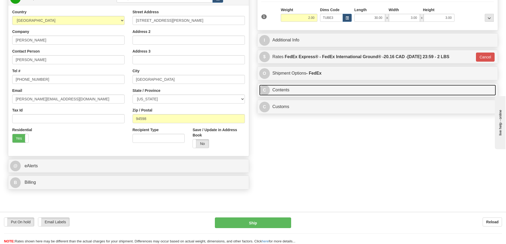
click at [304, 92] on link "C Contents" at bounding box center [377, 90] width 237 height 11
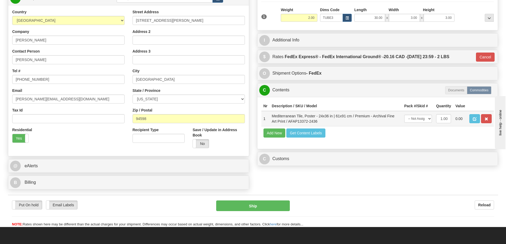
click at [484, 115] on td at bounding box center [480, 118] width 27 height 15
click at [488, 119] on span "button" at bounding box center [487, 118] width 4 height 3
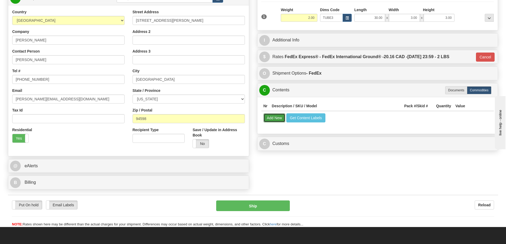
click at [276, 120] on button "Add New" at bounding box center [275, 117] width 22 height 9
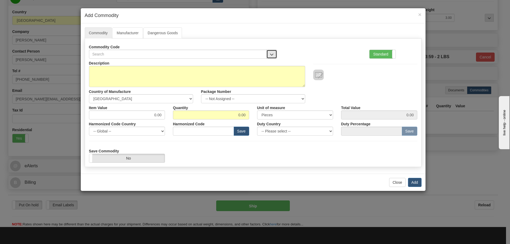
click at [272, 52] on button "button" at bounding box center [272, 54] width 11 height 9
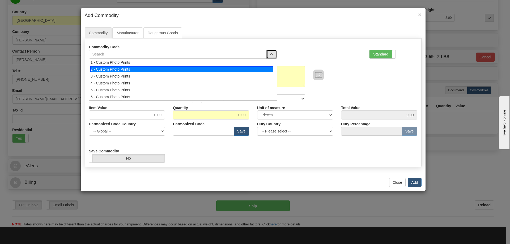
click at [257, 69] on div "2 - Custom Photo Prints" at bounding box center [181, 69] width 183 height 6
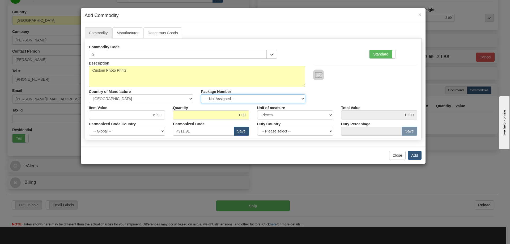
click at [298, 98] on select "-- Not Assigned -- Item 1" at bounding box center [253, 98] width 104 height 9
select select "0"
click at [201, 94] on select "-- Not Assigned -- Item 1" at bounding box center [253, 98] width 104 height 9
click at [416, 156] on button "Add" at bounding box center [415, 155] width 14 height 9
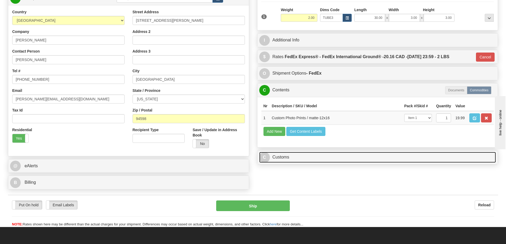
click at [335, 157] on link "C Customs" at bounding box center [377, 157] width 237 height 11
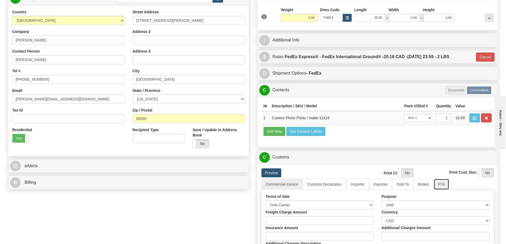
click at [441, 186] on link "FTA" at bounding box center [441, 184] width 15 height 11
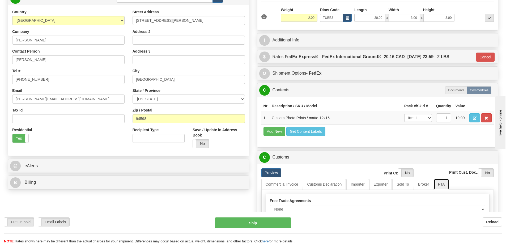
scroll to position [106, 0]
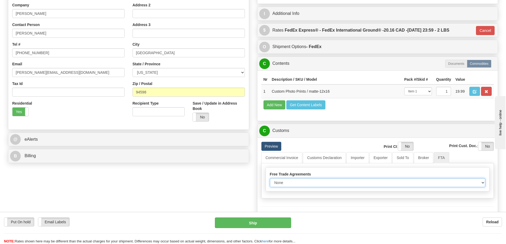
click at [483, 185] on select "None Other USMCA CETA CUKTCA" at bounding box center [378, 182] width 216 height 9
select select "1"
click at [270, 180] on select "None Other USMCA CETA CUKTCA" at bounding box center [378, 182] width 216 height 9
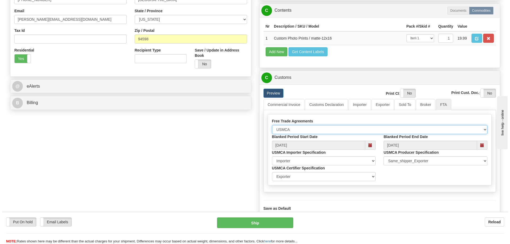
scroll to position [186, 0]
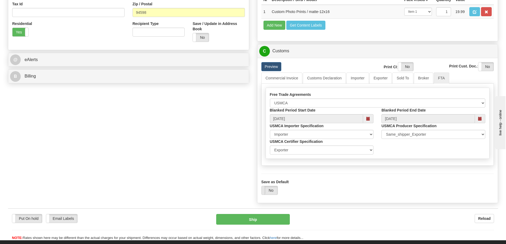
click at [267, 188] on label "No" at bounding box center [270, 190] width 16 height 9
click at [267, 220] on button "Ship" at bounding box center [253, 219] width 74 height 11
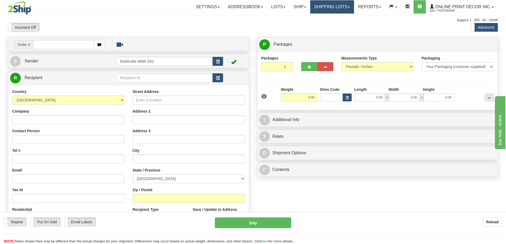
click at [332, 6] on link "Shipping lists" at bounding box center [332, 6] width 44 height 13
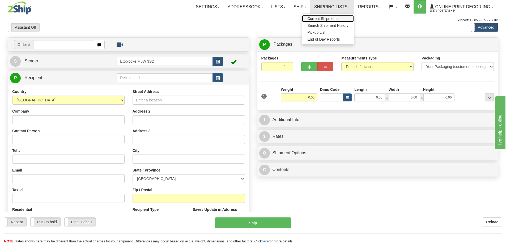
click at [321, 17] on span "Current Shipments" at bounding box center [322, 18] width 31 height 4
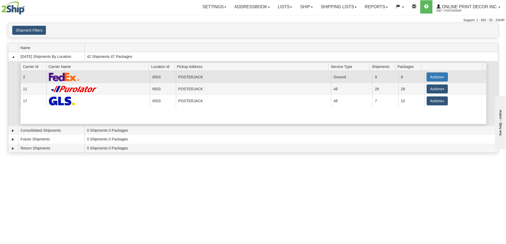
click at [432, 77] on button "Actions" at bounding box center [437, 77] width 21 height 9
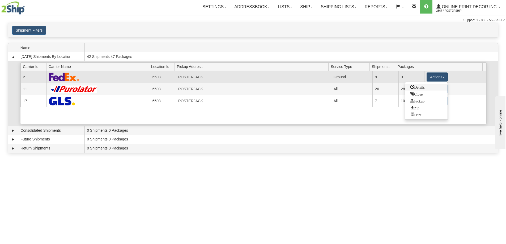
click at [416, 86] on span "Details" at bounding box center [418, 87] width 14 height 4
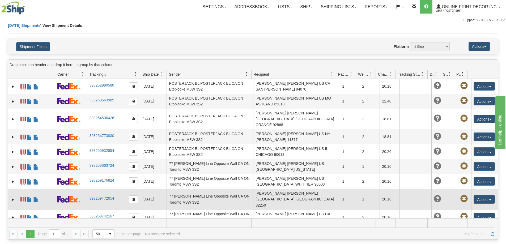
scroll to position [80, 0]
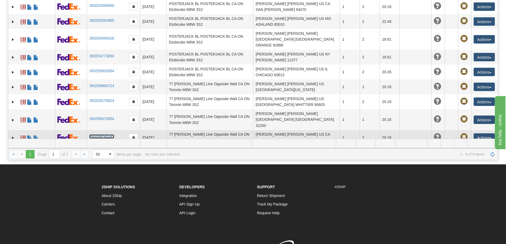
click at [97, 134] on link "393259742167" at bounding box center [101, 136] width 25 height 4
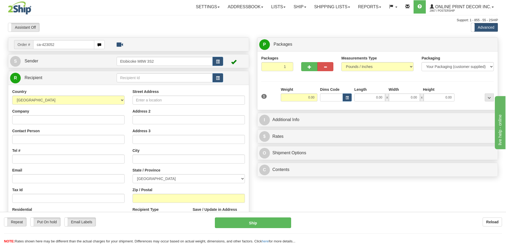
type input "ca-423052"
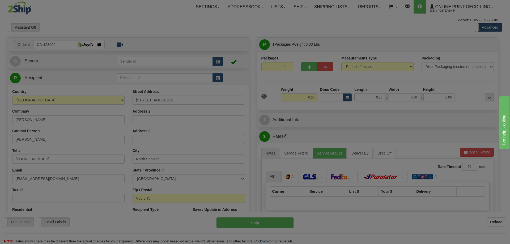
type input "NORTH SAANICH"
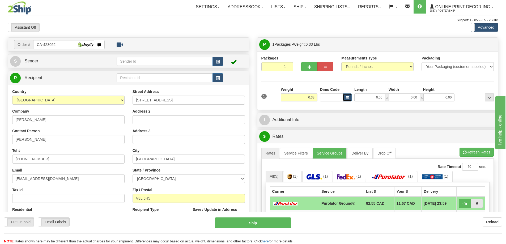
click at [348, 96] on button "button" at bounding box center [347, 98] width 9 height 8
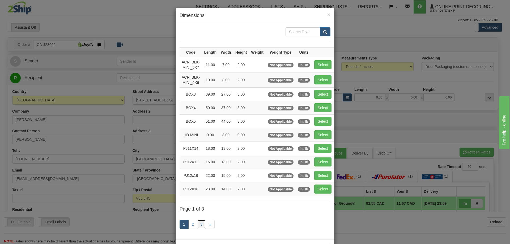
click at [199, 223] on link "3" at bounding box center [201, 224] width 9 height 9
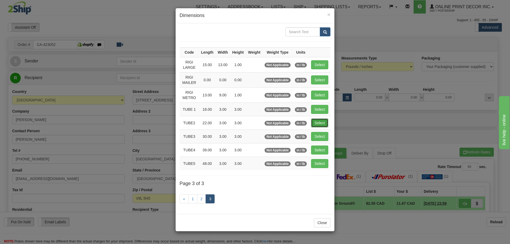
click at [324, 123] on button "Select" at bounding box center [319, 123] width 17 height 9
type input "TUBE2"
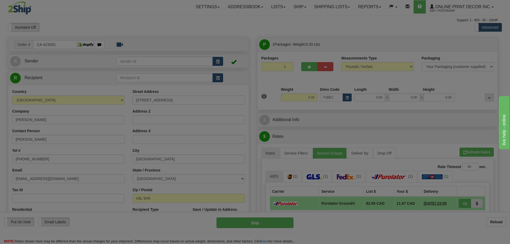
type input "22.00"
type input "3.00"
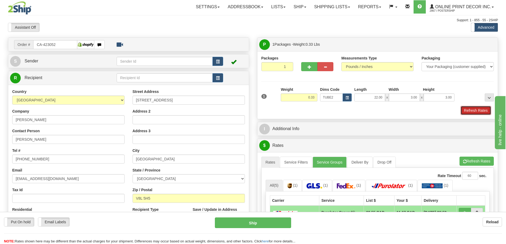
click at [479, 108] on button "Refresh Rates" at bounding box center [476, 110] width 31 height 9
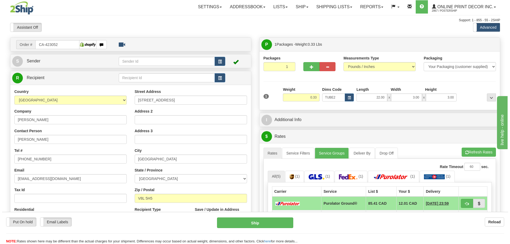
scroll to position [80, 0]
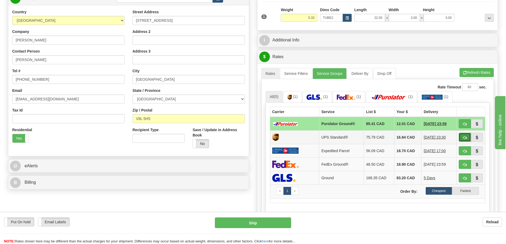
click at [462, 137] on button "button" at bounding box center [465, 137] width 12 height 9
type input "11"
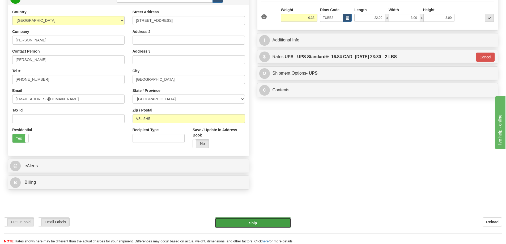
click at [271, 222] on button "Ship" at bounding box center [253, 223] width 76 height 11
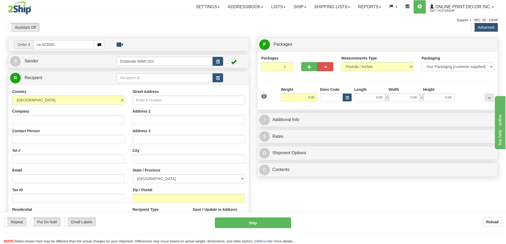
type input "ca-423005"
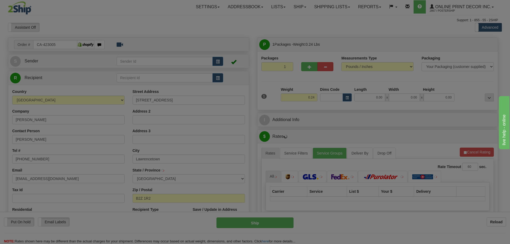
type input "[GEOGRAPHIC_DATA]"
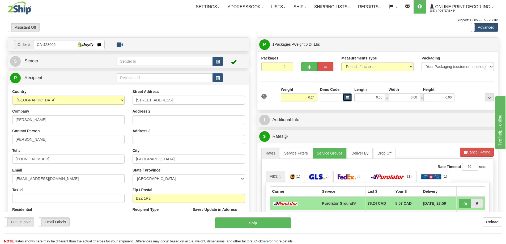
click at [347, 97] on span "button" at bounding box center [347, 97] width 3 height 3
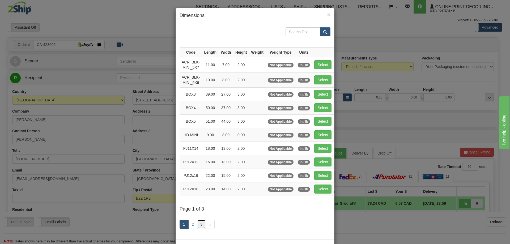
click at [200, 225] on link "3" at bounding box center [201, 224] width 9 height 9
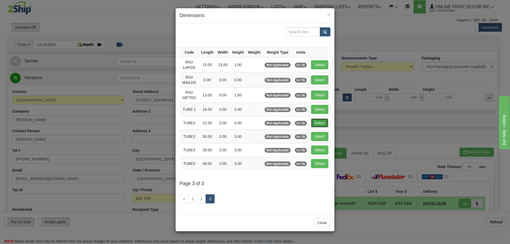
click at [316, 120] on button "Select" at bounding box center [319, 123] width 17 height 9
type input "TUBE2"
type input "22.00"
type input "3.00"
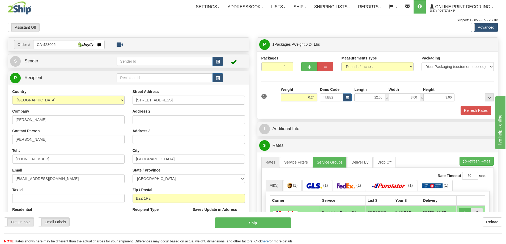
click at [477, 106] on div at bounding box center [377, 105] width 235 height 0
click at [476, 113] on button "Refresh Rates" at bounding box center [476, 110] width 31 height 9
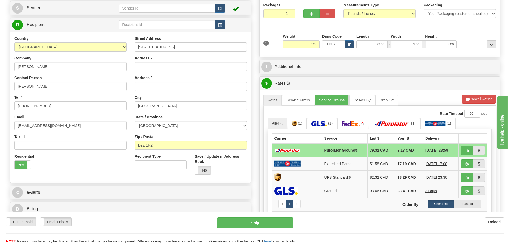
scroll to position [80, 0]
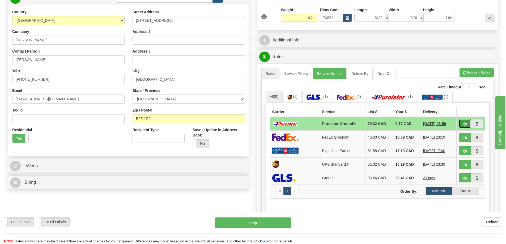
click at [461, 123] on button "button" at bounding box center [465, 123] width 12 height 9
type input "260"
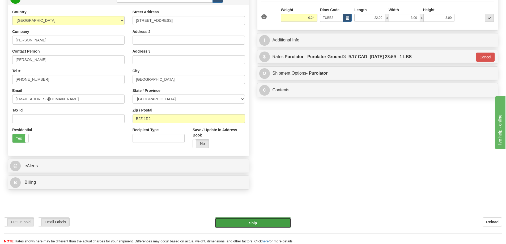
click at [265, 221] on button "Ship" at bounding box center [253, 223] width 76 height 11
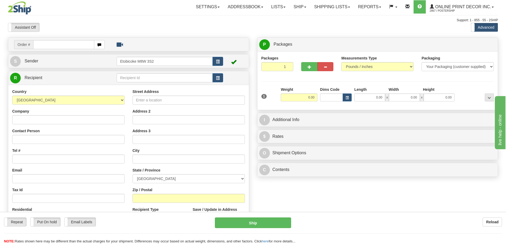
click at [305, 189] on div "Order # S Sender" at bounding box center [253, 154] width 498 height 235
click at [349, 96] on button "button" at bounding box center [347, 98] width 9 height 8
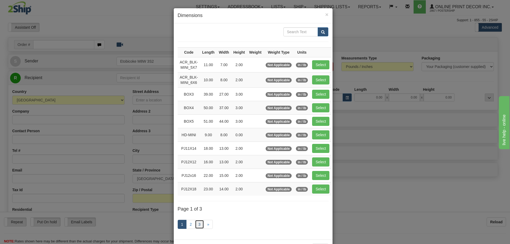
click at [198, 222] on link "3" at bounding box center [199, 224] width 9 height 9
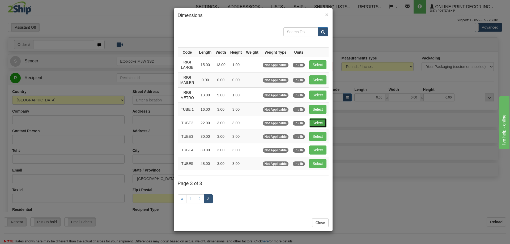
click at [320, 121] on button "Select" at bounding box center [317, 123] width 17 height 9
type input "TUBE2"
type input "22.00"
type input "3.00"
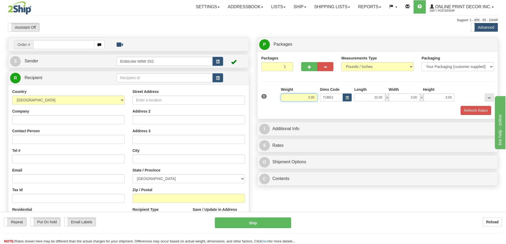
click at [315, 96] on input "0.00" at bounding box center [299, 98] width 37 height 8
type input "0.00"
click at [65, 43] on input "text" at bounding box center [63, 44] width 61 height 9
type input "ca-423060"
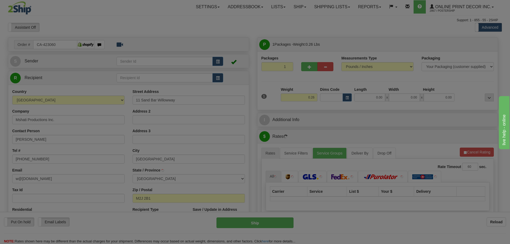
type input "NORTH YORK"
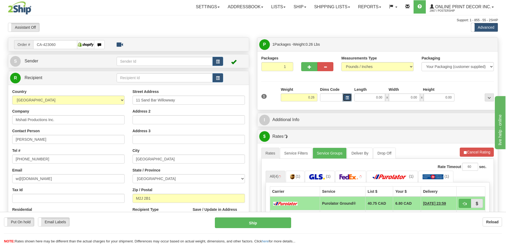
click at [345, 97] on button "button" at bounding box center [347, 98] width 9 height 8
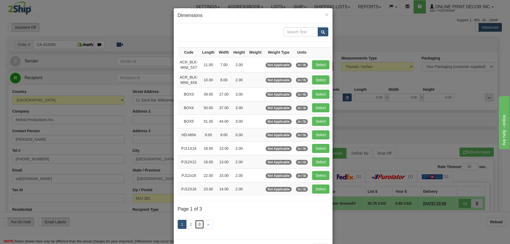
click at [195, 225] on link "3" at bounding box center [199, 224] width 9 height 9
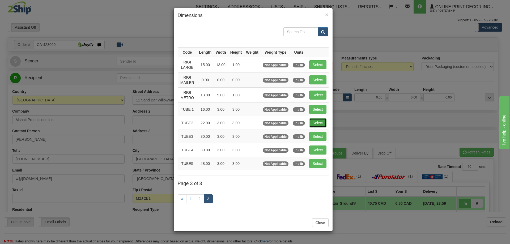
click at [322, 120] on button "Select" at bounding box center [317, 123] width 17 height 9
type input "TUBE2"
type input "22.00"
type input "3.00"
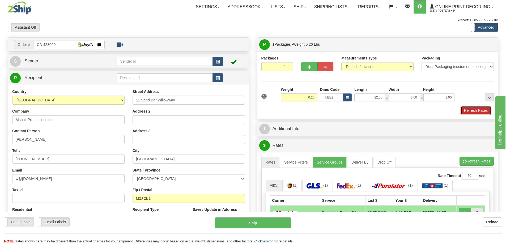
click at [476, 110] on button "Refresh Rates" at bounding box center [476, 110] width 31 height 9
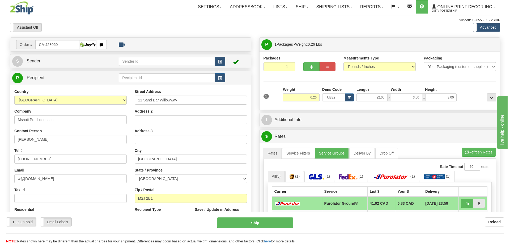
scroll to position [80, 0]
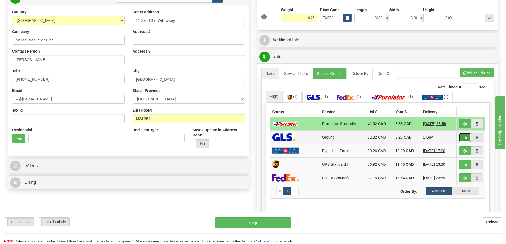
click at [466, 138] on span "button" at bounding box center [465, 137] width 4 height 3
type input "1"
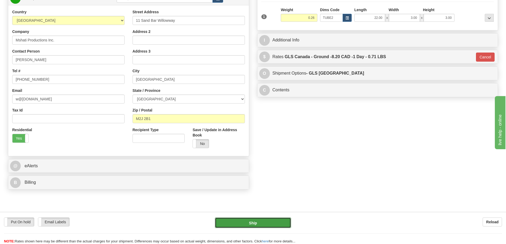
click at [260, 223] on button "Ship" at bounding box center [253, 223] width 76 height 11
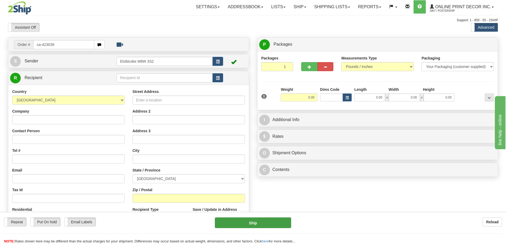
type input "ca-423039"
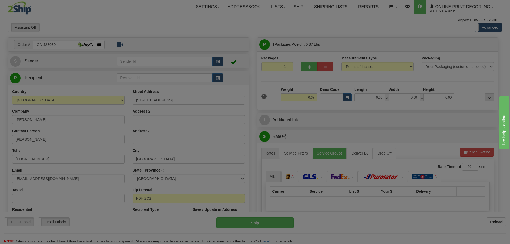
type input "PORT ELGIN"
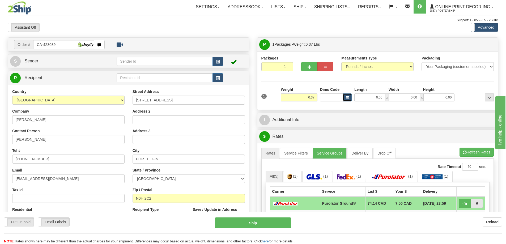
click at [346, 97] on span "button" at bounding box center [347, 97] width 3 height 3
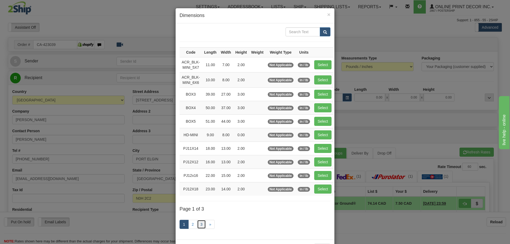
click at [200, 223] on link "3" at bounding box center [201, 224] width 9 height 9
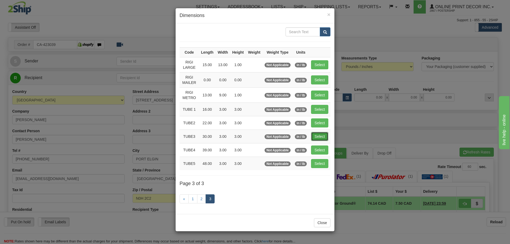
click at [324, 138] on button "Select" at bounding box center [319, 136] width 17 height 9
type input "TUBE3"
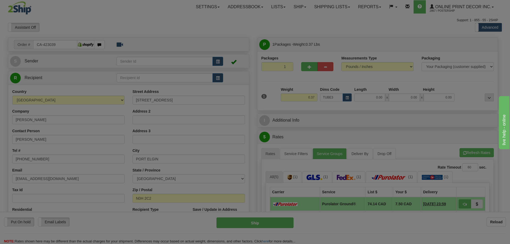
type input "30.00"
type input "3.00"
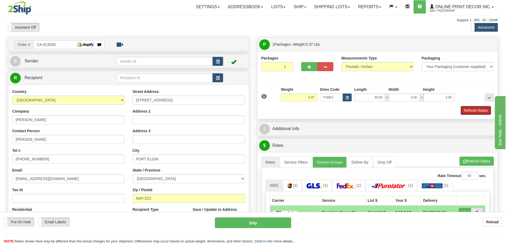
click at [472, 112] on button "Refresh Rates" at bounding box center [476, 110] width 31 height 9
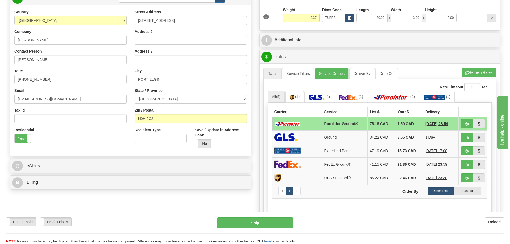
scroll to position [106, 0]
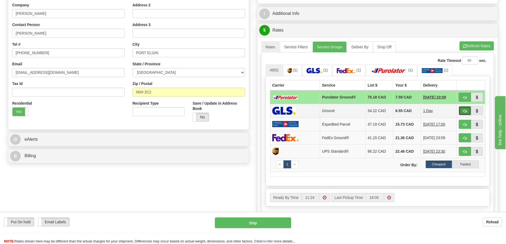
click at [463, 111] on span "button" at bounding box center [465, 110] width 4 height 3
type input "1"
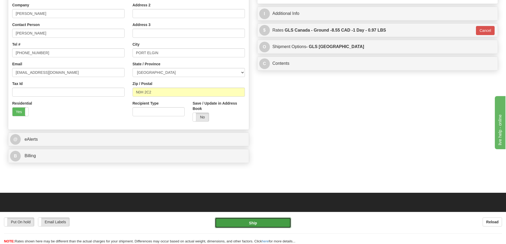
click at [270, 223] on button "Ship" at bounding box center [253, 223] width 76 height 11
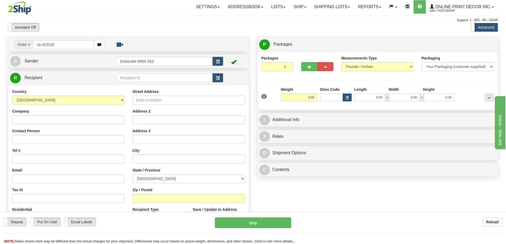
type input "ca-423130"
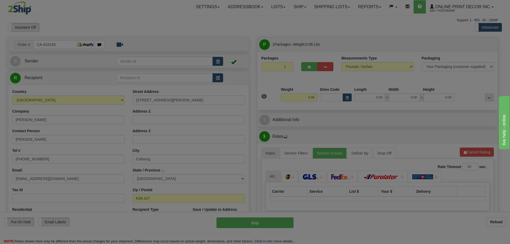
type input "COBOURG"
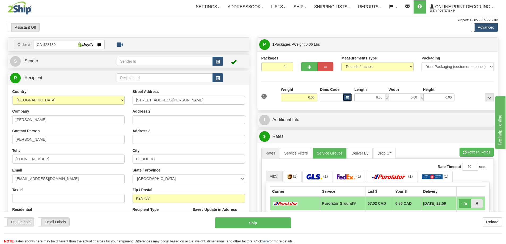
click at [347, 99] on span "button" at bounding box center [347, 97] width 3 height 3
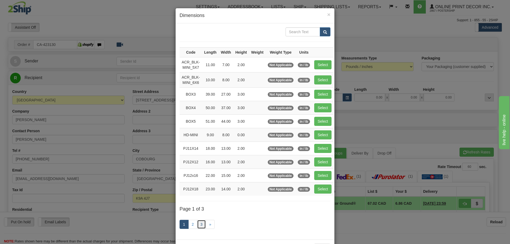
click at [200, 225] on link "3" at bounding box center [201, 224] width 9 height 9
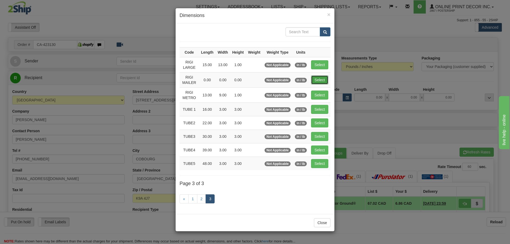
click at [319, 77] on button "Select" at bounding box center [319, 79] width 17 height 9
type input "RIGI MAILER"
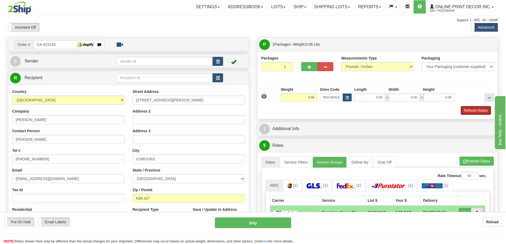
click at [473, 109] on button "Refresh Rates" at bounding box center [476, 110] width 31 height 9
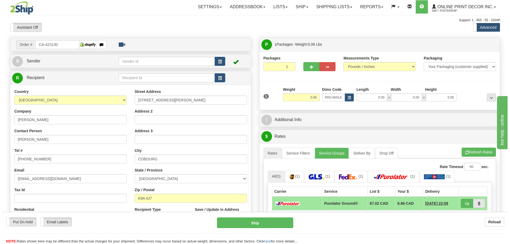
scroll to position [53, 0]
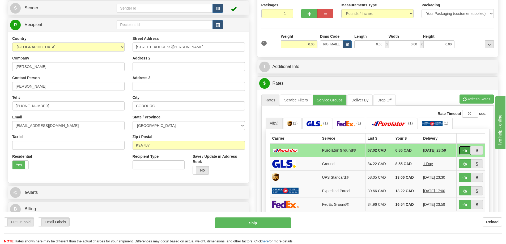
click at [464, 151] on span "button" at bounding box center [465, 150] width 4 height 3
type input "260"
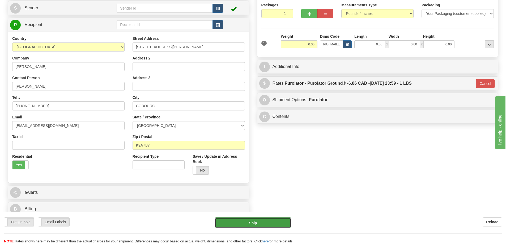
click at [279, 222] on button "Ship" at bounding box center [253, 223] width 76 height 11
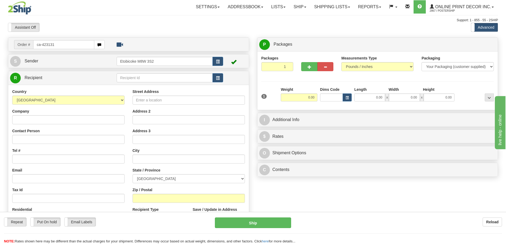
type input "ca-423131"
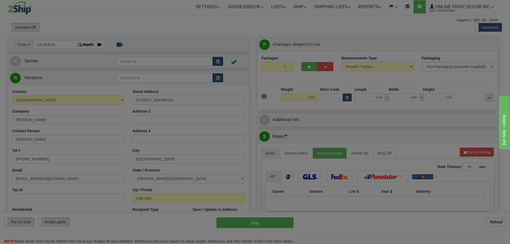
type input "[GEOGRAPHIC_DATA]"
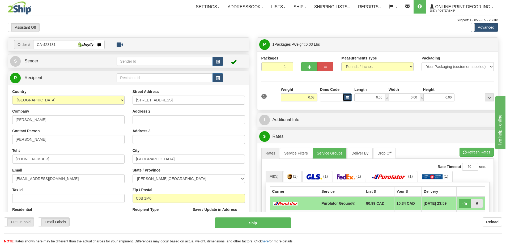
click at [349, 96] on span "button" at bounding box center [347, 97] width 3 height 3
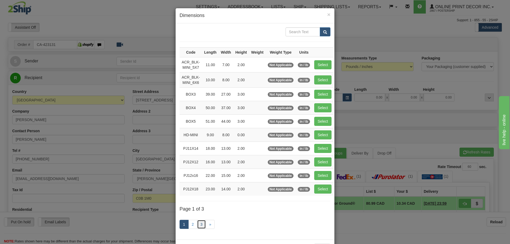
click at [197, 223] on link "3" at bounding box center [201, 224] width 9 height 9
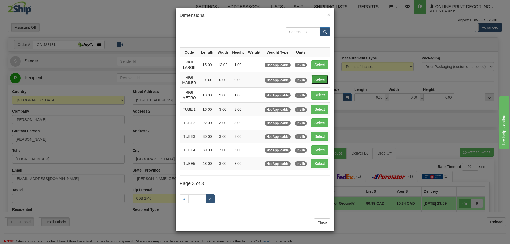
click at [317, 79] on button "Select" at bounding box center [319, 79] width 17 height 9
type input "RIGI MAILER"
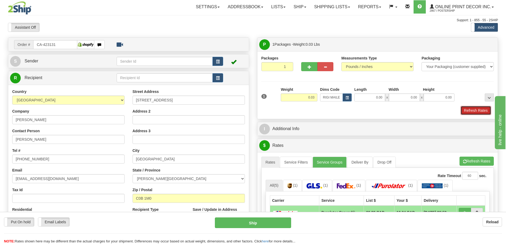
click at [475, 110] on button "Refresh Rates" at bounding box center [476, 110] width 31 height 9
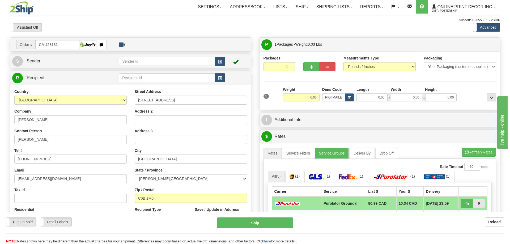
scroll to position [53, 0]
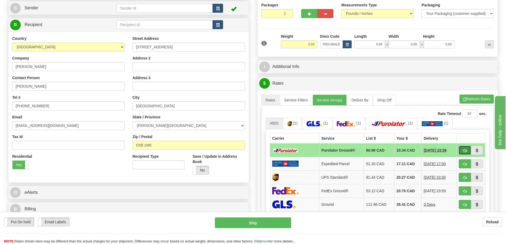
click at [462, 151] on button "button" at bounding box center [465, 150] width 12 height 9
type input "260"
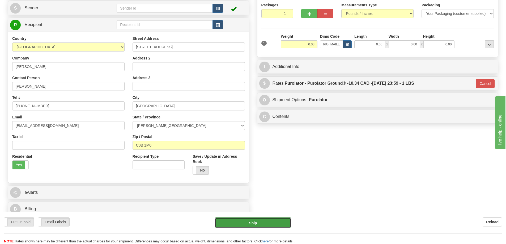
click at [279, 223] on button "Ship" at bounding box center [253, 223] width 76 height 11
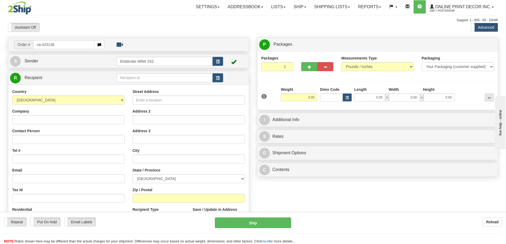
type input "ca-423136"
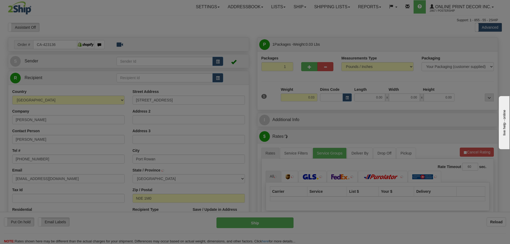
type input "PORT ROWAN"
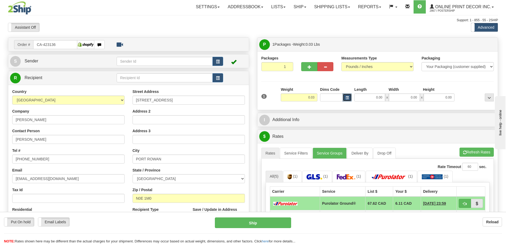
click at [348, 99] on span "button" at bounding box center [347, 97] width 3 height 3
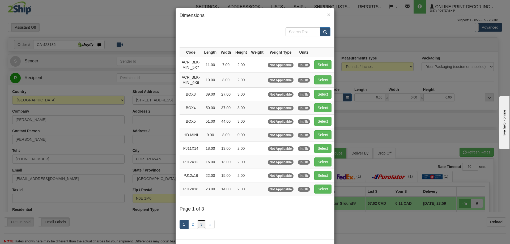
click at [200, 225] on link "3" at bounding box center [201, 224] width 9 height 9
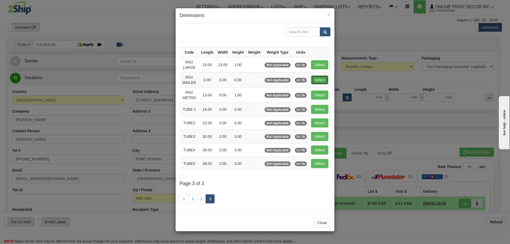
click at [322, 80] on button "Select" at bounding box center [319, 79] width 17 height 9
type input "RIGI MAILER"
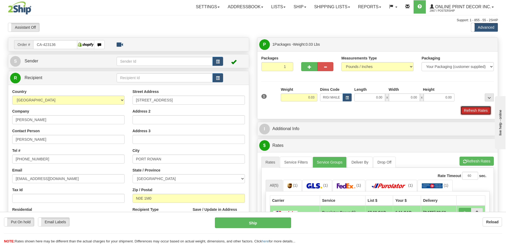
click at [477, 107] on button "Refresh Rates" at bounding box center [476, 110] width 31 height 9
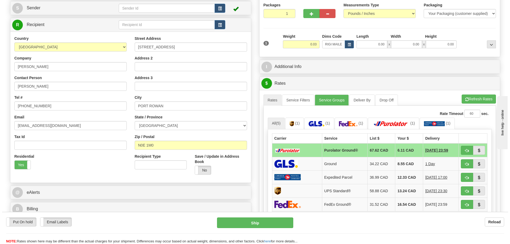
scroll to position [80, 0]
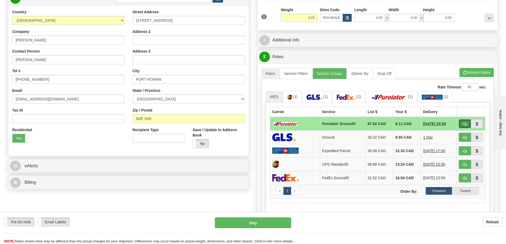
click at [468, 124] on button "button" at bounding box center [465, 123] width 12 height 9
type input "260"
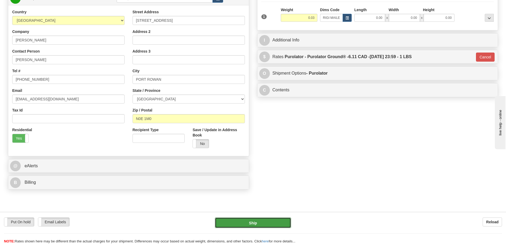
click at [251, 221] on button "Ship" at bounding box center [253, 223] width 76 height 11
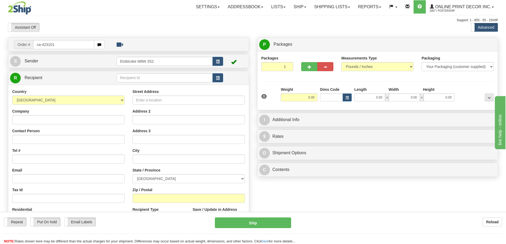
type input "ca-423101"
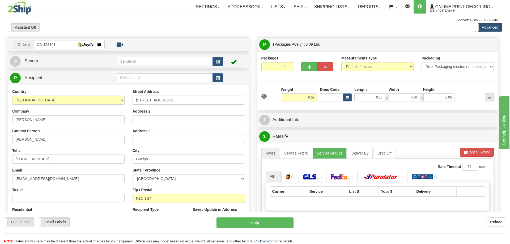
type input "GUELPH"
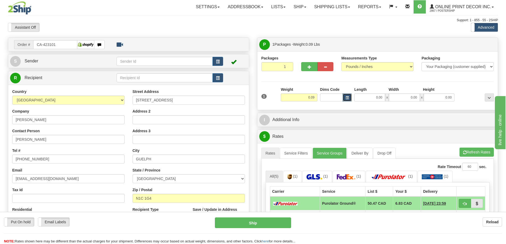
click at [344, 97] on button "button" at bounding box center [347, 98] width 9 height 8
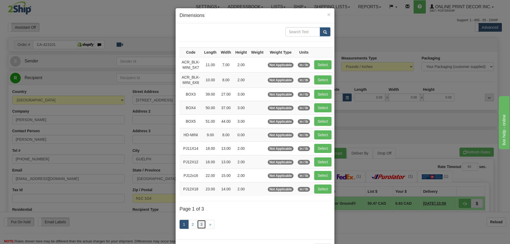
click at [200, 223] on link "3" at bounding box center [201, 224] width 9 height 9
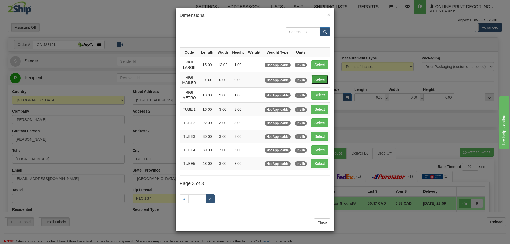
click at [317, 81] on button "Select" at bounding box center [319, 79] width 17 height 9
type input "RIGI MAILER"
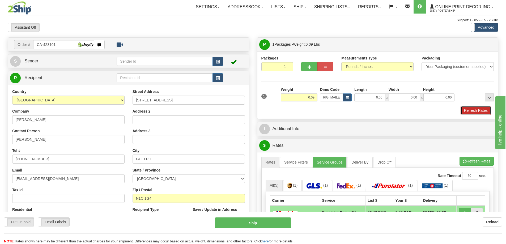
click at [470, 109] on button "Refresh Rates" at bounding box center [476, 110] width 31 height 9
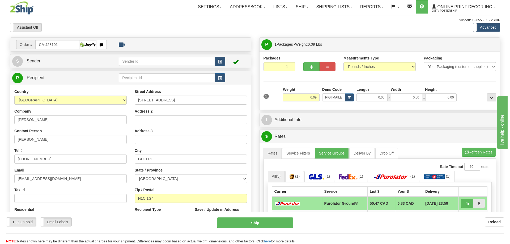
scroll to position [53, 0]
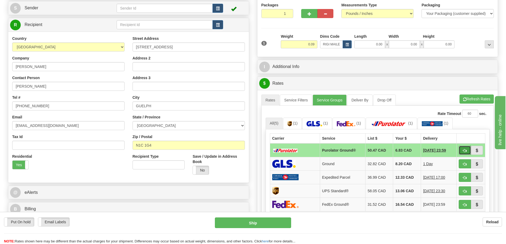
click at [463, 150] on span "button" at bounding box center [465, 150] width 4 height 3
type input "260"
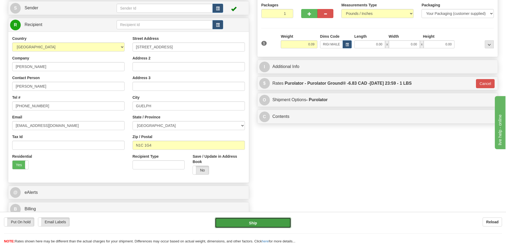
click at [271, 220] on button "Ship" at bounding box center [253, 223] width 76 height 11
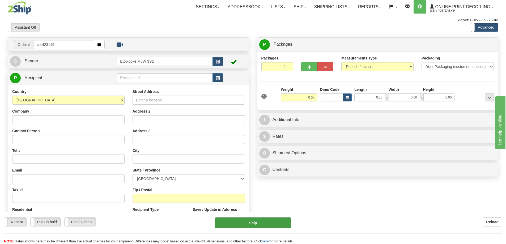
type input "ca-423119"
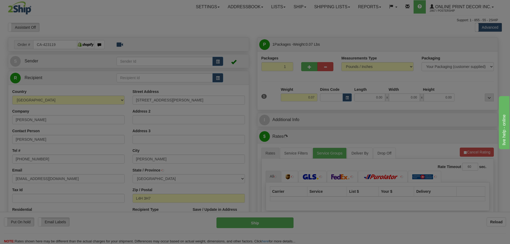
type input "WOODBRIDGE"
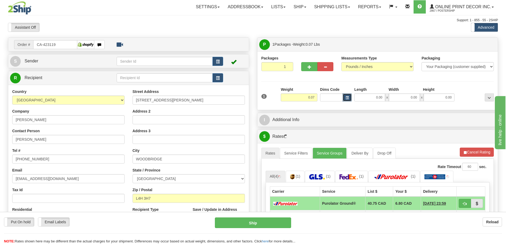
click at [346, 97] on span "button" at bounding box center [347, 97] width 3 height 3
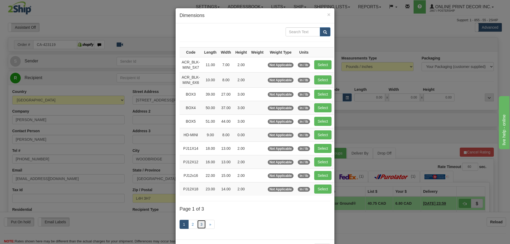
click at [200, 224] on link "3" at bounding box center [201, 224] width 9 height 9
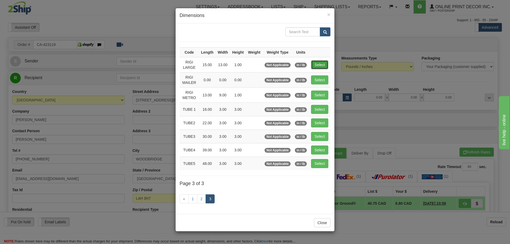
click at [321, 65] on button "Select" at bounding box center [319, 64] width 17 height 9
type input "RIGI LARGE"
type input "15.00"
type input "13.00"
type input "1.00"
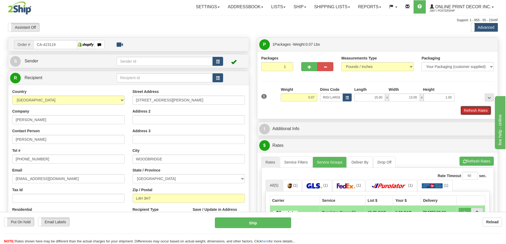
click at [475, 111] on button "Refresh Rates" at bounding box center [476, 110] width 31 height 9
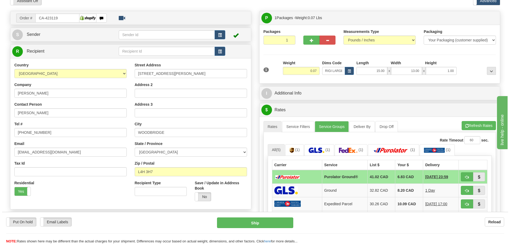
scroll to position [80, 0]
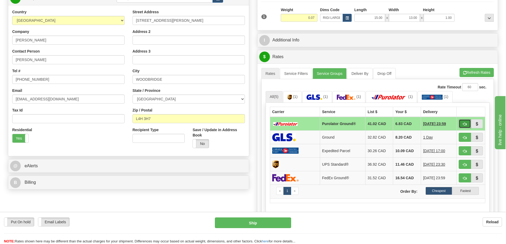
click at [463, 123] on span "button" at bounding box center [465, 124] width 4 height 3
type input "260"
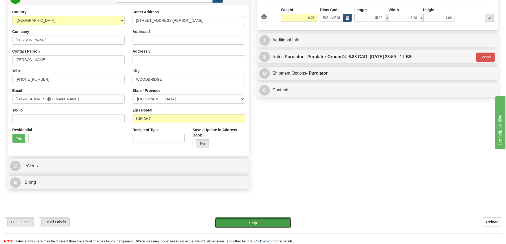
click at [269, 222] on button "Ship" at bounding box center [253, 223] width 76 height 11
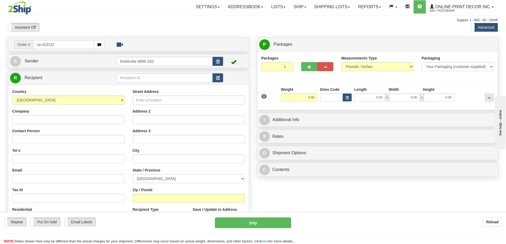
type input "ca-423152"
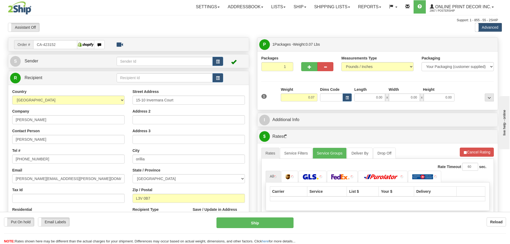
type input "ORILLIA"
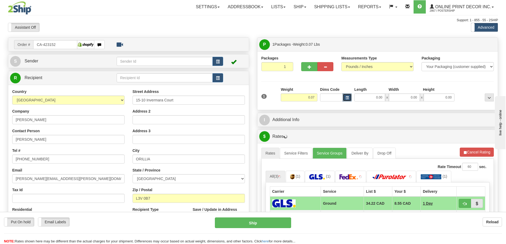
click at [349, 98] on button "button" at bounding box center [347, 98] width 9 height 8
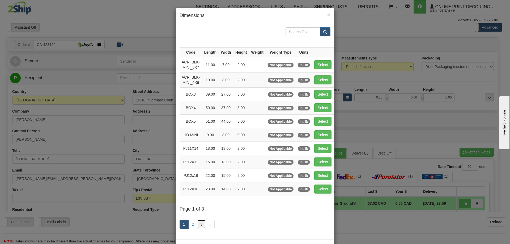
click at [199, 222] on link "3" at bounding box center [201, 224] width 9 height 9
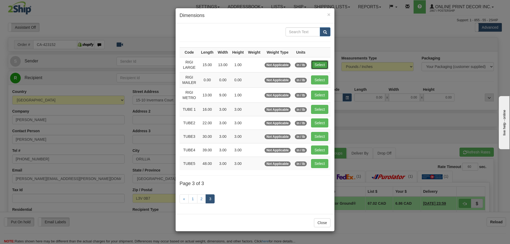
click at [319, 65] on button "Select" at bounding box center [319, 64] width 17 height 9
type input "RIGI LARGE"
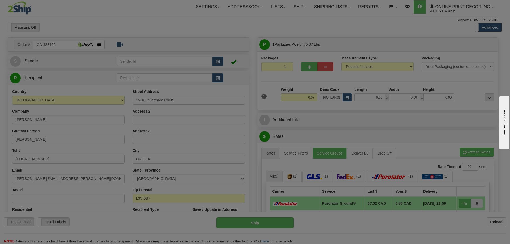
type input "15.00"
type input "13.00"
type input "1.00"
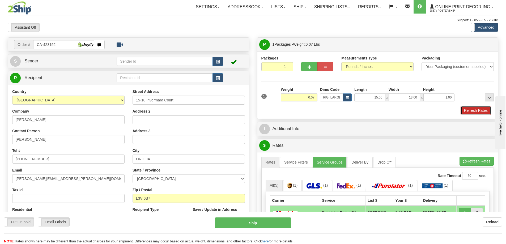
click at [471, 112] on button "Refresh Rates" at bounding box center [476, 110] width 31 height 9
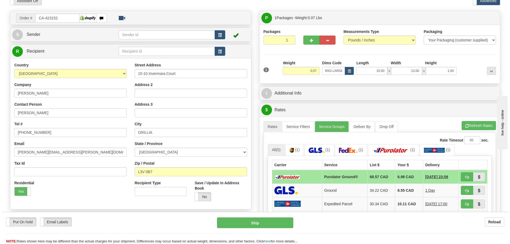
scroll to position [53, 0]
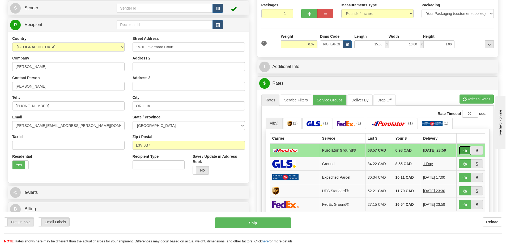
click at [462, 151] on button "button" at bounding box center [465, 150] width 12 height 9
type input "260"
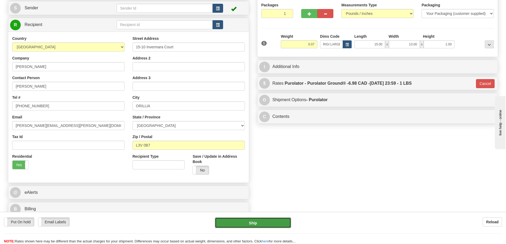
click at [278, 218] on button "Ship" at bounding box center [253, 223] width 76 height 11
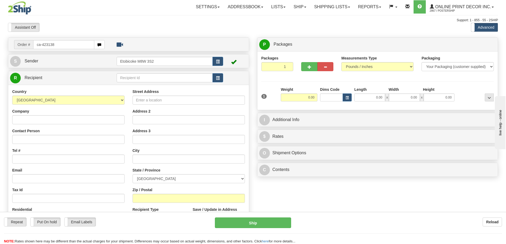
type input "ca-423138"
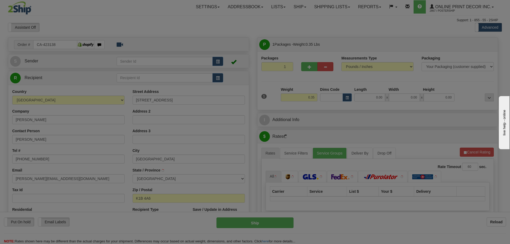
type input "[GEOGRAPHIC_DATA]"
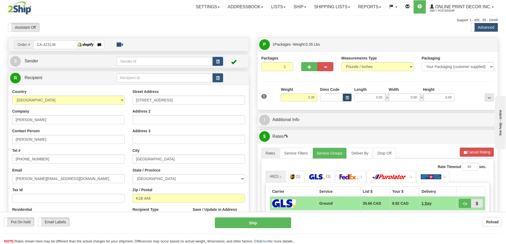
click at [346, 97] on span "button" at bounding box center [347, 97] width 3 height 3
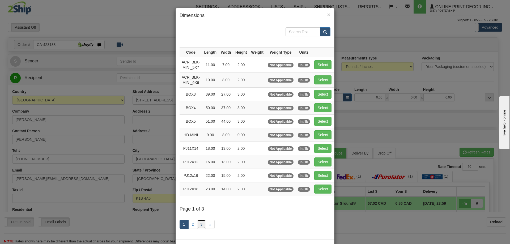
click at [202, 224] on link "3" at bounding box center [201, 224] width 9 height 9
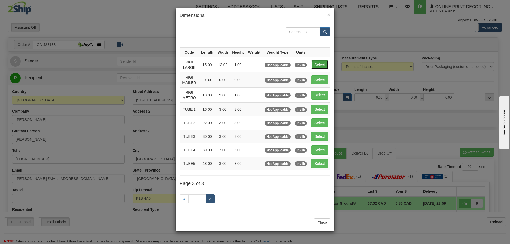
click at [316, 66] on button "Select" at bounding box center [319, 64] width 17 height 9
type input "RIGI LARGE"
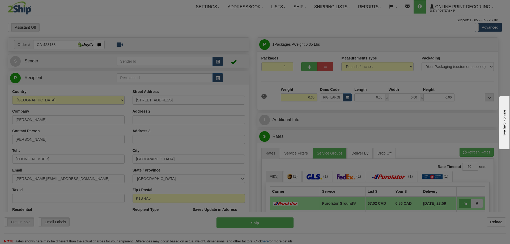
type input "15.00"
type input "13.00"
type input "1.00"
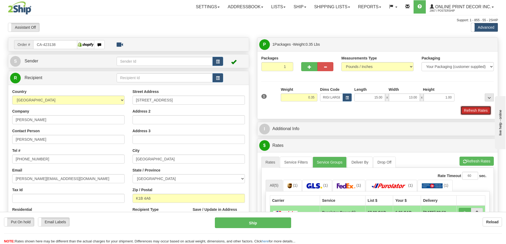
click at [470, 111] on button "Refresh Rates" at bounding box center [476, 110] width 31 height 9
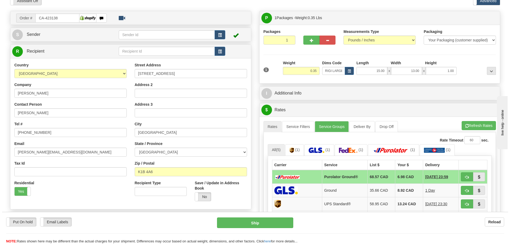
scroll to position [53, 0]
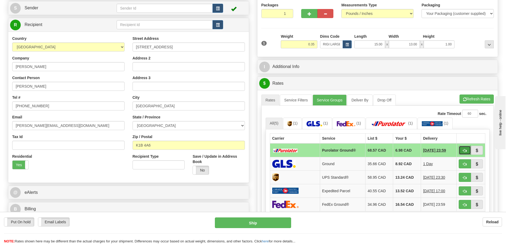
click at [465, 151] on span "button" at bounding box center [465, 150] width 4 height 3
type input "260"
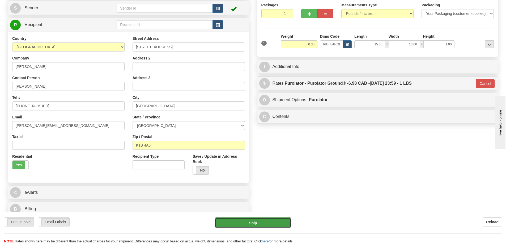
click at [269, 224] on button "Ship" at bounding box center [253, 223] width 76 height 11
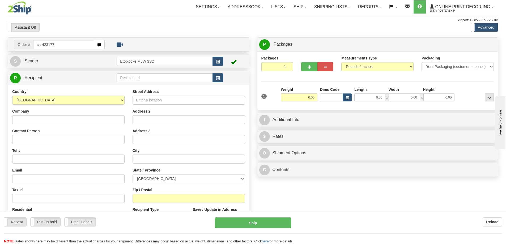
type input "ca-423177"
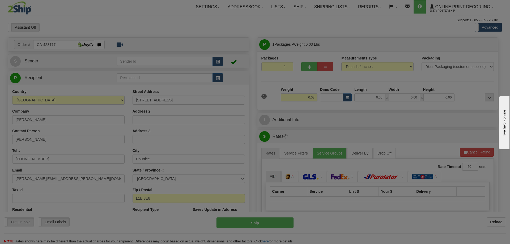
type input "COURTICE"
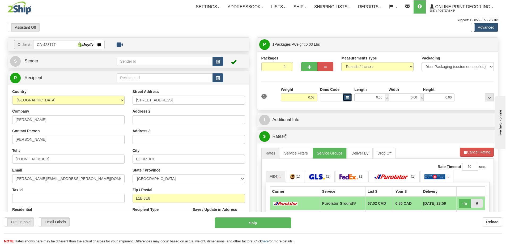
click at [348, 96] on button "button" at bounding box center [347, 98] width 9 height 8
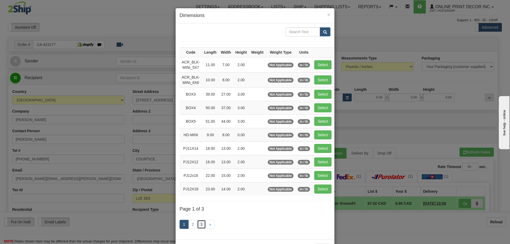
click at [198, 222] on link "3" at bounding box center [201, 224] width 9 height 9
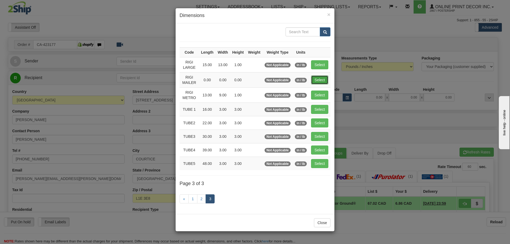
click at [321, 77] on button "Select" at bounding box center [319, 79] width 17 height 9
type input "RIGI MAILER"
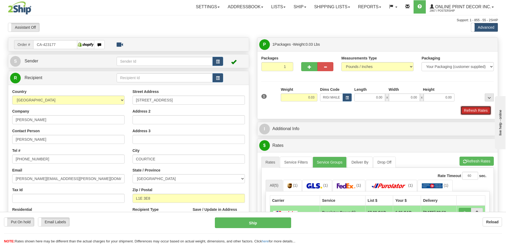
click at [473, 109] on button "Refresh Rates" at bounding box center [476, 110] width 31 height 9
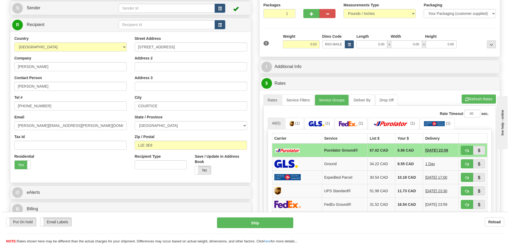
scroll to position [80, 0]
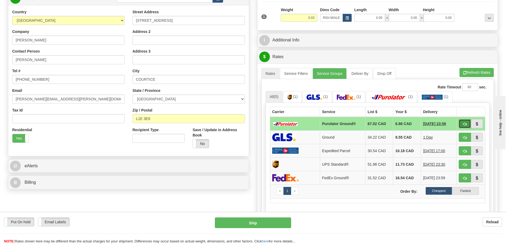
click at [461, 125] on button "button" at bounding box center [465, 123] width 12 height 9
type input "260"
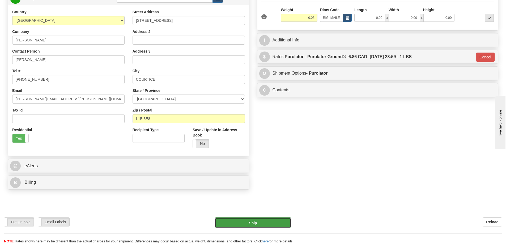
click at [244, 223] on button "Ship" at bounding box center [253, 223] width 76 height 11
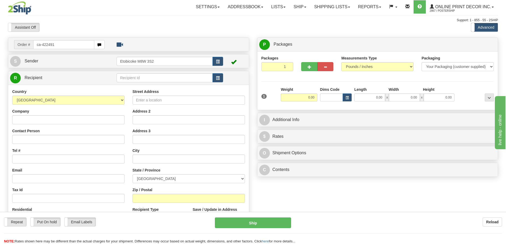
type input "ca-422491"
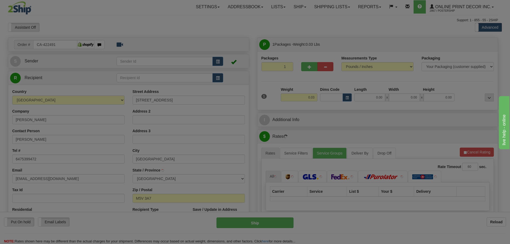
type input "[GEOGRAPHIC_DATA]"
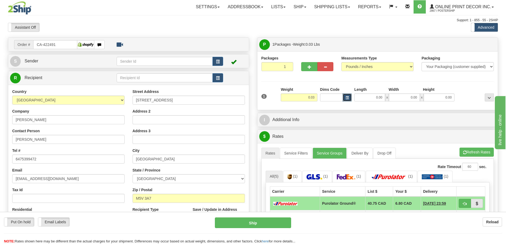
click at [348, 97] on span "button" at bounding box center [347, 97] width 3 height 3
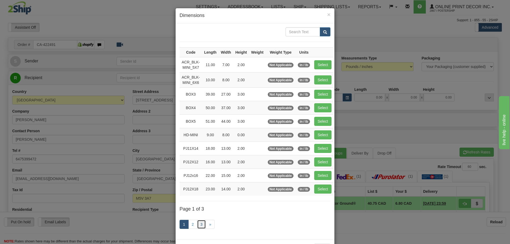
click at [200, 221] on link "3" at bounding box center [201, 224] width 9 height 9
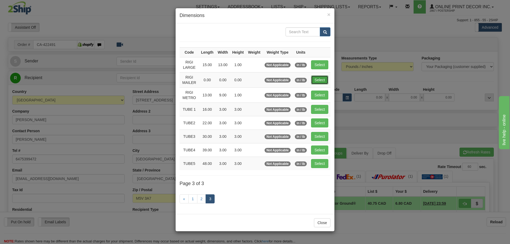
click at [321, 76] on button "Select" at bounding box center [319, 79] width 17 height 9
type input "RIGI MAILER"
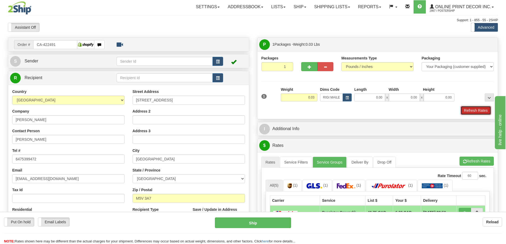
click at [472, 111] on button "Refresh Rates" at bounding box center [476, 110] width 31 height 9
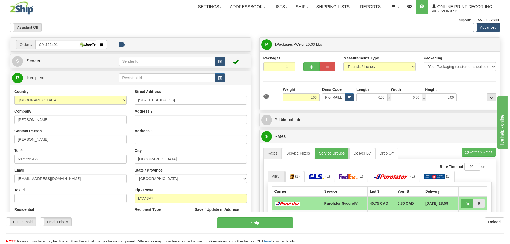
scroll to position [53, 0]
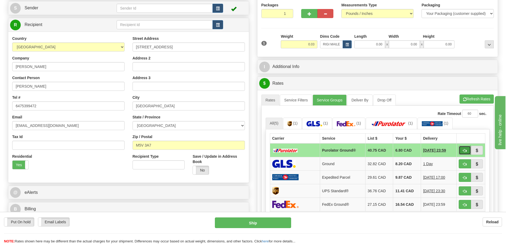
click at [466, 152] on span "button" at bounding box center [465, 150] width 4 height 3
type input "260"
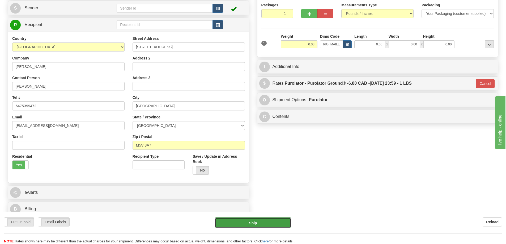
click at [263, 219] on button "Ship" at bounding box center [253, 223] width 76 height 11
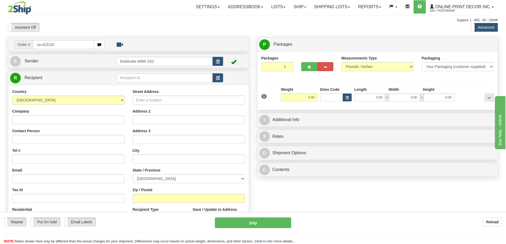
type input "ca-423120"
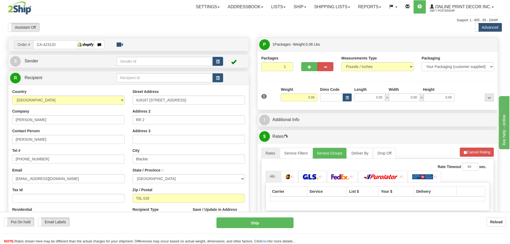
type input "BLACKIE"
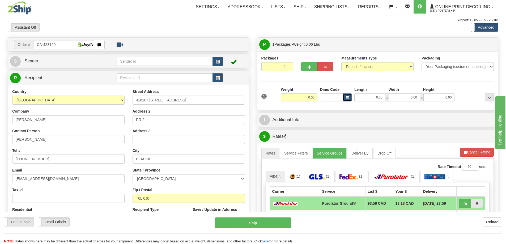
click at [350, 96] on button "button" at bounding box center [347, 98] width 9 height 8
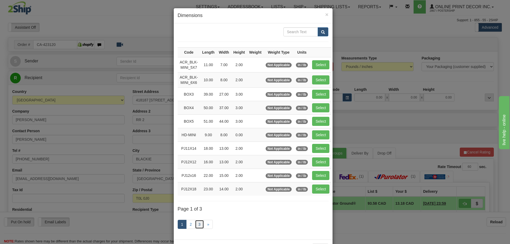
click at [201, 222] on link "3" at bounding box center [199, 224] width 9 height 9
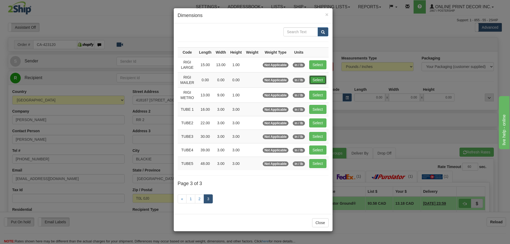
click at [312, 78] on button "Select" at bounding box center [317, 79] width 17 height 9
type input "RIGI MAILER"
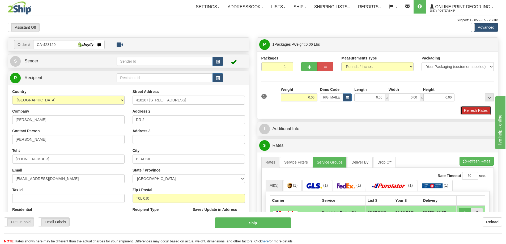
click at [470, 113] on button "Refresh Rates" at bounding box center [476, 110] width 31 height 9
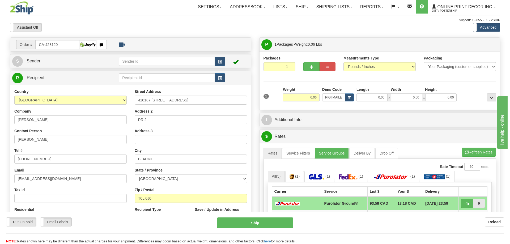
scroll to position [53, 0]
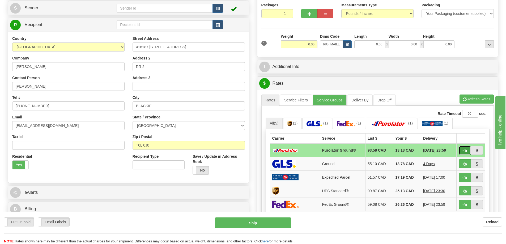
click at [468, 149] on button "button" at bounding box center [465, 150] width 12 height 9
type input "260"
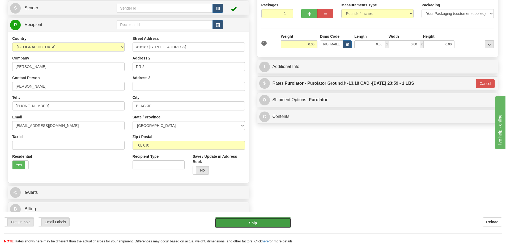
click at [252, 225] on button "Ship" at bounding box center [253, 223] width 76 height 11
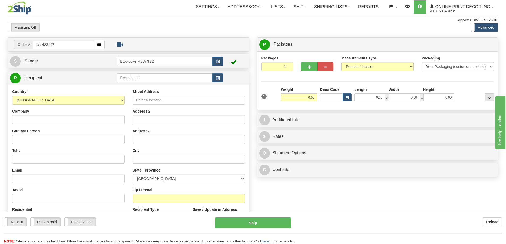
type input "ca-423147"
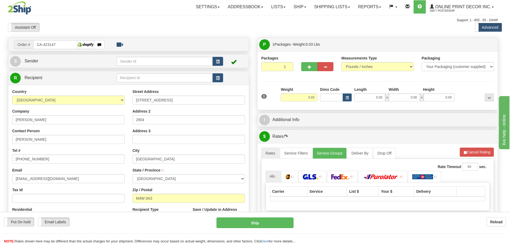
type input "[GEOGRAPHIC_DATA]"
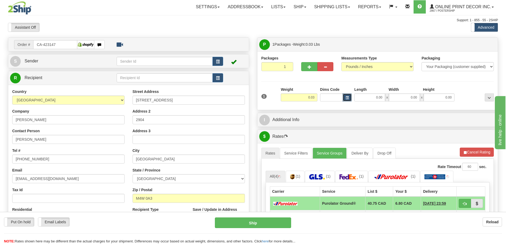
click at [348, 98] on span "button" at bounding box center [347, 97] width 3 height 3
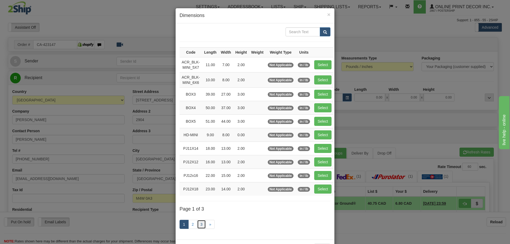
click at [200, 225] on link "3" at bounding box center [201, 224] width 9 height 9
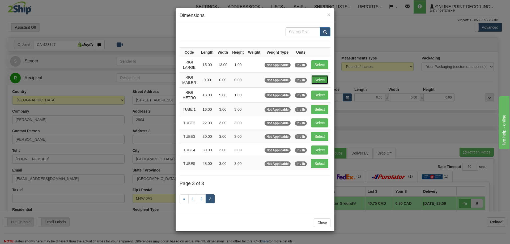
click at [319, 78] on button "Select" at bounding box center [319, 79] width 17 height 9
type input "RIGI MAILER"
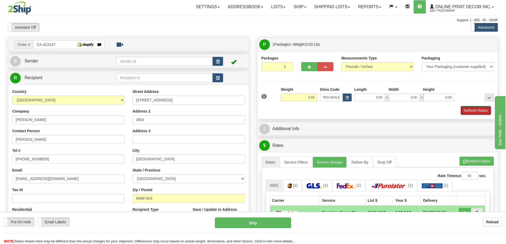
click at [478, 112] on button "Refresh Rates" at bounding box center [476, 110] width 31 height 9
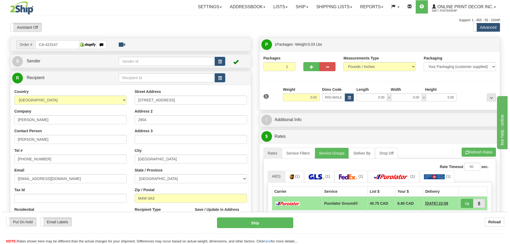
scroll to position [53, 0]
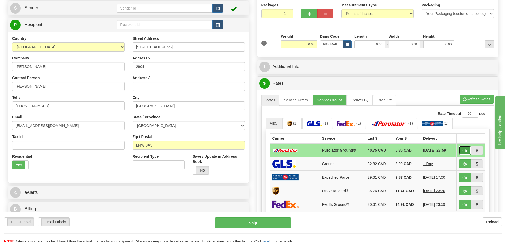
click at [464, 148] on button "button" at bounding box center [465, 150] width 12 height 9
type input "260"
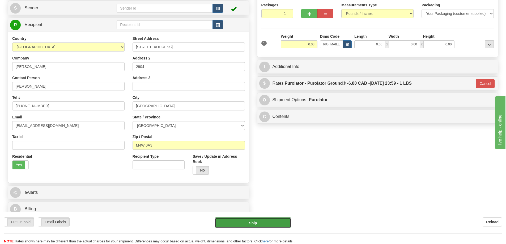
click at [272, 224] on button "Ship" at bounding box center [253, 223] width 76 height 11
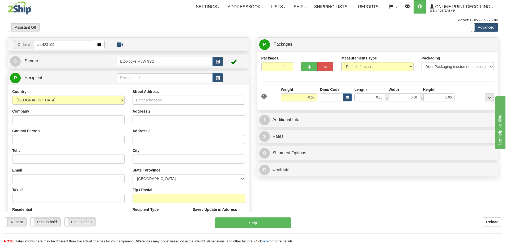
type input "ca-423109"
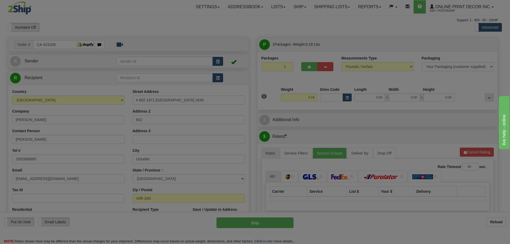
type input "UCLUELET"
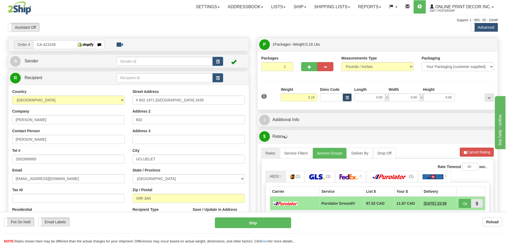
click at [349, 98] on span "button" at bounding box center [347, 97] width 3 height 3
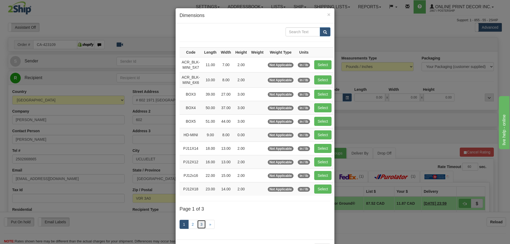
click at [202, 224] on link "3" at bounding box center [201, 224] width 9 height 9
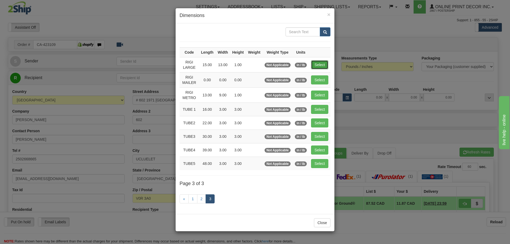
click at [313, 64] on button "Select" at bounding box center [319, 64] width 17 height 9
type input "RIGI LARGE"
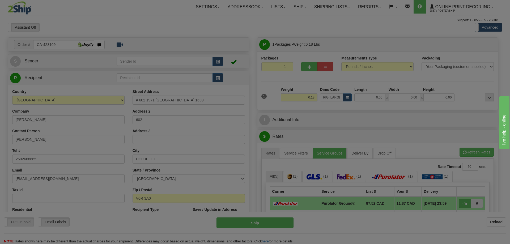
type input "15.00"
type input "13.00"
type input "1.00"
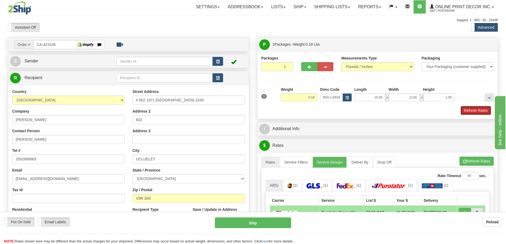
click at [475, 111] on button "Refresh Rates" at bounding box center [476, 110] width 31 height 9
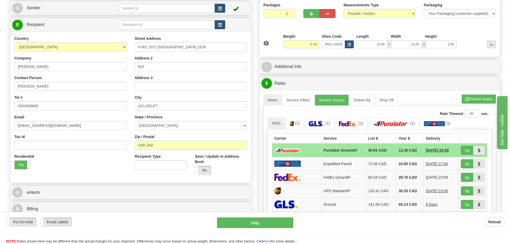
scroll to position [80, 0]
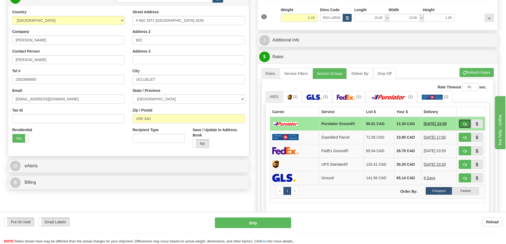
click at [468, 126] on button "button" at bounding box center [465, 123] width 12 height 9
type input "260"
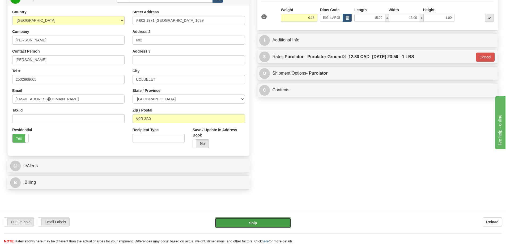
click at [244, 222] on button "Ship" at bounding box center [253, 223] width 76 height 11
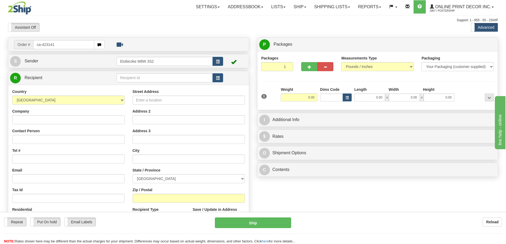
type input "ca-423141"
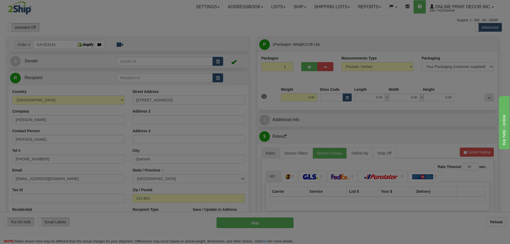
type input "QUESNEL"
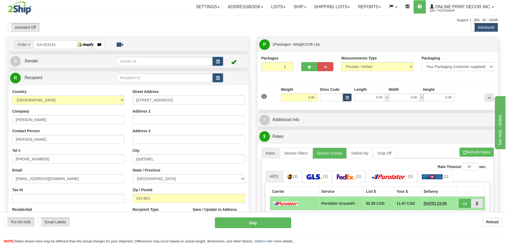
click at [344, 95] on button "button" at bounding box center [347, 98] width 9 height 8
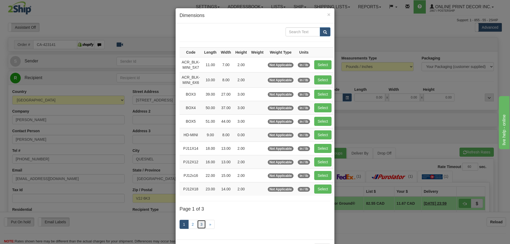
click at [201, 223] on link "3" at bounding box center [201, 224] width 9 height 9
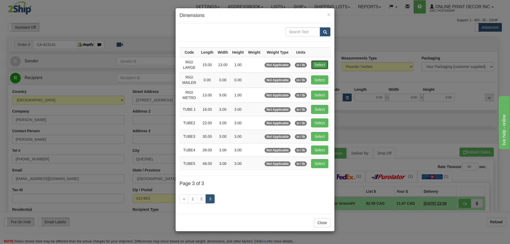
click at [317, 62] on button "Select" at bounding box center [319, 64] width 17 height 9
type input "RIGI LARGE"
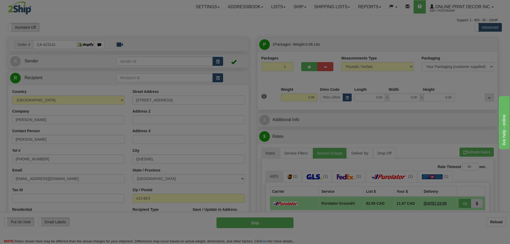
type input "15.00"
type input "13.00"
type input "1.00"
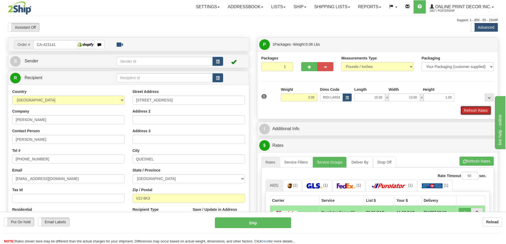
click at [470, 108] on button "Refresh Rates" at bounding box center [476, 110] width 31 height 9
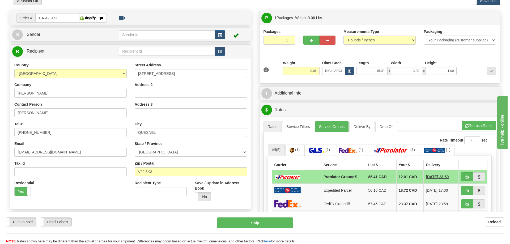
scroll to position [53, 0]
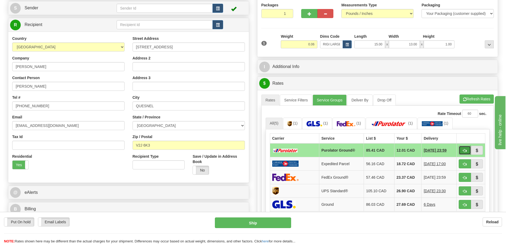
click at [462, 152] on button "button" at bounding box center [465, 150] width 12 height 9
type input "260"
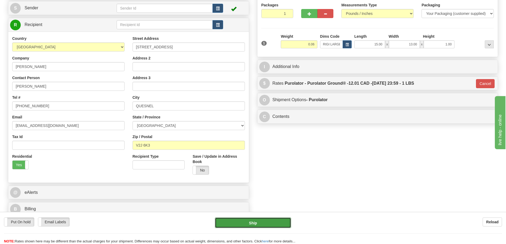
click at [253, 224] on button "Ship" at bounding box center [253, 223] width 76 height 11
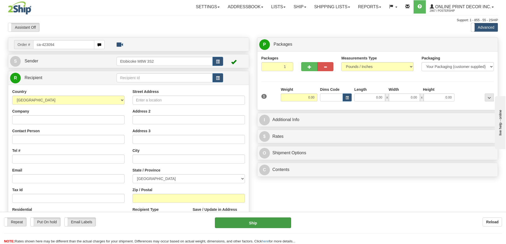
type input "ca-423094"
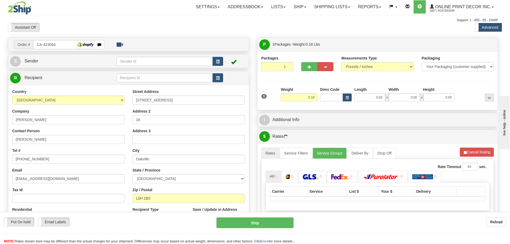
type input "OAKVILLE"
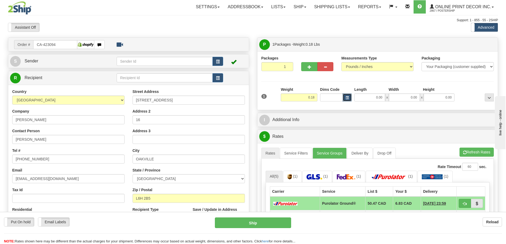
click at [346, 98] on span "button" at bounding box center [347, 97] width 3 height 3
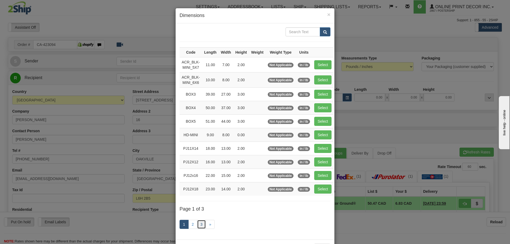
click at [198, 225] on link "3" at bounding box center [201, 224] width 9 height 9
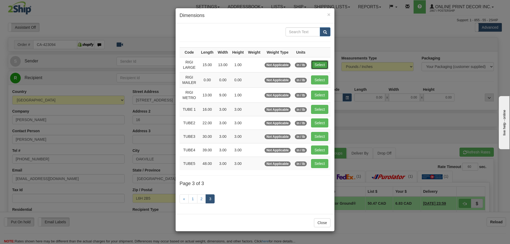
click at [324, 67] on button "Select" at bounding box center [319, 64] width 17 height 9
type input "RIGI LARGE"
type input "15.00"
type input "13.00"
type input "1.00"
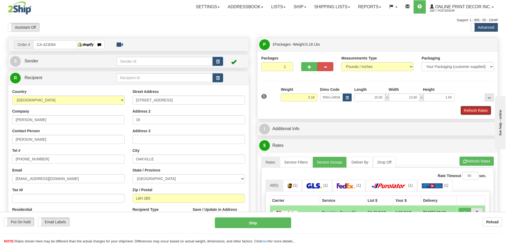
click at [478, 111] on button "Refresh Rates" at bounding box center [476, 110] width 31 height 9
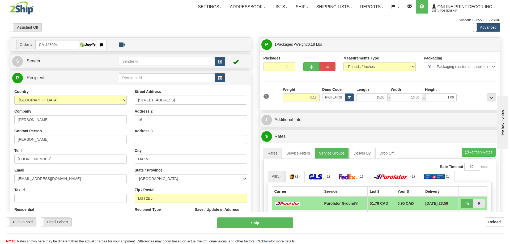
scroll to position [53, 0]
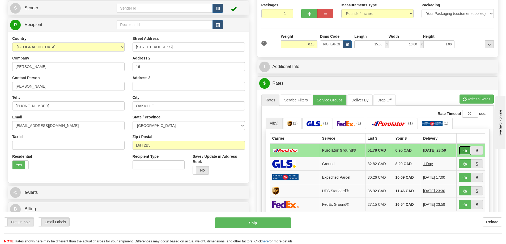
click at [464, 150] on span "button" at bounding box center [465, 150] width 4 height 3
type input "260"
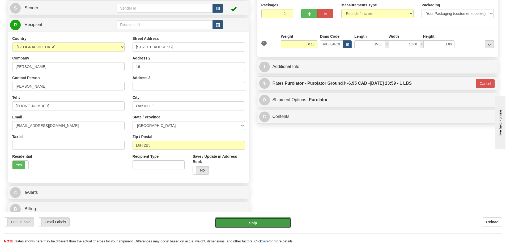
click at [267, 219] on button "Ship" at bounding box center [253, 223] width 76 height 11
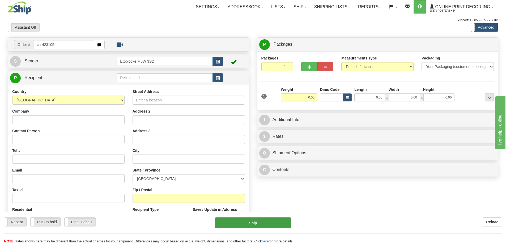
type input "ca-423105"
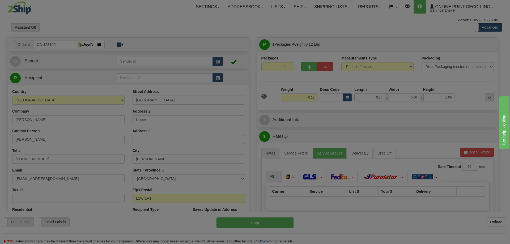
type input "PICKERING"
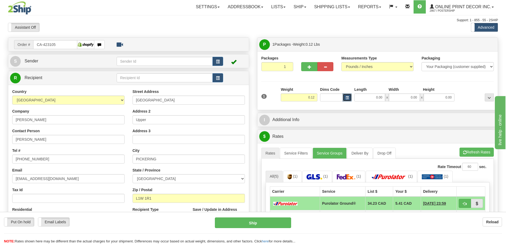
click at [349, 97] on button "button" at bounding box center [347, 98] width 9 height 8
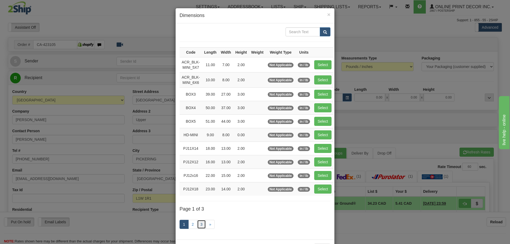
click at [197, 223] on link "3" at bounding box center [201, 224] width 9 height 9
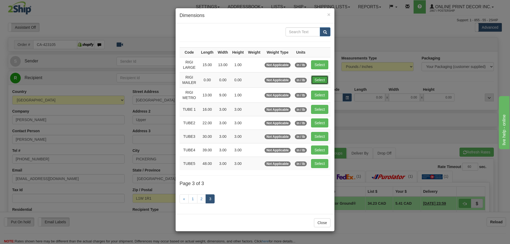
click at [321, 82] on button "Select" at bounding box center [319, 79] width 17 height 9
type input "RIGI MAILER"
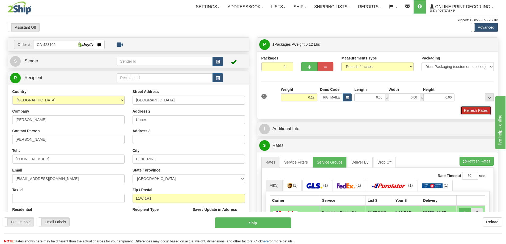
click at [475, 111] on button "Refresh Rates" at bounding box center [476, 110] width 31 height 9
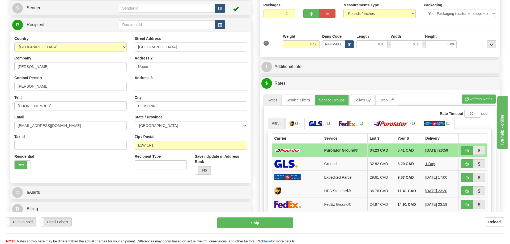
scroll to position [80, 0]
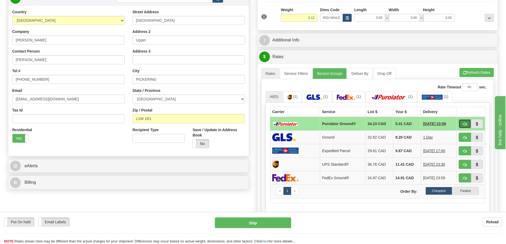
click at [466, 123] on span "button" at bounding box center [465, 124] width 4 height 3
type input "260"
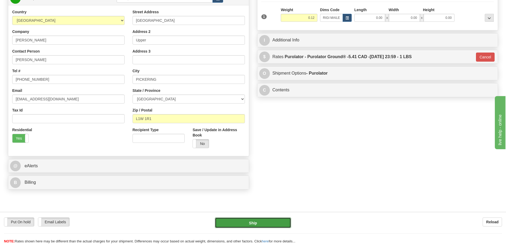
click at [275, 223] on button "Ship" at bounding box center [253, 223] width 76 height 11
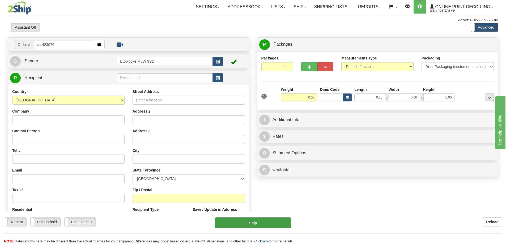
type input "ca-423076"
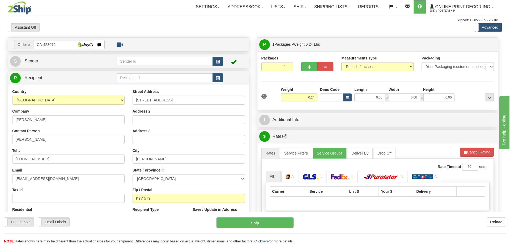
type input "[PERSON_NAME]"
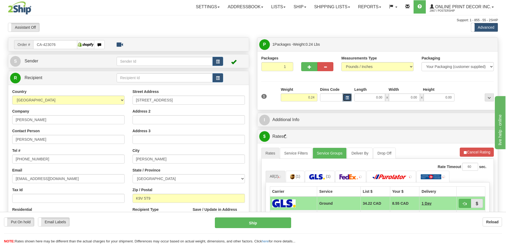
click at [346, 98] on span "button" at bounding box center [347, 97] width 3 height 3
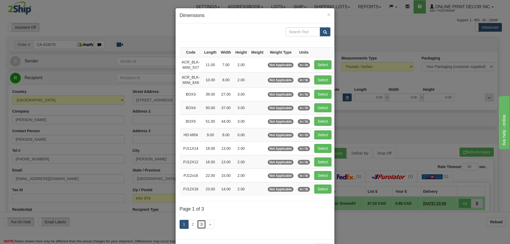
click at [201, 223] on link "3" at bounding box center [201, 224] width 9 height 9
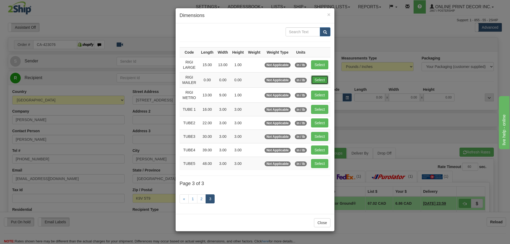
click at [317, 80] on button "Select" at bounding box center [319, 79] width 17 height 9
type input "RIGI MAILER"
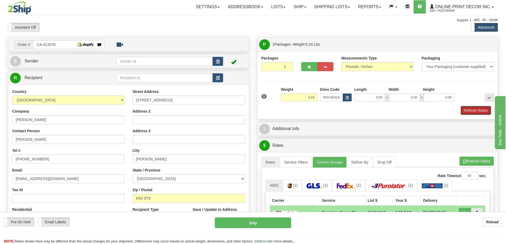
click at [485, 109] on button "Refresh Rates" at bounding box center [476, 110] width 31 height 9
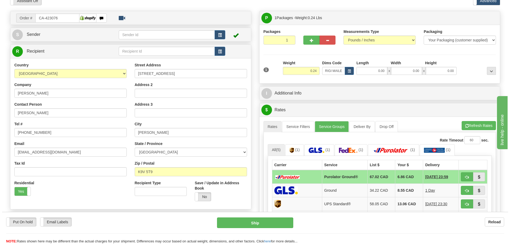
scroll to position [53, 0]
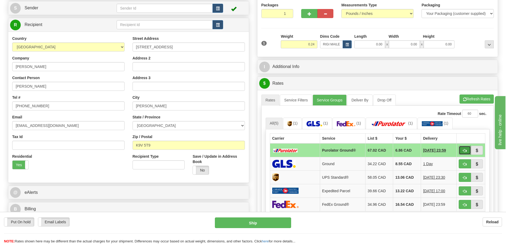
click at [467, 150] on button "button" at bounding box center [465, 150] width 12 height 9
type input "260"
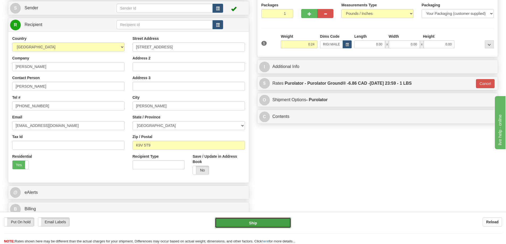
click at [274, 220] on button "Ship" at bounding box center [253, 223] width 76 height 11
